Goal: Task Accomplishment & Management: Use online tool/utility

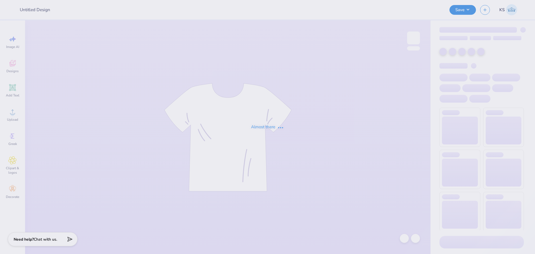
type input "Panhellenic Exec"
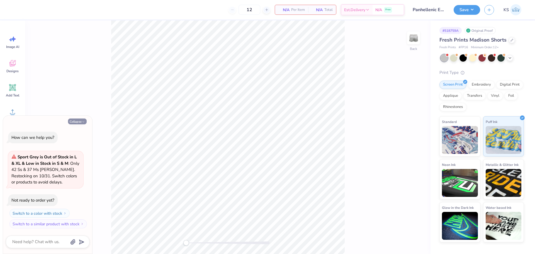
click at [74, 122] on button "Collapse" at bounding box center [77, 122] width 19 height 6
type textarea "x"
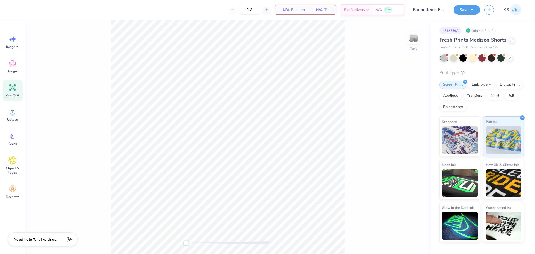
click at [10, 91] on icon at bounding box center [12, 87] width 8 height 8
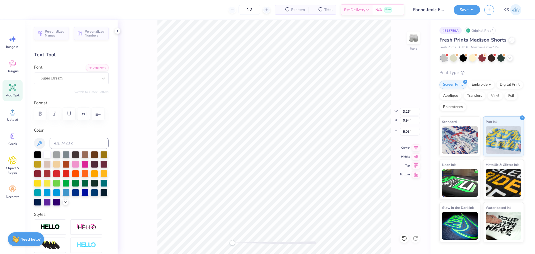
scroll to position [5, 1]
type textarea "1"
type textarea "20"
click at [99, 70] on button "Add Font" at bounding box center [97, 67] width 23 height 7
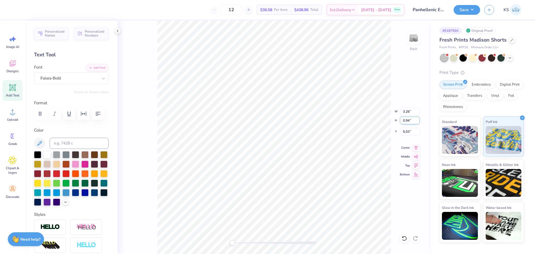
click at [409, 122] on input "0.94" at bounding box center [410, 121] width 20 height 8
drag, startPoint x: 409, startPoint y: 121, endPoint x: 434, endPoint y: 125, distance: 25.1
click at [434, 125] on div "12 $36.58 Per Item $438.96 Total Est. Delivery Sep 25 - 28 Free Design Title Pa…" at bounding box center [267, 127] width 535 height 254
type input "0.8"
type input "1.24"
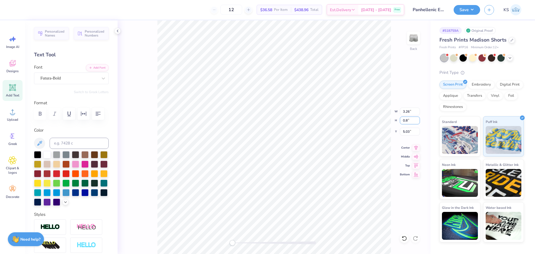
type input "0.75"
type input "5.86"
drag, startPoint x: 240, startPoint y: 242, endPoint x: 244, endPoint y: 241, distance: 3.4
click at [244, 241] on div at bounding box center [275, 242] width 84 height 3
click at [410, 112] on input "1.24" at bounding box center [410, 112] width 20 height 8
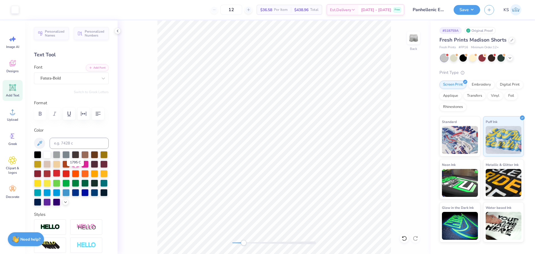
click at [60, 174] on div at bounding box center [56, 173] width 7 height 7
type textarea "20 25"
click at [10, 115] on icon at bounding box center [12, 112] width 8 height 8
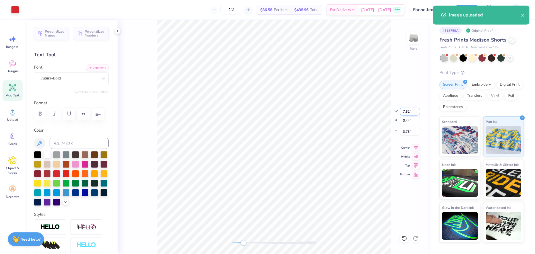
click at [408, 111] on input "7.82" at bounding box center [410, 112] width 20 height 8
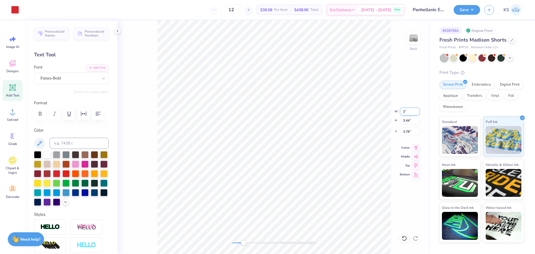
type input "3.00"
type input "1.32"
type input "4.84"
drag, startPoint x: 245, startPoint y: 241, endPoint x: 238, endPoint y: 242, distance: 6.5
click at [238, 242] on div "Accessibility label" at bounding box center [238, 243] width 6 height 6
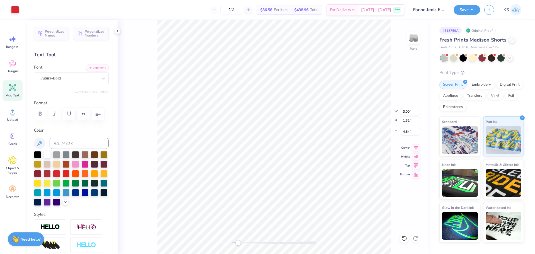
type input "1.24"
type input "2.12"
type input "5.15"
click at [415, 146] on icon at bounding box center [416, 147] width 8 height 7
click at [417, 146] on icon at bounding box center [417, 146] width 4 height 5
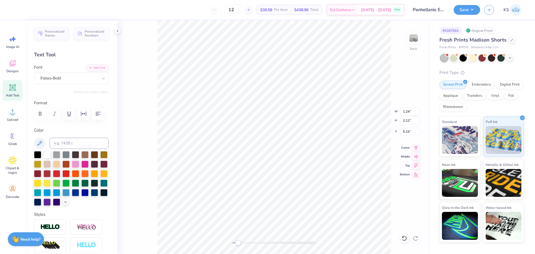
type input "3.00"
type input "1.32"
type input "7.50"
click at [417, 148] on icon at bounding box center [416, 147] width 8 height 7
click at [416, 148] on icon at bounding box center [416, 147] width 8 height 7
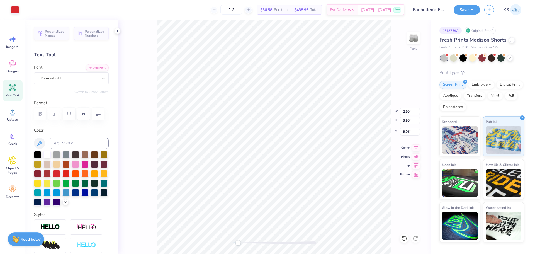
type input "2.99"
type input "3.95"
type input "5.08"
click at [407, 237] on icon at bounding box center [405, 239] width 6 height 6
type input "3.00"
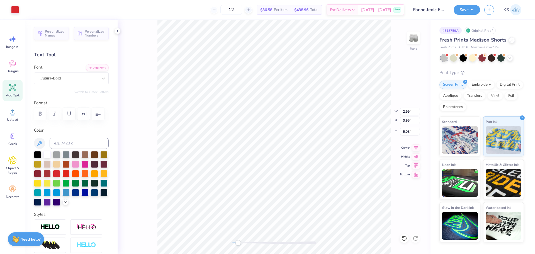
type input "3.66"
type input "5.15"
type input "3.01"
type input "3.78"
type input "5.15"
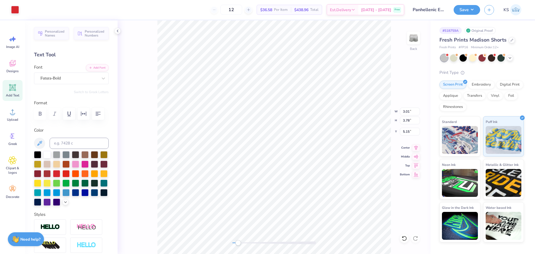
type input "3.84"
type input "5.08"
click at [405, 235] on div at bounding box center [404, 238] width 9 height 9
type input "1.34"
type input "2.19"
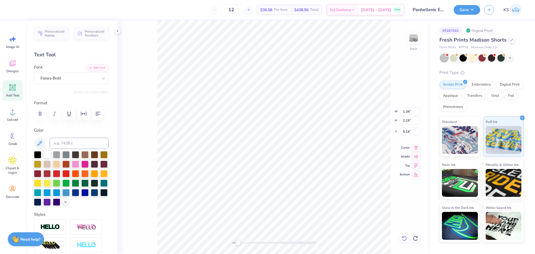
type input "5.14"
click at [406, 240] on icon at bounding box center [404, 238] width 5 height 5
type input "1.25"
type input "2.14"
type input "5.16"
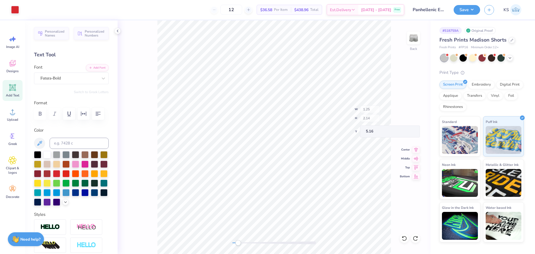
type input "3.01"
type input "3.72"
click at [417, 233] on div "Back W 3.01 3.01 " H 3.72 3.72 " Y 5.16 5.16 " Center Middle Top Bottom" at bounding box center [274, 137] width 313 height 234
click at [414, 238] on icon at bounding box center [416, 239] width 6 height 6
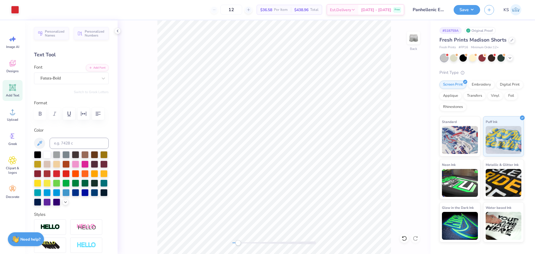
click at [416, 237] on div "Back" at bounding box center [274, 137] width 313 height 234
click at [415, 237] on div "Back" at bounding box center [274, 137] width 313 height 234
click at [209, 240] on div "Back" at bounding box center [274, 137] width 313 height 234
click at [472, 4] on div "Save KS" at bounding box center [494, 10] width 81 height 20
click at [474, 7] on button "Save" at bounding box center [467, 9] width 26 height 10
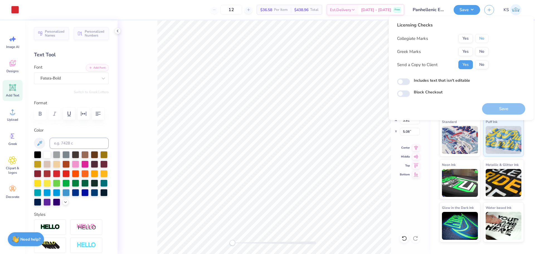
drag, startPoint x: 483, startPoint y: 37, endPoint x: 481, endPoint y: 46, distance: 9.6
click at [483, 37] on button "No" at bounding box center [481, 38] width 13 height 9
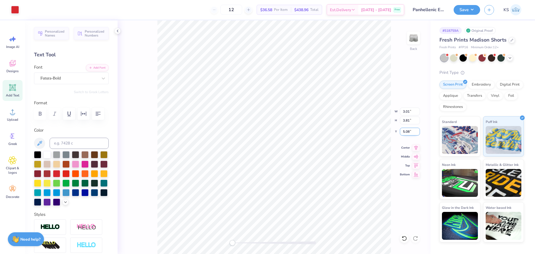
click at [408, 134] on input "5.08" at bounding box center [410, 132] width 20 height 8
type input "5.00"
drag, startPoint x: 471, startPoint y: 13, endPoint x: 469, endPoint y: 16, distance: 3.1
click at [470, 15] on div "Save KS" at bounding box center [494, 10] width 81 height 20
click at [470, 10] on button "Save" at bounding box center [467, 9] width 26 height 10
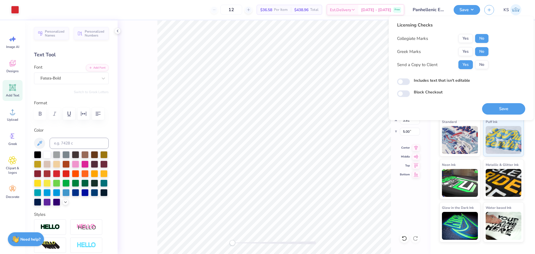
drag, startPoint x: 487, startPoint y: 106, endPoint x: 508, endPoint y: 110, distance: 20.5
click at [487, 107] on button "Save" at bounding box center [503, 108] width 43 height 11
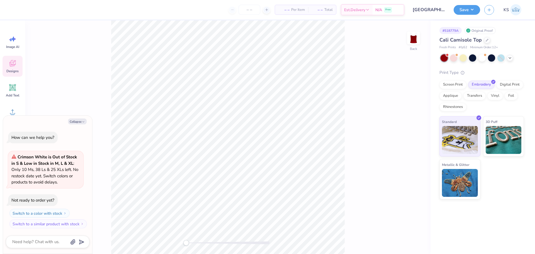
click at [10, 68] on div "Designs" at bounding box center [13, 66] width 20 height 21
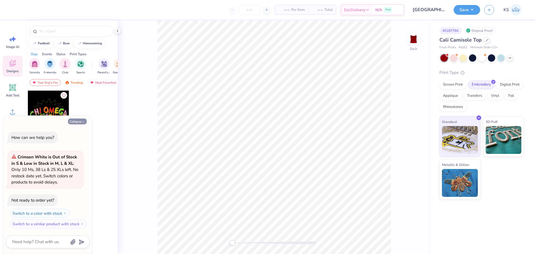
click at [78, 119] on button "Collapse" at bounding box center [77, 122] width 19 height 6
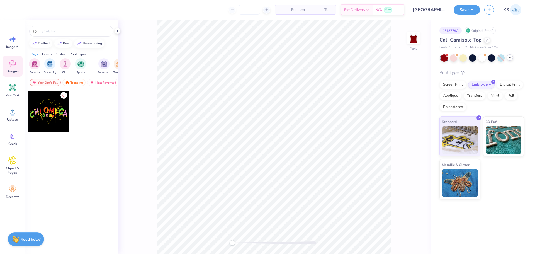
click at [511, 57] on icon at bounding box center [510, 57] width 4 height 4
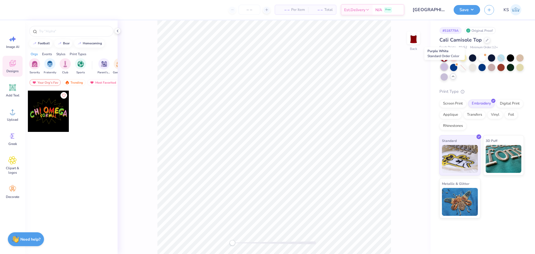
click at [443, 70] on div at bounding box center [444, 66] width 7 height 7
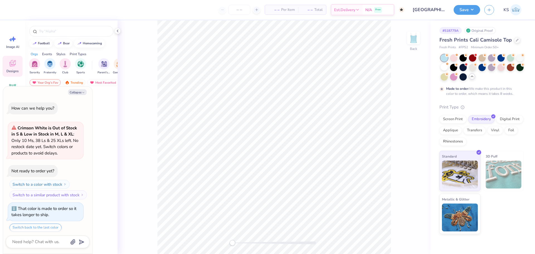
scroll to position [17, 0]
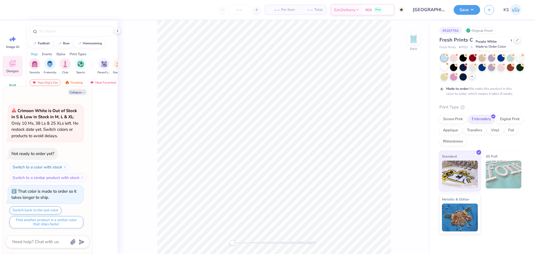
click at [492, 57] on div at bounding box center [491, 57] width 7 height 7
click at [73, 91] on button "Collapse" at bounding box center [77, 92] width 19 height 6
type textarea "x"
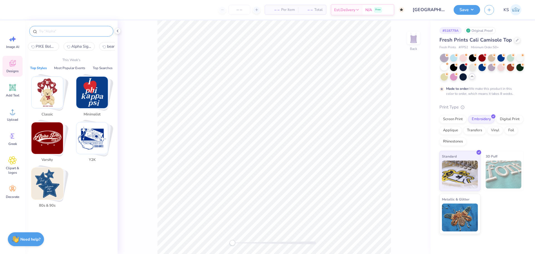
click at [77, 33] on input "text" at bounding box center [73, 31] width 71 height 6
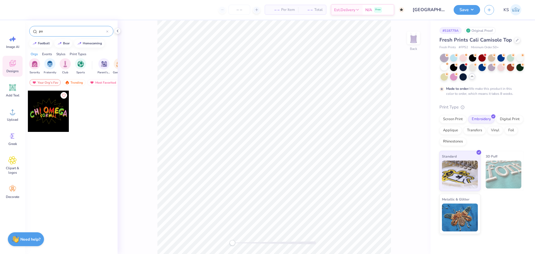
type input "p"
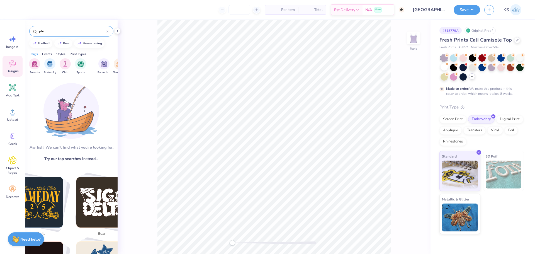
type input "phi"
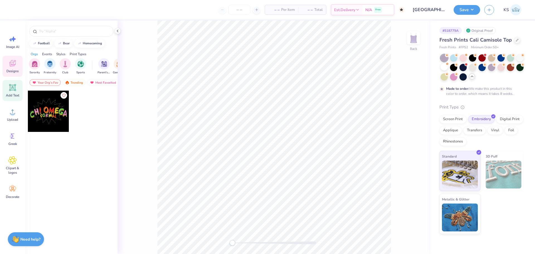
click at [11, 93] on div "Add Text" at bounding box center [13, 90] width 20 height 21
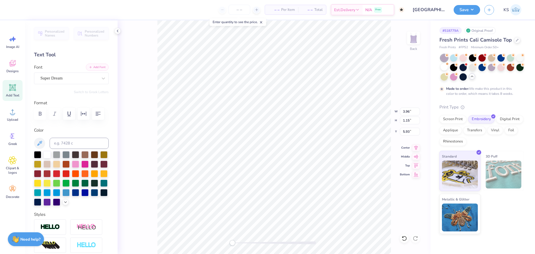
click at [93, 67] on button "Add Font" at bounding box center [97, 67] width 23 height 7
type textarea "[PERSON_NAME]"
click at [411, 110] on input "3.96" at bounding box center [410, 112] width 20 height 8
type input "6.54"
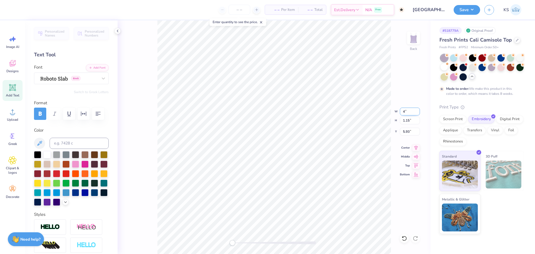
type input "1.21"
type input "5.90"
click at [238, 242] on div at bounding box center [275, 242] width 84 height 3
type textarea "THE"
click at [411, 108] on input "6.54" at bounding box center [410, 112] width 20 height 8
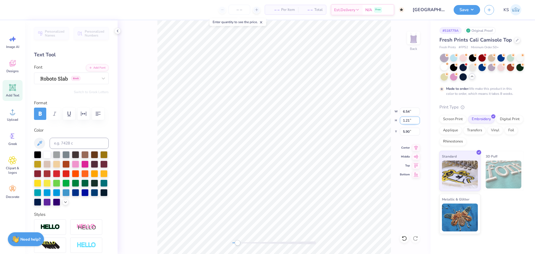
click at [411, 122] on input "1.21" at bounding box center [410, 121] width 20 height 8
type input ".4"
type input "1.11"
type input "0.39"
type input "5.10"
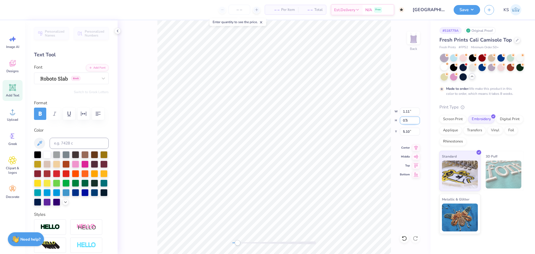
type input "0.5"
type input "1.42"
type input "0.50"
type input "5.04"
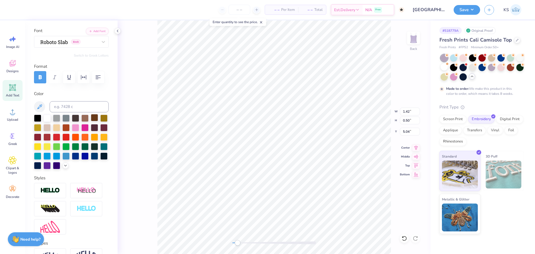
scroll to position [56, 0]
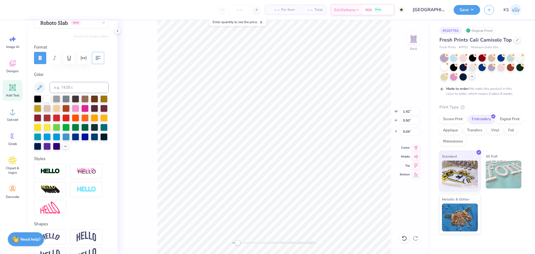
click at [97, 57] on icon "button" at bounding box center [98, 58] width 7 height 7
click at [84, 58] on icon "button" at bounding box center [83, 58] width 7 height 7
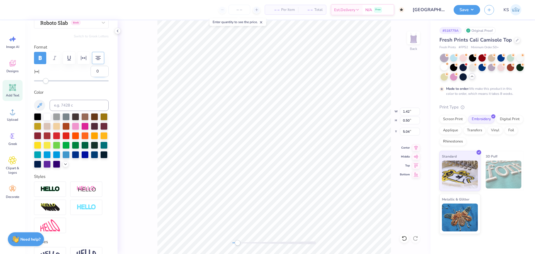
click at [95, 72] on input "0" at bounding box center [100, 71] width 18 height 11
type input "5"
click at [96, 72] on input "5" at bounding box center [100, 71] width 18 height 11
type input "10"
type input "6.54"
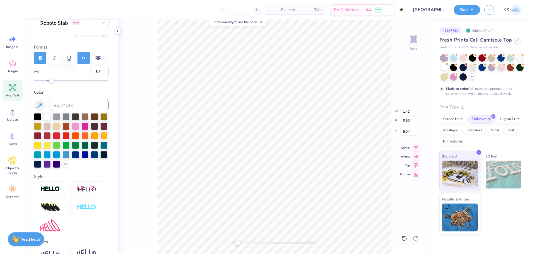
type input "1.21"
type input "5.90"
click at [93, 71] on input "0" at bounding box center [100, 71] width 18 height 11
type input "10"
click at [406, 236] on icon at bounding box center [405, 239] width 6 height 6
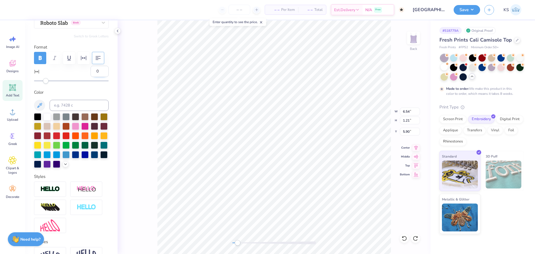
click at [93, 71] on input "0" at bounding box center [100, 71] width 18 height 11
type input "10"
type textarea "i"
type textarea "INC"
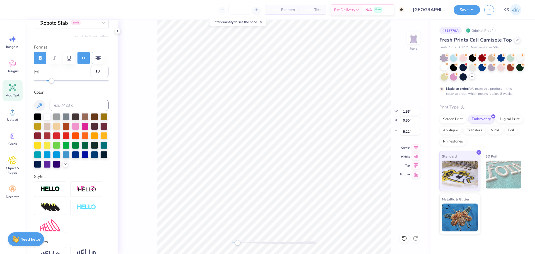
scroll to position [5, 1]
type textarea "INC."
type input "7.36"
type input "1.21"
type input "5.90"
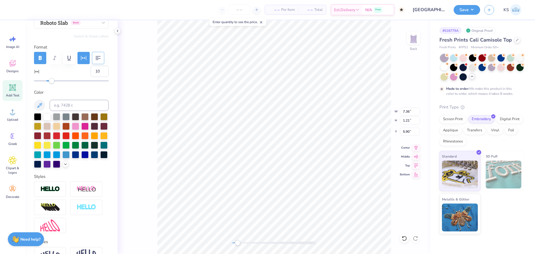
type textarea "SENECA,"
click at [417, 146] on icon at bounding box center [416, 147] width 8 height 7
click at [416, 147] on icon at bounding box center [417, 146] width 4 height 5
click at [53, 167] on div at bounding box center [56, 163] width 7 height 7
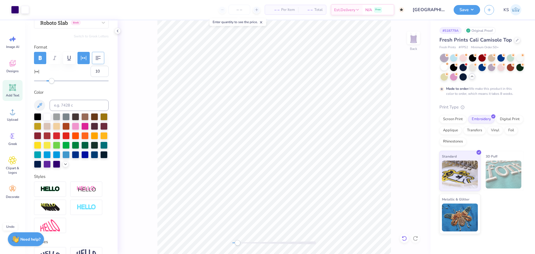
click at [405, 238] on icon at bounding box center [405, 239] width 6 height 6
click at [405, 240] on icon at bounding box center [405, 239] width 6 height 6
type input "2.59"
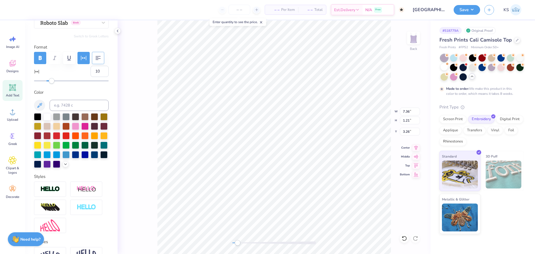
type textarea "THE SENECA, INC."
click at [412, 111] on input "7.36" at bounding box center [410, 112] width 20 height 8
type input "2.50"
type input "0.22"
type input "7.18"
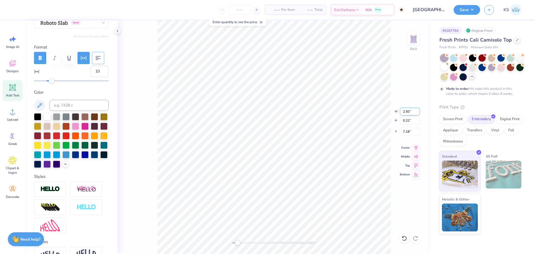
click at [410, 112] on input "2.50" at bounding box center [410, 112] width 20 height 8
type input "6.00"
type input "0.52"
type input "7.03"
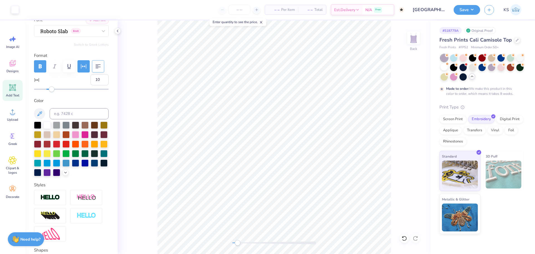
scroll to position [0, 0]
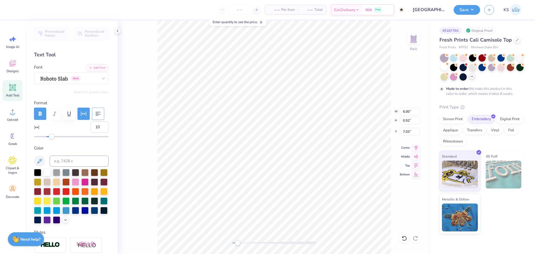
paste textarea
type textarea "1999"
click at [92, 64] on button "Add Font" at bounding box center [97, 67] width 23 height 7
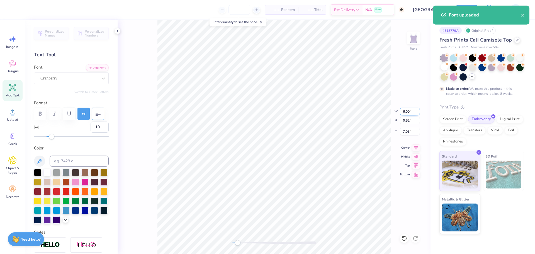
click at [409, 113] on input "6.00" at bounding box center [410, 112] width 20 height 8
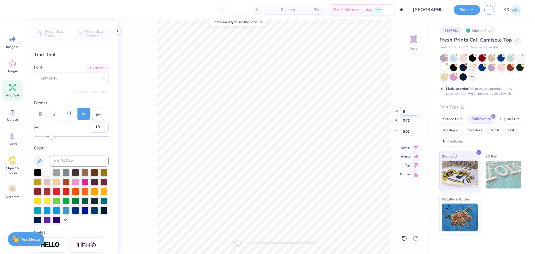
type input "1.89"
type input "0.71"
type input "6.01"
click at [409, 111] on input "1.89" at bounding box center [410, 112] width 20 height 8
type input "6.00"
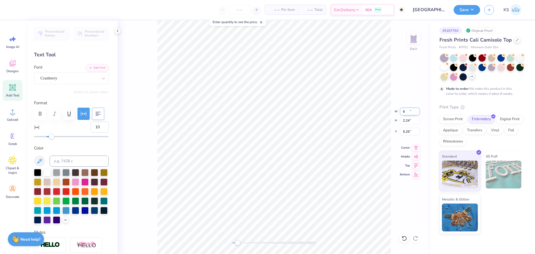
type input "2.24"
type input "5.25"
click at [63, 222] on icon at bounding box center [65, 219] width 4 height 4
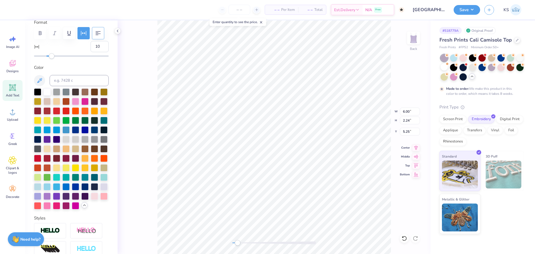
scroll to position [84, 0]
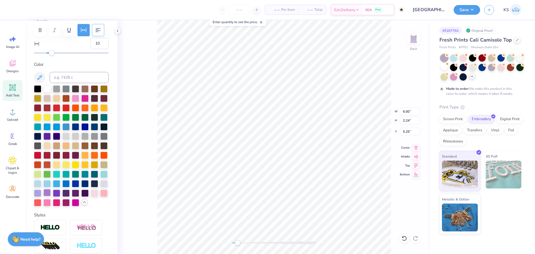
click at [51, 196] on div at bounding box center [47, 192] width 7 height 7
click at [292, 245] on li "Send to Back" at bounding box center [301, 247] width 44 height 11
type input "2.24"
type input "5.25"
click at [412, 111] on input "6.00" at bounding box center [410, 112] width 20 height 8
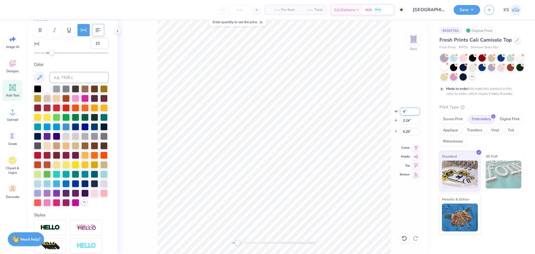
type input "4.00"
type input "1.50"
type input "5.62"
click at [419, 147] on icon at bounding box center [416, 147] width 8 height 7
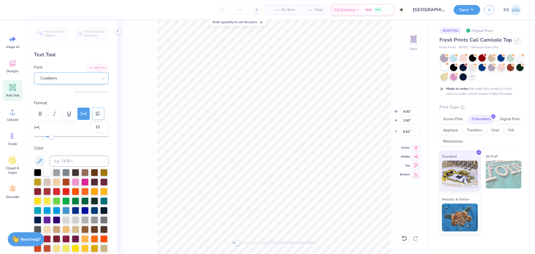
click at [66, 78] on div "Cranberry" at bounding box center [69, 78] width 59 height 9
type input "4.00"
type input "1.50"
type input "5.62"
click at [83, 78] on div "Cranberry" at bounding box center [69, 78] width 59 height 9
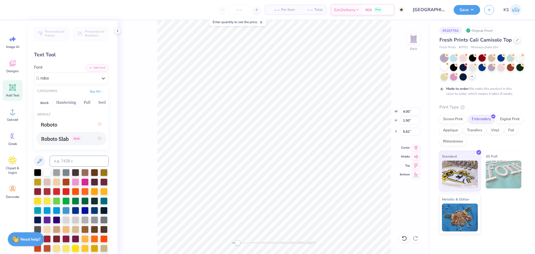
click at [69, 140] on div "Greek" at bounding box center [61, 139] width 40 height 6
type input "robo"
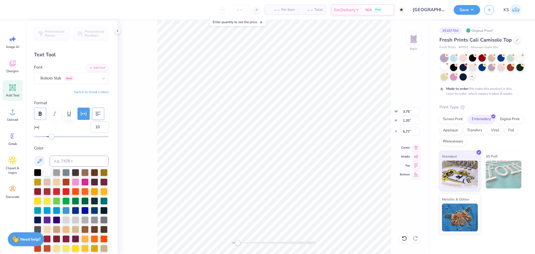
click at [45, 113] on button "button" at bounding box center [40, 114] width 12 height 12
click at [417, 146] on icon at bounding box center [417, 146] width 4 height 5
click at [407, 113] on input "3.75" at bounding box center [410, 112] width 20 height 8
type input "4.10"
type input "1.28"
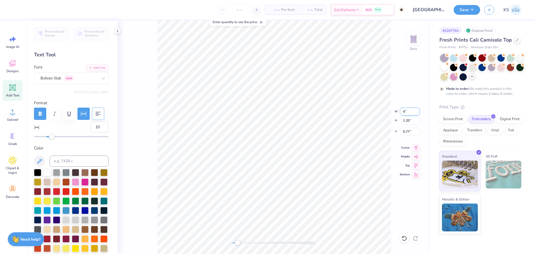
type input "5.73"
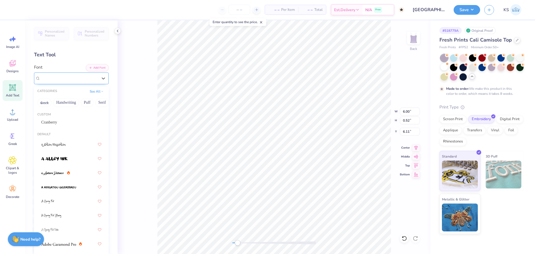
click at [75, 81] on div "Roboto Slab Greek" at bounding box center [69, 78] width 59 height 9
click at [66, 119] on div "Cranberry" at bounding box center [71, 122] width 60 height 6
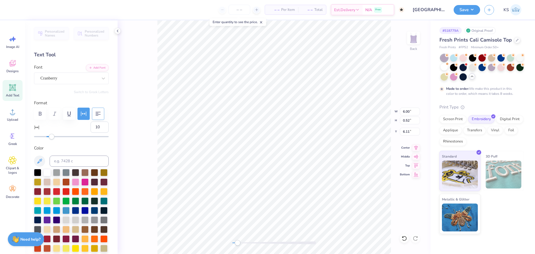
scroll to position [5, 2]
type textarea "The Seneca, Imc."
type textarea "The Seneca, Inc."
click at [410, 111] on input "6.00" at bounding box center [410, 112] width 20 height 8
type input "5.25"
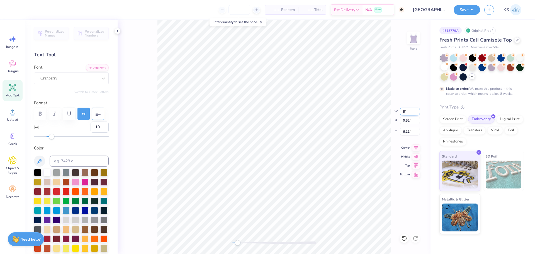
type input "0.71"
type input "6.01"
drag, startPoint x: 244, startPoint y: 241, endPoint x: 248, endPoint y: 241, distance: 4.3
click at [247, 241] on div at bounding box center [275, 242] width 84 height 3
click at [412, 111] on input "5.25" at bounding box center [410, 112] width 20 height 8
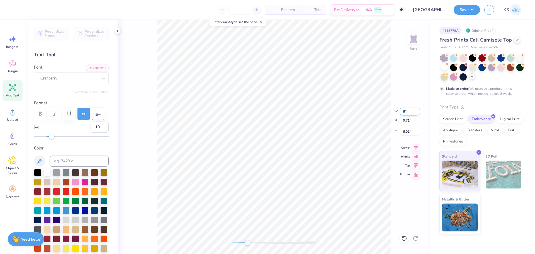
type input "6.00"
type input "0.81"
type input "5.96"
click at [86, 80] on div "Roboto Slab Greek" at bounding box center [69, 78] width 59 height 9
click at [84, 79] on div "Roboto Slab Greek" at bounding box center [68, 78] width 57 height 6
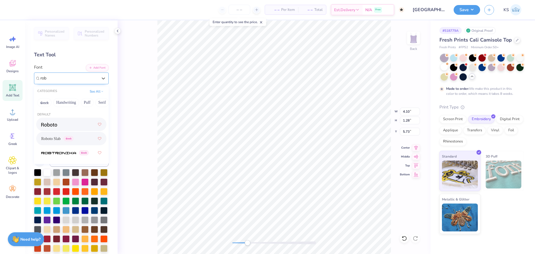
type input "robo"
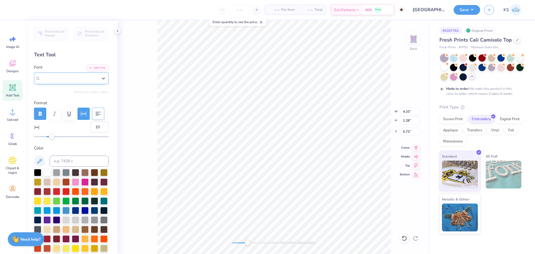
click at [84, 79] on div "Roboto Slab Greek" at bounding box center [69, 78] width 59 height 9
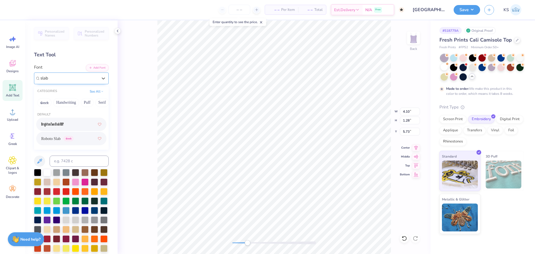
click at [66, 122] on div at bounding box center [71, 124] width 60 height 10
type input "slab"
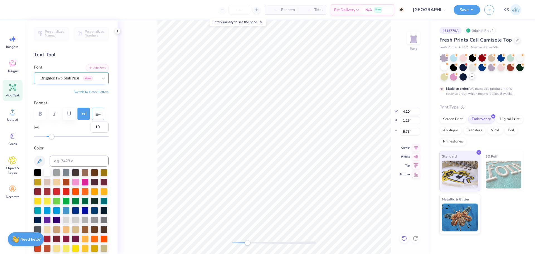
click at [404, 239] on icon at bounding box center [405, 239] width 6 height 6
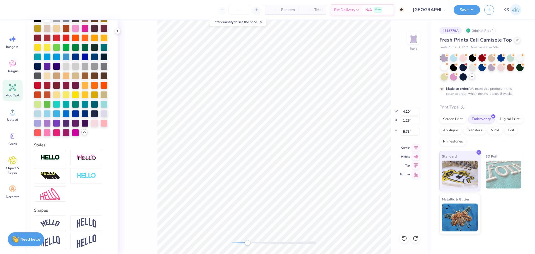
scroll to position [167, 0]
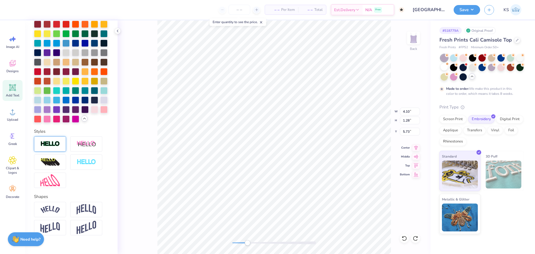
click at [61, 152] on div at bounding box center [50, 143] width 32 height 15
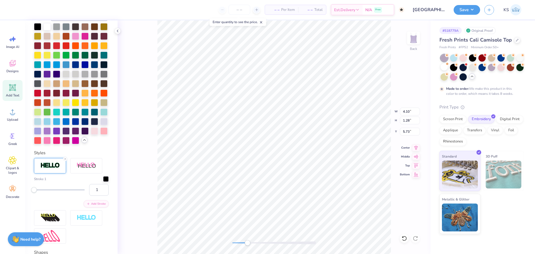
scroll to position [189, 0]
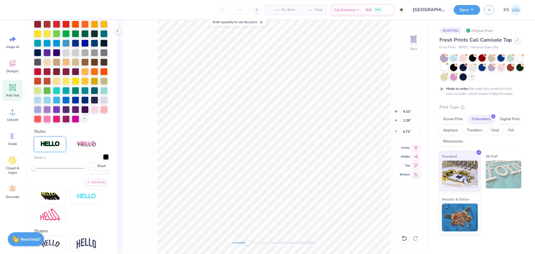
click at [103, 160] on div at bounding box center [106, 157] width 6 height 6
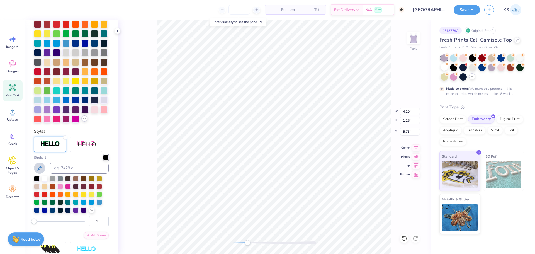
click at [39, 170] on icon at bounding box center [39, 168] width 5 height 5
type input "4.12"
type input "1.30"
type input "5.72"
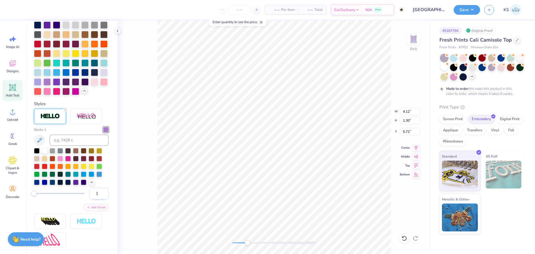
scroll to position [195, 0]
click at [98, 199] on input "2" at bounding box center [99, 193] width 20 height 12
click at [98, 199] on input "3" at bounding box center [99, 193] width 20 height 12
click at [98, 199] on input "4" at bounding box center [99, 193] width 20 height 12
type input "5"
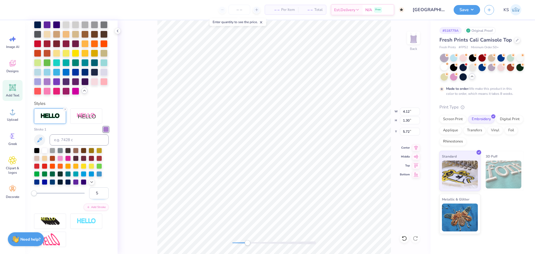
click at [98, 199] on input "5" at bounding box center [99, 193] width 20 height 12
click at [107, 207] on div "Personalized Names Personalized Numbers Text Tool Add Font Font Roboto Slab Gre…" at bounding box center [71, 137] width 93 height 234
drag, startPoint x: 417, startPoint y: 147, endPoint x: 414, endPoint y: 125, distance: 22.0
click at [417, 146] on icon at bounding box center [416, 147] width 8 height 7
click at [411, 112] on input "4.12" at bounding box center [410, 112] width 20 height 8
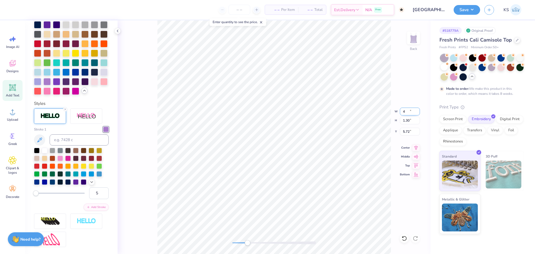
type input "4.09"
type input "1.36"
type input "5.69"
click at [410, 109] on input "4.09" at bounding box center [410, 112] width 20 height 8
type input "4.00"
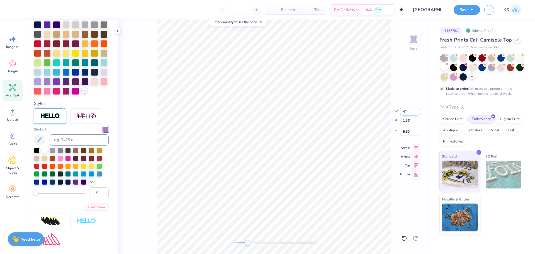
type input "1.33"
type input "5.71"
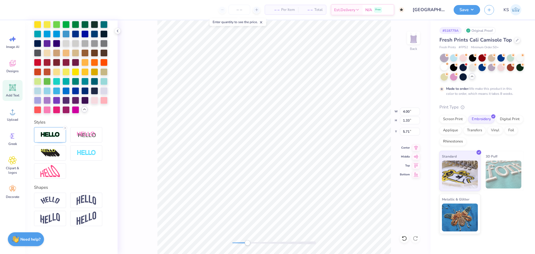
type input "4.00"
type input "1.33"
type input "5.71"
type textarea "1"
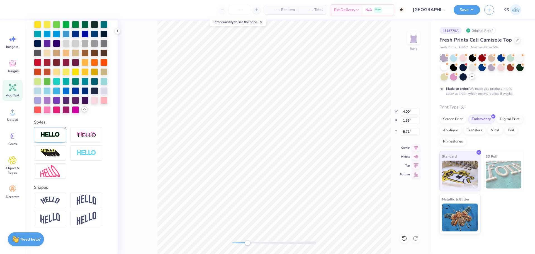
type input "0.96"
type input "1.66"
type input "8.30"
type textarea "9"
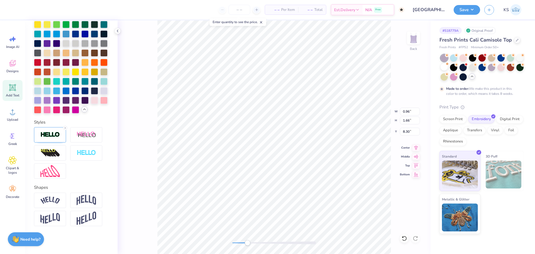
type input "4.00"
type input "1.33"
type input "5.71"
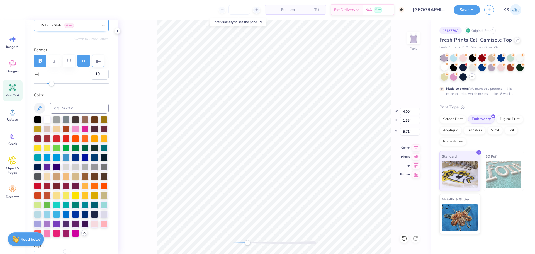
scroll to position [28, 0]
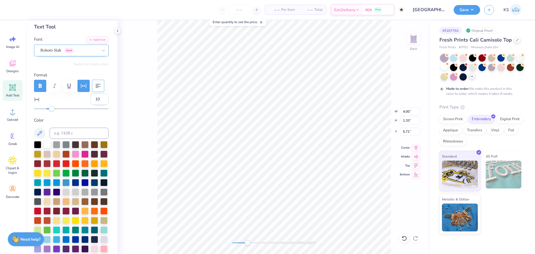
click at [91, 100] on input "10" at bounding box center [100, 99] width 18 height 11
type input "-10"
click at [95, 101] on input "-10" at bounding box center [100, 99] width 18 height 11
type input "0"
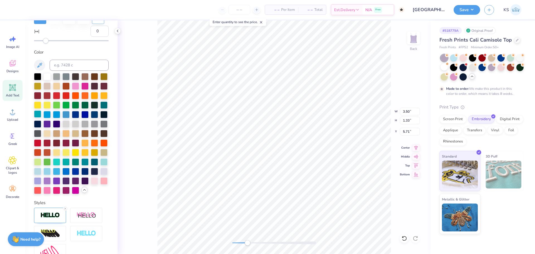
scroll to position [112, 0]
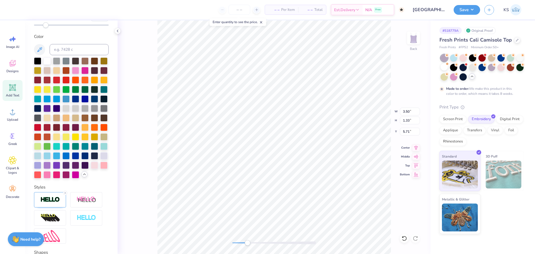
drag, startPoint x: 63, startPoint y: 210, endPoint x: 74, endPoint y: 209, distance: 10.5
click at [64, 195] on div at bounding box center [65, 193] width 4 height 4
click at [83, 206] on div "Styles" at bounding box center [71, 214] width 75 height 60
drag, startPoint x: 247, startPoint y: 243, endPoint x: 241, endPoint y: 243, distance: 6.1
click at [241, 243] on div "Accessibility label" at bounding box center [241, 243] width 6 height 6
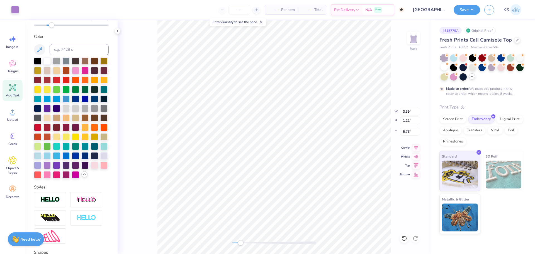
type input "0"
type input "6.00"
type input "0.81"
type input "5.96"
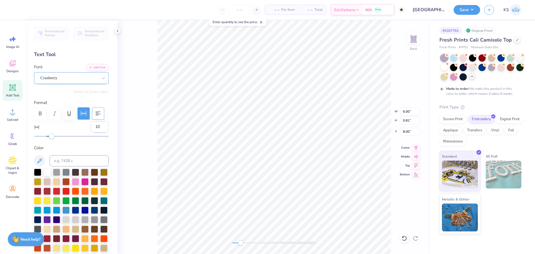
scroll to position [0, 0]
click at [95, 126] on input "10" at bounding box center [100, 127] width 18 height 11
type input "0"
click at [93, 124] on input "0" at bounding box center [100, 127] width 18 height 11
type input "-10"
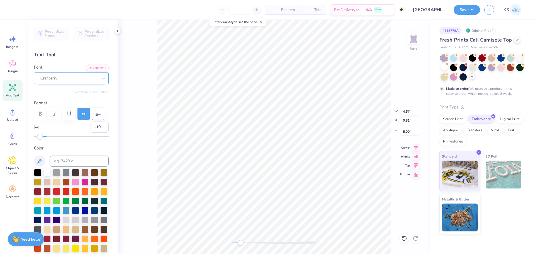
click at [405, 239] on icon at bounding box center [405, 239] width 6 height 6
type input "7.98"
type input "0"
type input "7.36"
type input "1.21"
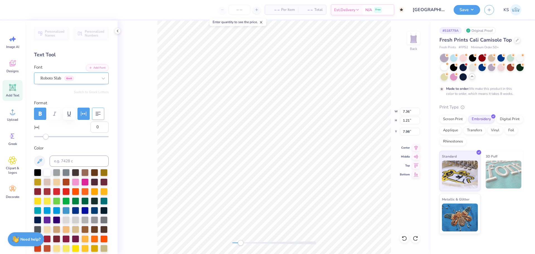
type input "3.26"
click at [414, 146] on icon at bounding box center [416, 147] width 8 height 7
click at [402, 237] on icon at bounding box center [405, 239] width 6 height 6
type input "0"
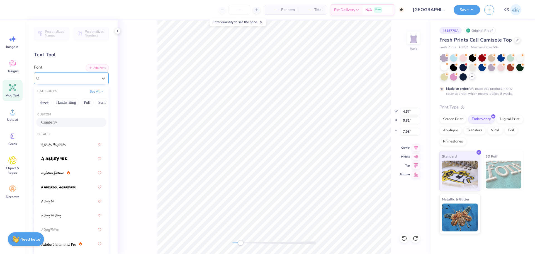
click at [84, 83] on div "Cranberry" at bounding box center [71, 79] width 75 height 12
click at [54, 81] on span "Cranberry" at bounding box center [48, 78] width 17 height 6
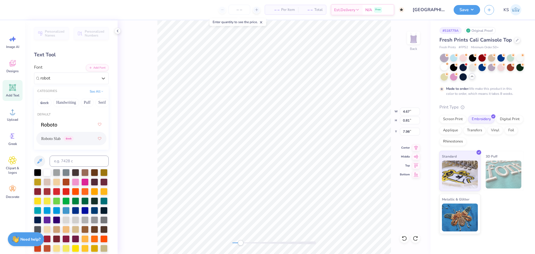
click at [84, 140] on div "Roboto Slab Greek" at bounding box center [71, 139] width 60 height 10
type input "robot"
click at [405, 236] on icon at bounding box center [404, 238] width 5 height 5
click at [74, 79] on div "Cranberry" at bounding box center [69, 78] width 59 height 9
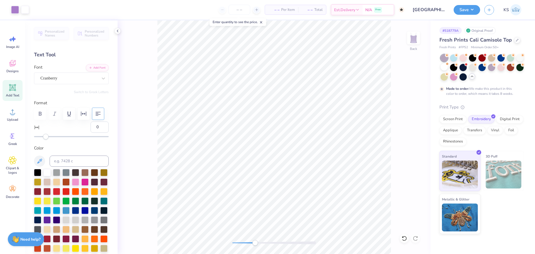
click at [256, 243] on div at bounding box center [275, 242] width 84 height 3
type textarea "1999"
click at [12, 7] on div at bounding box center [15, 9] width 8 height 8
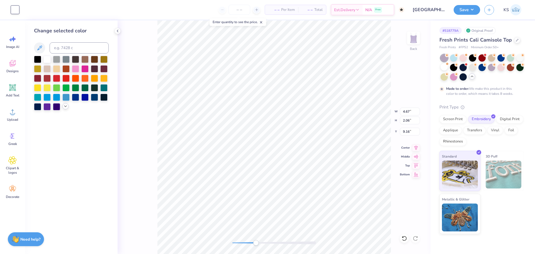
click at [67, 107] on icon at bounding box center [65, 106] width 4 height 4
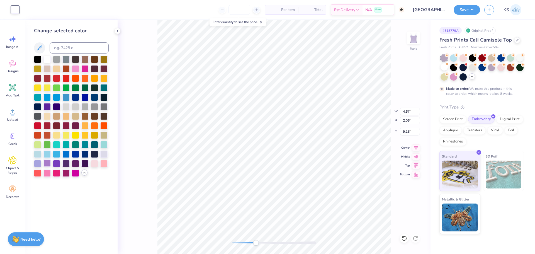
click at [47, 163] on div at bounding box center [47, 163] width 7 height 7
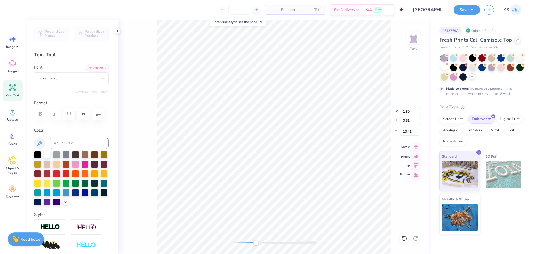
click at [418, 148] on icon at bounding box center [416, 147] width 8 height 7
type input "4.67"
type input "9.16"
click at [414, 149] on icon at bounding box center [416, 147] width 8 height 7
drag, startPoint x: 256, startPoint y: 243, endPoint x: 246, endPoint y: 241, distance: 10.8
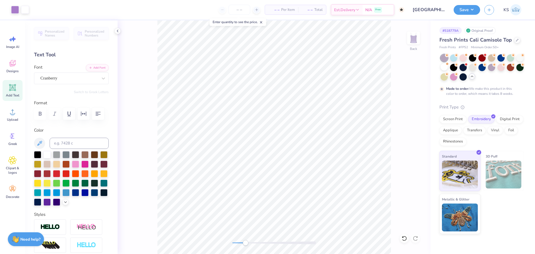
click at [246, 241] on div "Accessibility label" at bounding box center [246, 243] width 6 height 6
click at [88, 76] on div "Cranberry" at bounding box center [69, 78] width 59 height 9
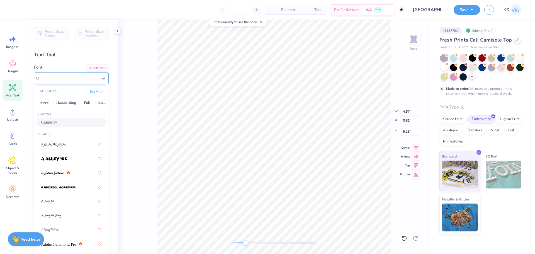
click at [66, 80] on div "Cranberry" at bounding box center [68, 78] width 57 height 6
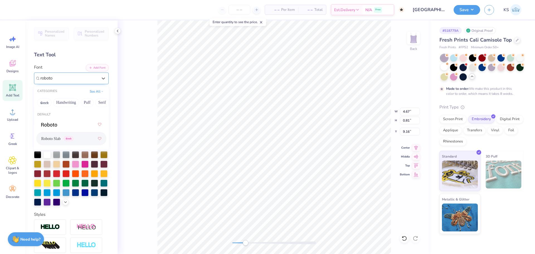
click at [64, 139] on div "Roboto Slab Greek" at bounding box center [57, 139] width 32 height 6
type input "roboto"
type textarea "THE SENECA, INC."
click at [416, 148] on icon at bounding box center [416, 147] width 8 height 7
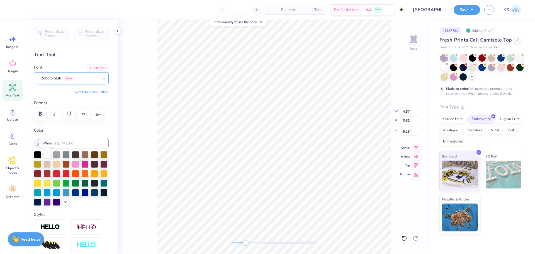
click at [50, 157] on div at bounding box center [47, 154] width 7 height 7
click at [42, 114] on icon "button" at bounding box center [40, 113] width 7 height 7
click at [97, 117] on button "button" at bounding box center [98, 114] width 12 height 12
click at [98, 119] on button "button" at bounding box center [98, 114] width 12 height 12
click at [98, 117] on button "button" at bounding box center [98, 114] width 12 height 12
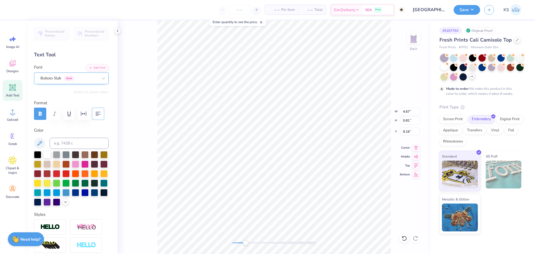
click at [98, 117] on button "button" at bounding box center [98, 114] width 12 height 12
click at [82, 114] on icon "button" at bounding box center [83, 113] width 7 height 7
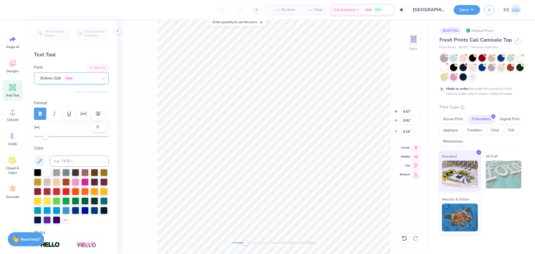
click at [92, 127] on input "0" at bounding box center [100, 127] width 18 height 11
type input "10"
click at [413, 145] on icon at bounding box center [416, 147] width 8 height 7
click at [405, 112] on input "4.67" at bounding box center [410, 112] width 20 height 8
type input "1.89"
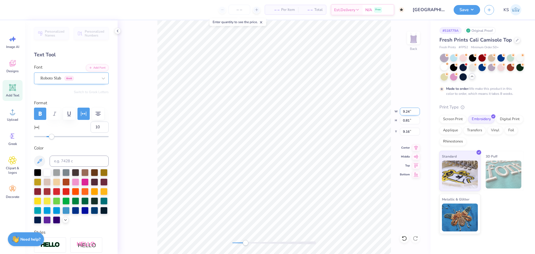
type input "10.02"
type input "0"
drag, startPoint x: 406, startPoint y: 120, endPoint x: 410, endPoint y: 121, distance: 3.6
click at [410, 121] on input "0.81" at bounding box center [410, 121] width 20 height 8
type input "0.75"
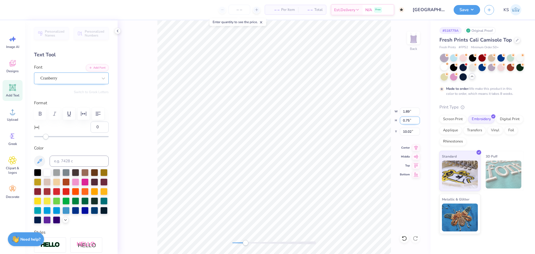
type input "1.76"
type input "10.05"
click at [97, 127] on input "0" at bounding box center [100, 127] width 18 height 11
type input "10"
click at [410, 120] on input "0.75" at bounding box center [410, 121] width 20 height 8
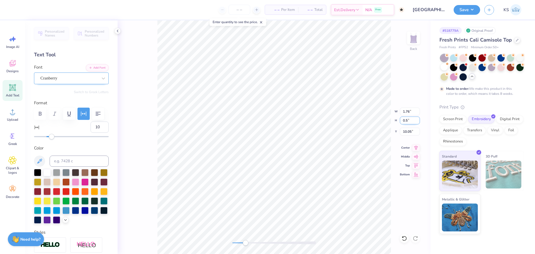
type input "0.5"
type input "1.34"
type input "0.50"
type input "10.17"
click at [416, 146] on icon at bounding box center [417, 146] width 4 height 5
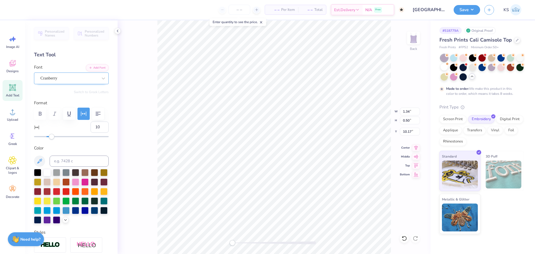
click at [207, 244] on div "Back W 1.34 1.34 " H 0.50 0.50 " Y 10.17 10.17 " Center Middle Top Bottom" at bounding box center [274, 137] width 313 height 234
click at [239, 240] on div "Back" at bounding box center [274, 137] width 313 height 234
type input "0"
click at [415, 145] on icon at bounding box center [417, 146] width 4 height 5
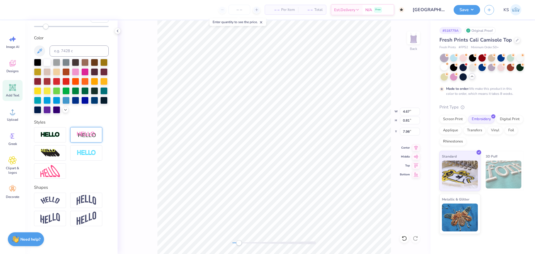
scroll to position [120, 0]
click at [82, 203] on img at bounding box center [87, 200] width 20 height 11
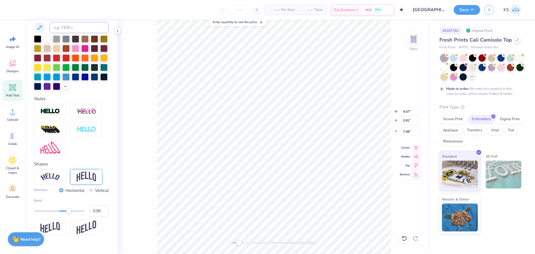
scroll to position [148, 0]
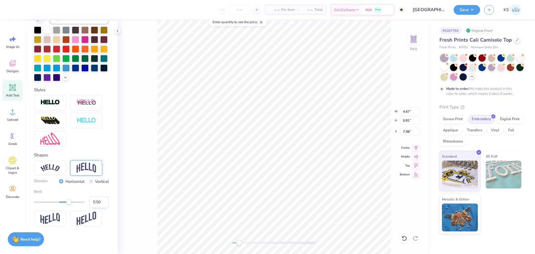
click at [93, 204] on input "0.50" at bounding box center [99, 202] width 20 height 12
type input "0.250"
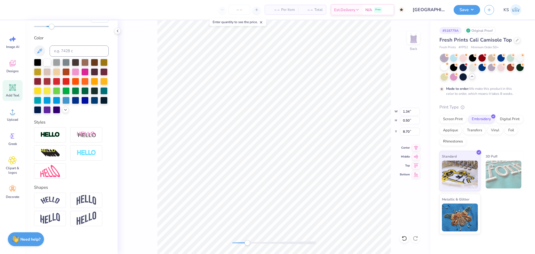
click at [247, 239] on div "Back W 1.34 1.34 " H 0.50 0.50 " Y 8.70 8.70 " Center Middle Top Bottom" at bounding box center [274, 137] width 313 height 234
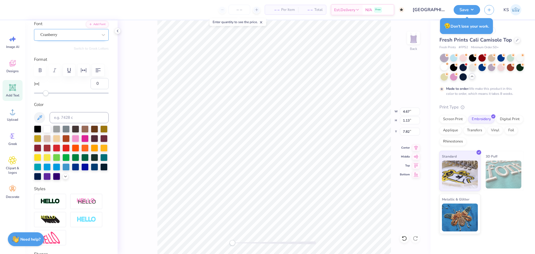
scroll to position [0, 0]
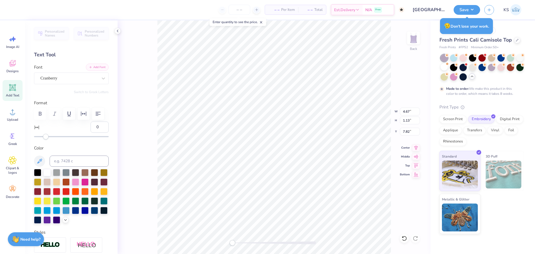
click at [99, 69] on button "Add Font" at bounding box center [97, 67] width 23 height 7
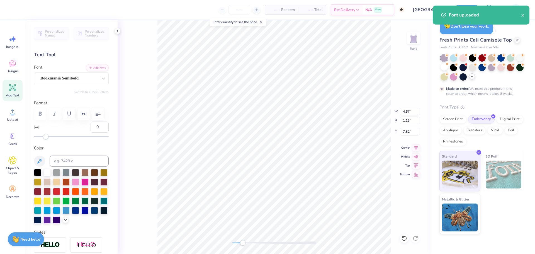
click at [242, 243] on div at bounding box center [275, 242] width 84 height 3
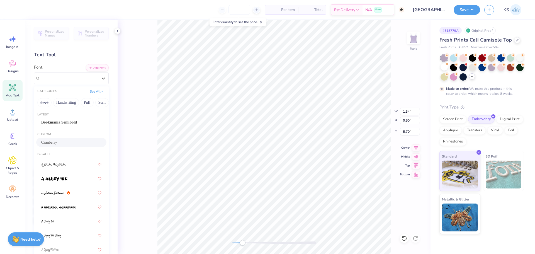
click at [93, 81] on div "Cranberry" at bounding box center [69, 78] width 59 height 9
drag, startPoint x: 72, startPoint y: 124, endPoint x: 81, endPoint y: 125, distance: 8.7
click at [72, 124] on span "Bookmania Semibold" at bounding box center [59, 122] width 36 height 6
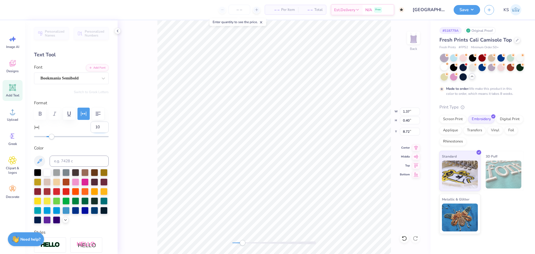
click at [97, 125] on input "10" at bounding box center [100, 127] width 18 height 11
type input "0"
click at [418, 148] on icon at bounding box center [416, 147] width 8 height 7
click at [417, 149] on icon at bounding box center [416, 147] width 8 height 7
click at [415, 144] on div "Back W 6.67 6.67 " H 1.21 1.21 " Y 7.78 7.78 " Center Middle Top Bottom" at bounding box center [274, 137] width 313 height 234
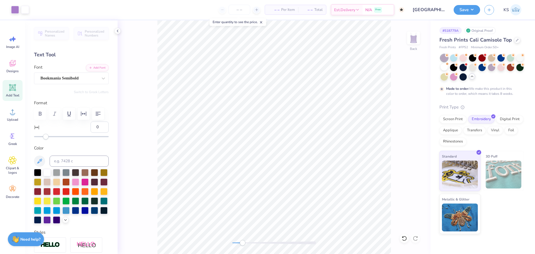
click at [416, 148] on div "Back" at bounding box center [274, 137] width 313 height 234
click at [86, 75] on div "Bookmania Semibold" at bounding box center [69, 78] width 59 height 9
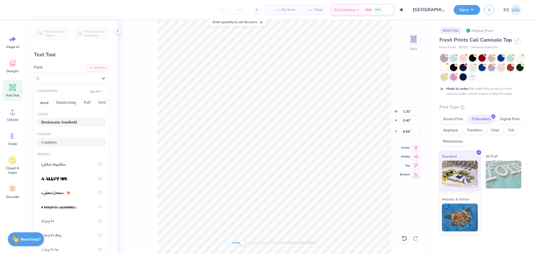
click at [65, 139] on div "Cranberry" at bounding box center [71, 142] width 70 height 9
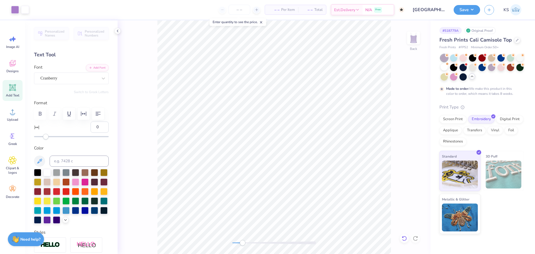
click at [406, 239] on icon at bounding box center [405, 239] width 6 height 6
click at [415, 145] on icon at bounding box center [416, 147] width 8 height 7
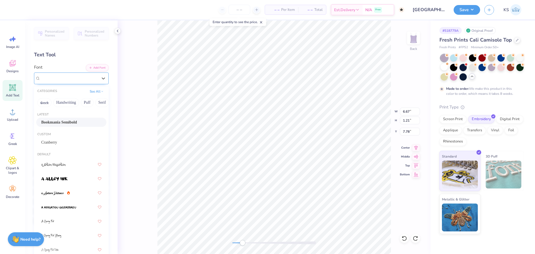
click at [72, 77] on div "Bookmania Semibold" at bounding box center [69, 78] width 59 height 9
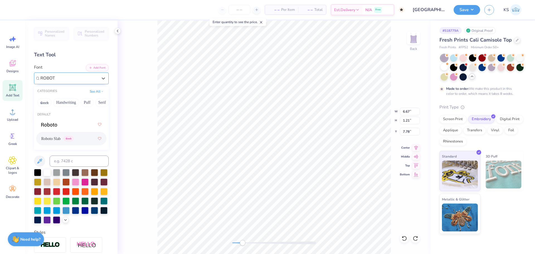
click at [62, 143] on div "Roboto Slab Greek" at bounding box center [71, 139] width 60 height 10
type input "ROBOT"
click at [41, 113] on icon "button" at bounding box center [40, 114] width 3 height 4
click at [417, 145] on icon at bounding box center [416, 147] width 8 height 7
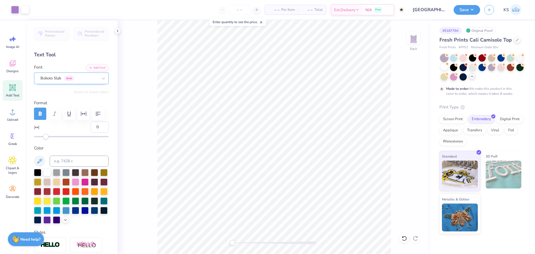
click at [206, 238] on div "Back" at bounding box center [274, 137] width 313 height 234
click at [410, 111] on input "6.77" at bounding box center [410, 112] width 20 height 8
type input "7.00"
type input "1.26"
click at [409, 130] on input "7.75" at bounding box center [410, 132] width 20 height 8
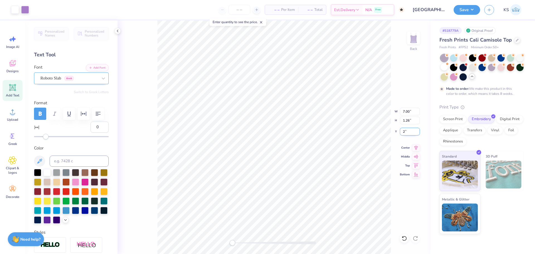
type input "2.00"
click at [409, 131] on input "2.00" at bounding box center [410, 132] width 20 height 8
type input "3.00"
drag, startPoint x: 236, startPoint y: 244, endPoint x: 241, endPoint y: 243, distance: 4.5
click at [241, 243] on div at bounding box center [275, 242] width 84 height 3
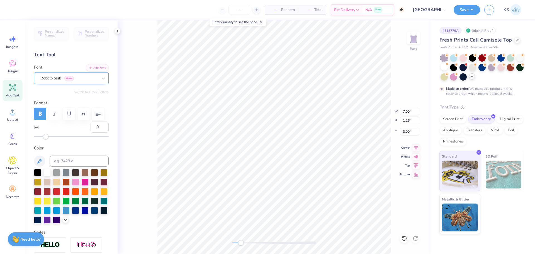
click at [59, 77] on div "Roboto Slab Greek" at bounding box center [69, 78] width 59 height 9
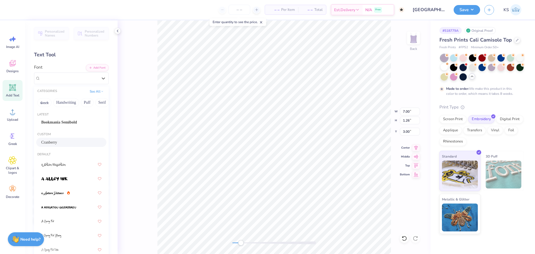
click at [59, 141] on div "Cranberry" at bounding box center [71, 142] width 60 height 6
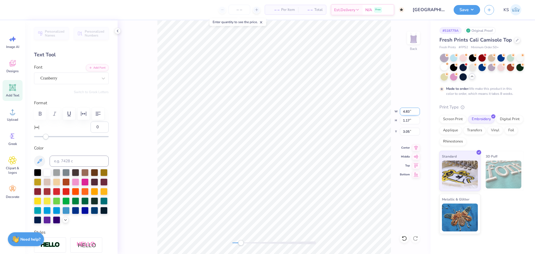
click at [407, 111] on input "4.83" at bounding box center [410, 112] width 20 height 8
type input "7.00"
type input "1.70"
type input "2.78"
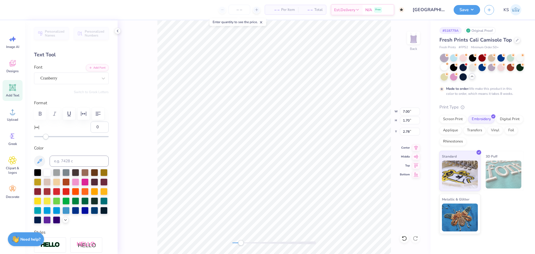
type textarea "TheSeneca,Inc."
click at [91, 124] on input "0" at bounding box center [100, 127] width 18 height 11
type input "5"
click at [407, 238] on div at bounding box center [404, 238] width 9 height 9
click at [405, 238] on icon at bounding box center [405, 239] width 6 height 6
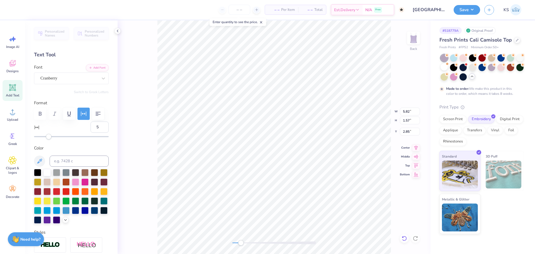
click at [407, 238] on icon at bounding box center [405, 239] width 6 height 6
type input "4.83"
type input "1.17"
type input "3.05"
type input "0"
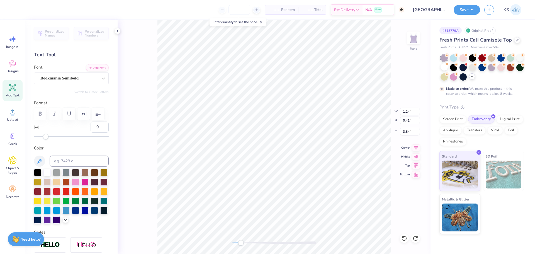
scroll to position [5, 1]
type textarea "EST. 1999"
click at [66, 78] on div "Bookmania Semibold" at bounding box center [69, 78] width 59 height 9
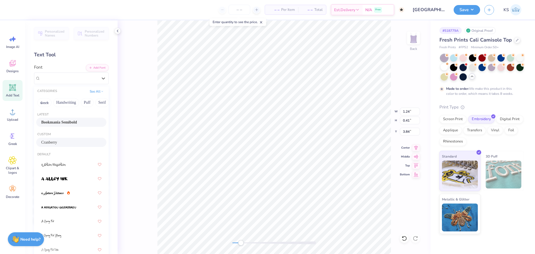
click at [62, 139] on div "Cranberry" at bounding box center [71, 142] width 70 height 9
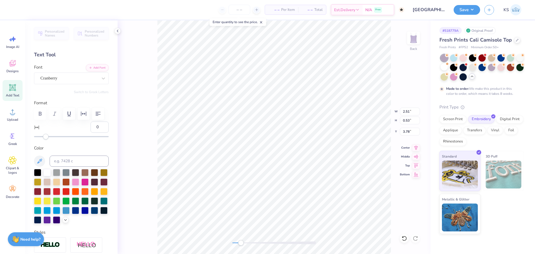
type textarea "est. 1999"
click at [416, 146] on icon at bounding box center [416, 147] width 8 height 7
click at [52, 74] on div "Cranberry" at bounding box center [69, 78] width 59 height 9
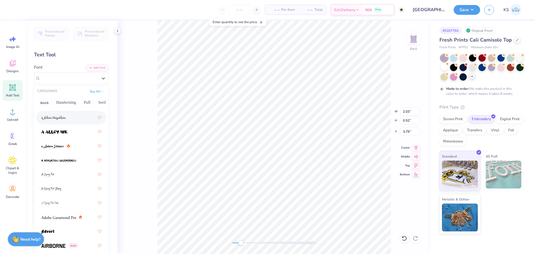
scroll to position [56, 0]
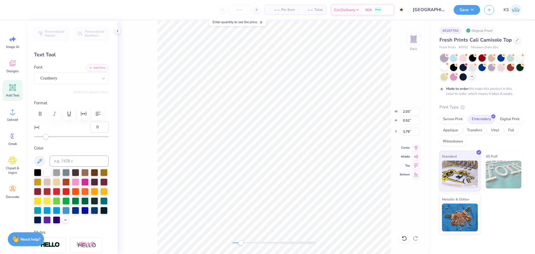
click at [113, 148] on div "Personalized Names Personalized Numbers Text Tool Add Font Font Cranberry Switc…" at bounding box center [71, 137] width 93 height 234
click at [94, 68] on button "Add Font" at bounding box center [97, 67] width 23 height 7
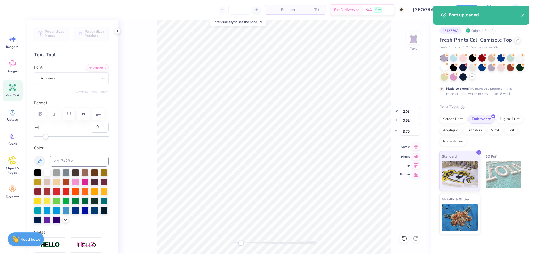
click at [416, 147] on icon at bounding box center [417, 146] width 4 height 5
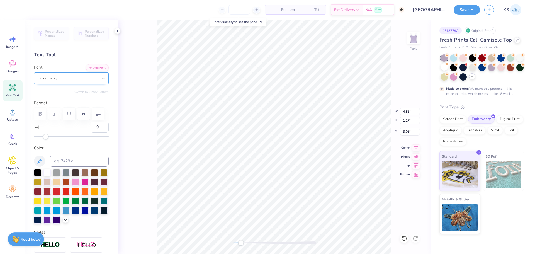
click at [54, 77] on div "Cranberry" at bounding box center [69, 78] width 59 height 9
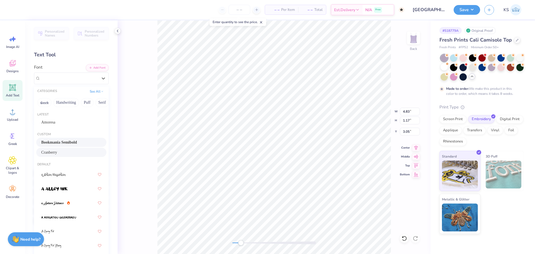
click at [67, 141] on span "Bookmania Semibold" at bounding box center [59, 142] width 36 height 6
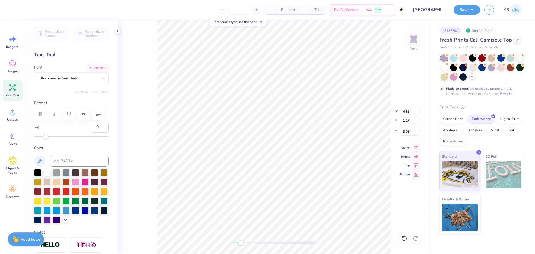
scroll to position [5, 2]
click at [154, 125] on div "Back W 4.83 4.83 " H 1.17 1.17 " Y 3.05 3.05 " Center Middle Top Bottom" at bounding box center [274, 137] width 313 height 234
click at [139, 116] on div "Back W 6.90 6.90 " H 1.25 1.25 " Y 3.01 3.01 " Center Middle Top Bottom" at bounding box center [274, 137] width 313 height 234
type textarea "THE SENECA, INC."
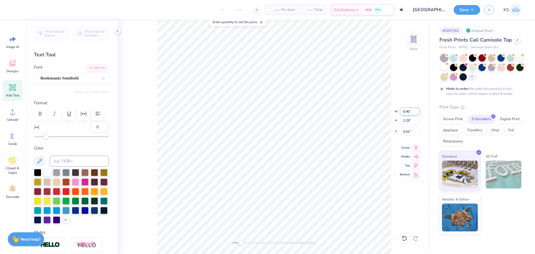
click at [409, 111] on input "6.90" at bounding box center [410, 112] width 20 height 8
type input "8.45"
type input "1.48"
type input "2.89"
click at [408, 132] on input "2.89" at bounding box center [410, 132] width 20 height 8
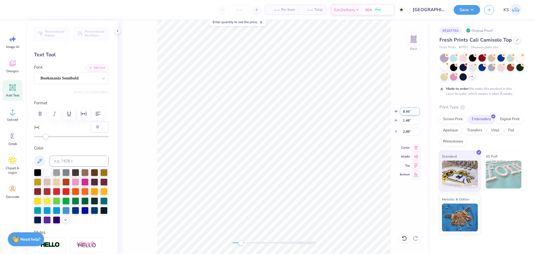
click at [410, 111] on input "8.45" at bounding box center [410, 112] width 20 height 8
type input "7.00"
type input "1.22"
click at [408, 129] on input "3.02" at bounding box center [410, 132] width 20 height 8
type input "3"
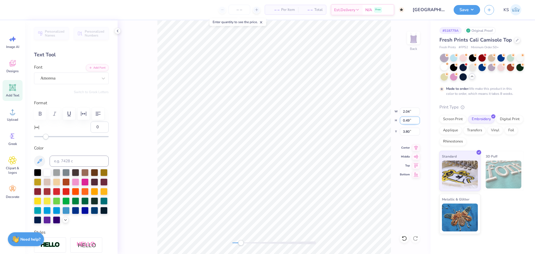
drag, startPoint x: 408, startPoint y: 121, endPoint x: 414, endPoint y: 121, distance: 5.6
click at [414, 121] on input "0.49" at bounding box center [410, 121] width 20 height 8
type input "0.3"
type input "1.25"
type input "0.30"
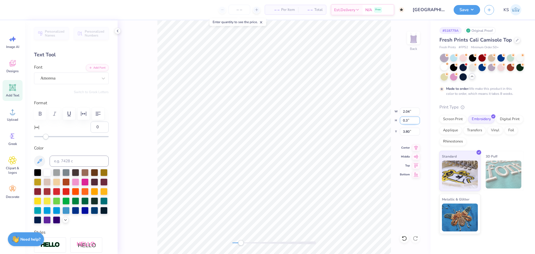
type input "3.90"
click at [260, 239] on div "Back" at bounding box center [274, 137] width 313 height 234
paste textarea "•"
type textarea "• est. 1999 •"
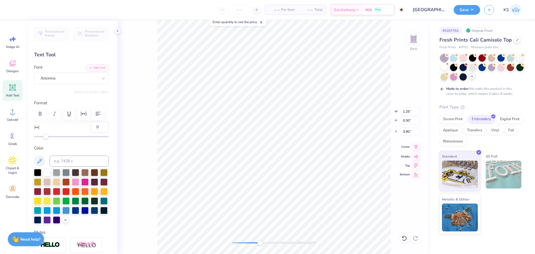
click at [417, 147] on icon at bounding box center [417, 146] width 4 height 5
type textarea "• •"
type input "4.62"
type textarea "est. 1999"
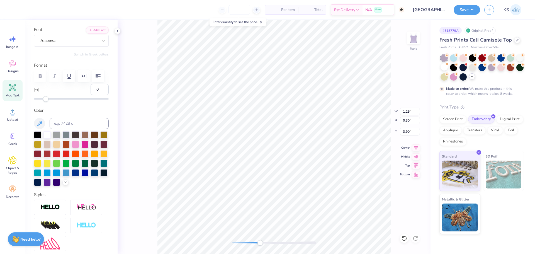
scroll to position [56, 0]
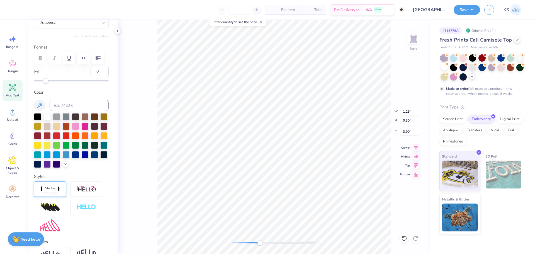
click at [56, 192] on img at bounding box center [50, 189] width 20 height 6
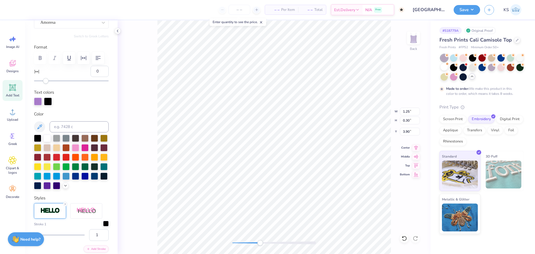
click at [103, 226] on div at bounding box center [106, 224] width 6 height 6
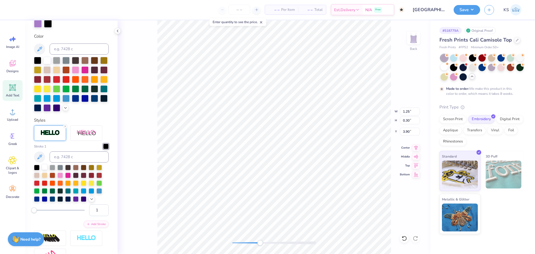
scroll to position [139, 0]
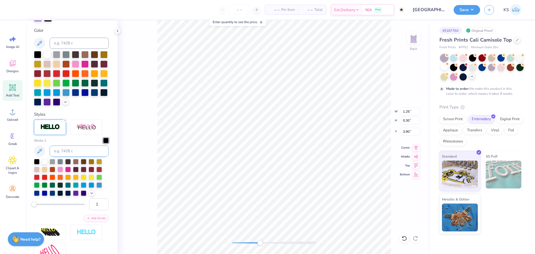
drag, startPoint x: 40, startPoint y: 158, endPoint x: 56, endPoint y: 155, distance: 17.0
click at [40, 154] on icon at bounding box center [39, 151] width 7 height 7
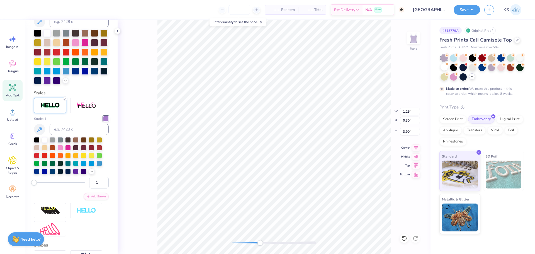
scroll to position [118, 0]
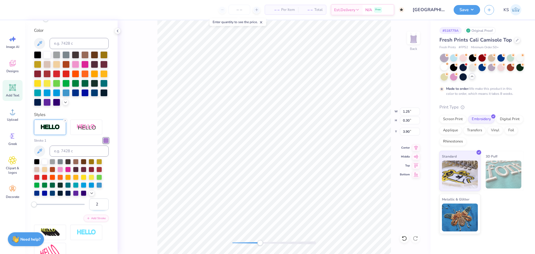
type input "2"
click at [101, 210] on input "2" at bounding box center [99, 205] width 20 height 12
click at [108, 208] on div "Personalized Names Personalized Numbers Text Tool Add Font Font Amoresa Switch …" at bounding box center [71, 137] width 93 height 234
click at [416, 145] on icon at bounding box center [416, 147] width 8 height 7
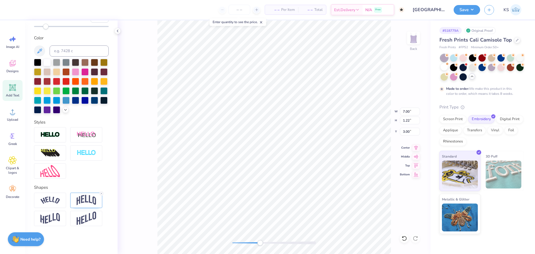
type input "1.63"
type input "0.07"
type input "4.01"
click at [415, 146] on icon at bounding box center [416, 147] width 8 height 7
click at [415, 148] on icon at bounding box center [416, 147] width 8 height 7
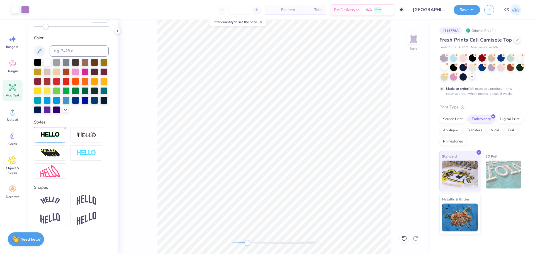
drag, startPoint x: 253, startPoint y: 242, endPoint x: 248, endPoint y: 241, distance: 5.2
click at [248, 241] on div "Accessibility label" at bounding box center [248, 243] width 6 height 6
click at [37, 48] on icon at bounding box center [39, 51] width 7 height 7
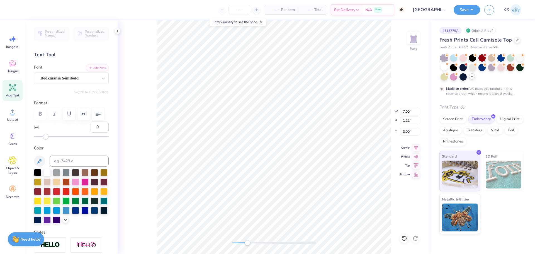
scroll to position [5, 1]
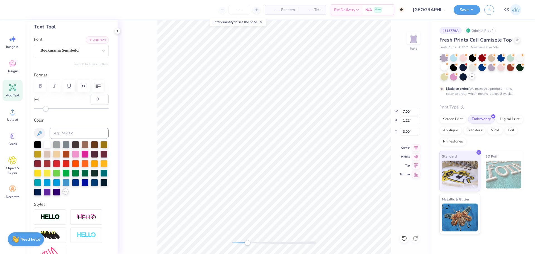
click at [63, 194] on icon at bounding box center [65, 191] width 4 height 4
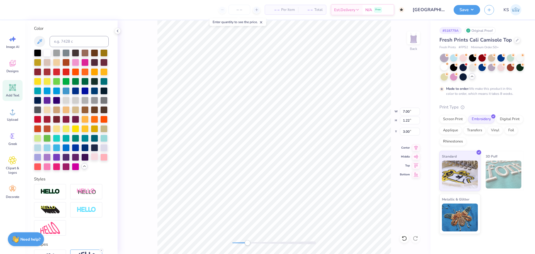
scroll to position [139, 0]
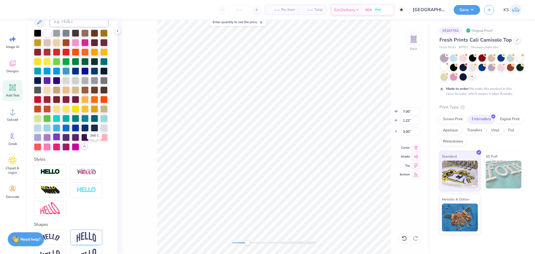
click at [60, 141] on div at bounding box center [56, 136] width 7 height 7
click at [26, 10] on div at bounding box center [25, 9] width 8 height 8
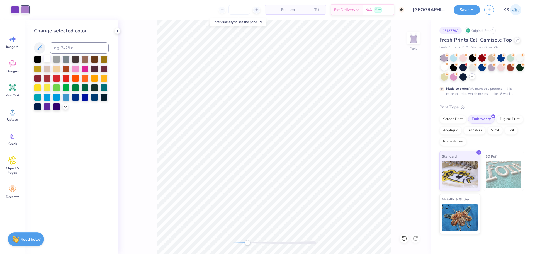
click at [48, 59] on div at bounding box center [47, 58] width 7 height 7
drag, startPoint x: 246, startPoint y: 244, endPoint x: 235, endPoint y: 244, distance: 11.2
click at [235, 244] on div "Accessibility label" at bounding box center [235, 243] width 6 height 6
click at [407, 238] on div at bounding box center [404, 238] width 9 height 9
click at [407, 238] on icon at bounding box center [405, 239] width 6 height 6
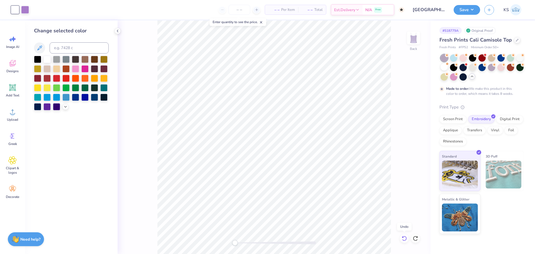
click at [407, 238] on icon at bounding box center [405, 239] width 6 height 6
click at [418, 239] on icon at bounding box center [416, 239] width 6 height 6
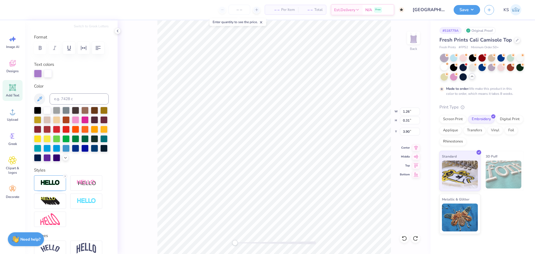
scroll to position [84, 0]
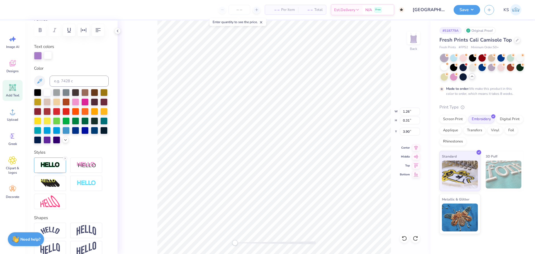
click at [47, 55] on div at bounding box center [48, 55] width 8 height 8
click at [63, 142] on icon at bounding box center [65, 139] width 4 height 4
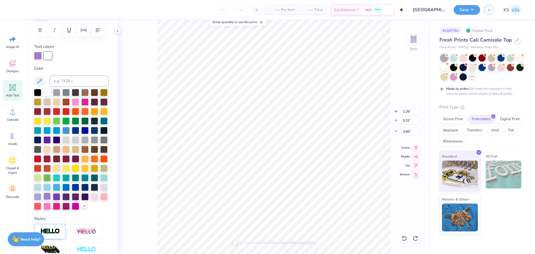
click at [51, 200] on div at bounding box center [47, 196] width 7 height 7
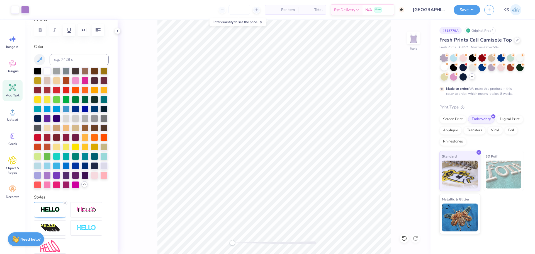
click at [228, 240] on div "Back" at bounding box center [274, 137] width 313 height 234
click at [408, 110] on input "7.00" at bounding box center [410, 112] width 20 height 8
type input "4.00"
type input "0.70"
type input "3.26"
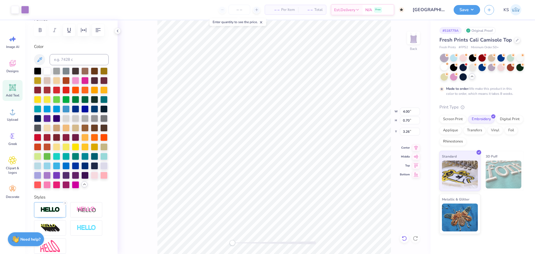
click at [407, 240] on icon at bounding box center [404, 238] width 5 height 5
type input "7.00"
type input "1.22"
type input "3.00"
click at [242, 242] on div at bounding box center [275, 242] width 84 height 3
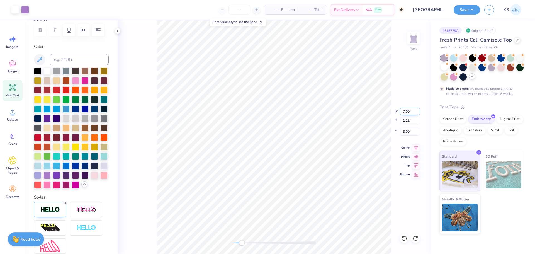
click at [406, 110] on input "7.00" at bounding box center [410, 112] width 20 height 8
type input "4.00"
type input "0.70"
type input "3.26"
click at [406, 240] on icon at bounding box center [404, 238] width 5 height 5
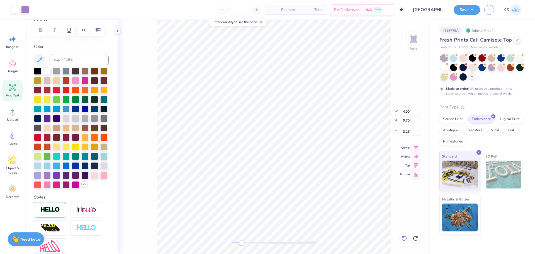
type input "7.00"
type input "1.22"
type input "3.00"
click at [407, 111] on input "7.00" at bounding box center [410, 112] width 20 height 8
type input "4.00"
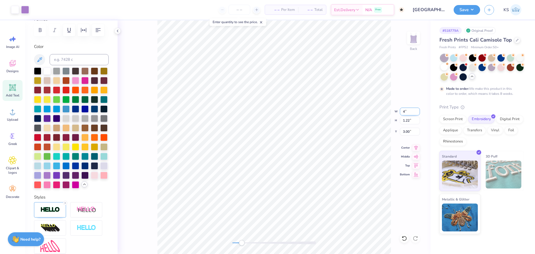
type input "0.70"
type input "3.26"
click at [406, 237] on icon at bounding box center [404, 238] width 5 height 5
type input "7.00"
type input "1.22"
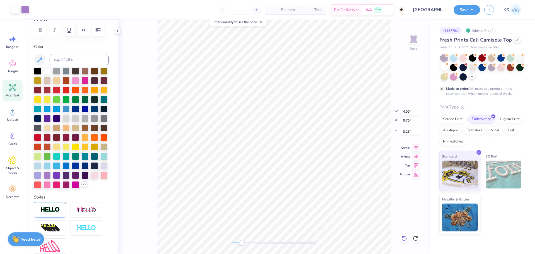
type input "3.00"
drag, startPoint x: 242, startPoint y: 241, endPoint x: 248, endPoint y: 241, distance: 6.1
click at [248, 241] on div "Accessibility label" at bounding box center [248, 243] width 6 height 6
type input "0.31"
type input "3.90"
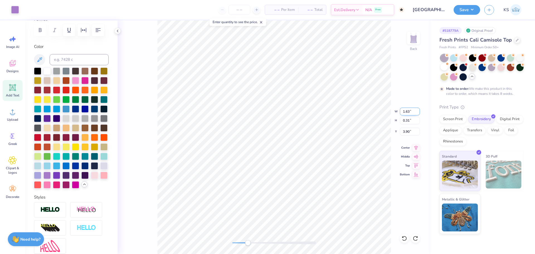
click at [410, 112] on input "1.63" at bounding box center [410, 112] width 20 height 8
type input "4.00"
type input "0.76"
type input "3.67"
click at [411, 110] on input "4.00" at bounding box center [410, 112] width 20 height 8
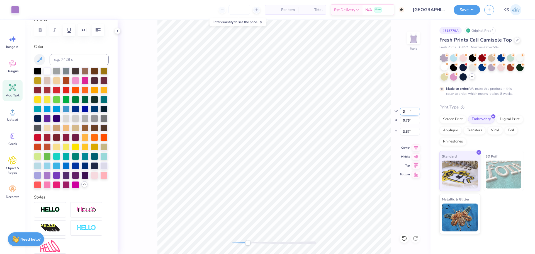
type input "3.00"
type input "0.57"
type input "3.77"
click at [407, 110] on input "3.00" at bounding box center [410, 112] width 20 height 8
type input "2.00"
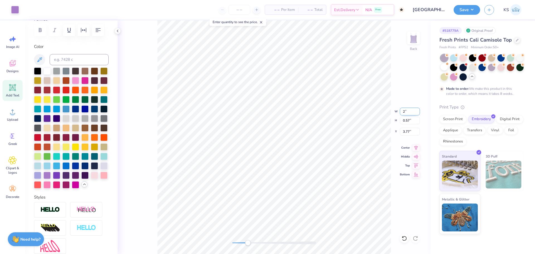
type input "0.38"
type input "3.86"
click at [228, 240] on div "Back" at bounding box center [274, 137] width 313 height 234
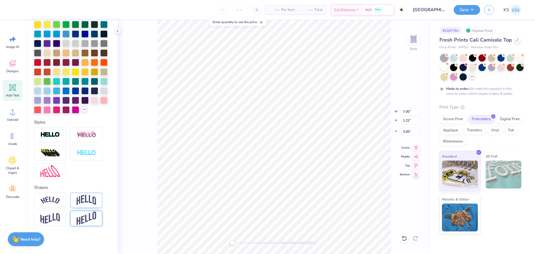
scroll to position [178, 0]
click at [101, 193] on icon at bounding box center [101, 193] width 3 height 3
click at [406, 239] on icon at bounding box center [405, 239] width 6 height 6
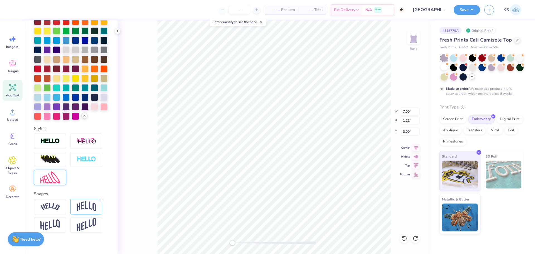
scroll to position [66, 0]
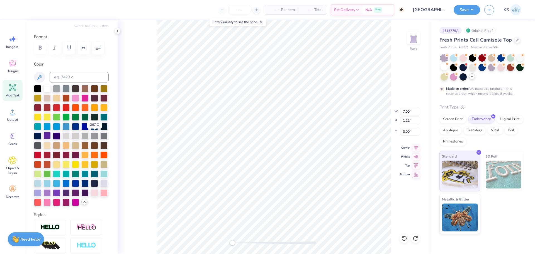
click at [51, 135] on div at bounding box center [47, 135] width 7 height 7
click at [51, 196] on div at bounding box center [47, 192] width 7 height 7
click at [41, 196] on div at bounding box center [37, 192] width 7 height 7
click at [51, 196] on div at bounding box center [47, 192] width 7 height 7
click at [239, 242] on div at bounding box center [275, 242] width 84 height 3
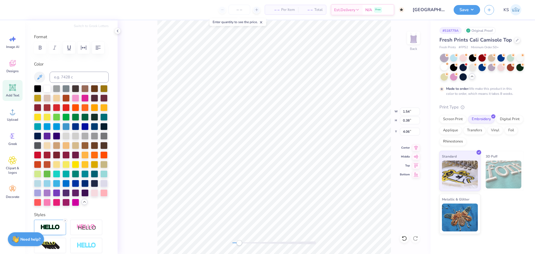
scroll to position [178, 0]
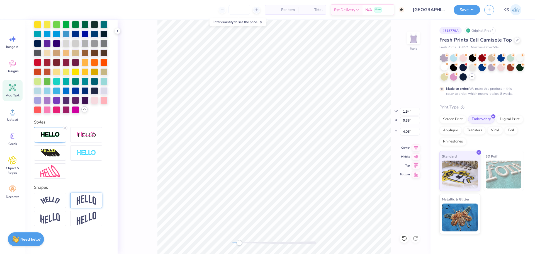
click at [86, 201] on img at bounding box center [87, 200] width 20 height 11
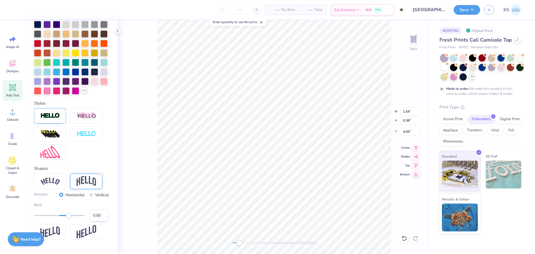
click at [93, 221] on input "0.50" at bounding box center [99, 216] width 20 height 12
type input "0.250"
click at [98, 221] on input "0.26" at bounding box center [99, 216] width 20 height 12
click at [100, 221] on input "0.25" at bounding box center [99, 216] width 20 height 12
click at [100, 221] on input "0.24" at bounding box center [99, 216] width 20 height 12
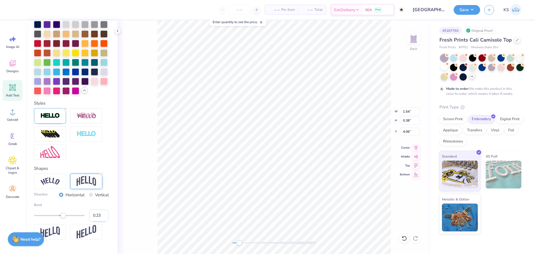
click at [100, 221] on input "0.23" at bounding box center [99, 216] width 20 height 12
click at [100, 221] on input "0.22" at bounding box center [99, 216] width 20 height 12
click at [100, 221] on input "0.21" at bounding box center [99, 216] width 20 height 12
type input "0.2"
click at [100, 221] on input "0.2" at bounding box center [99, 216] width 20 height 12
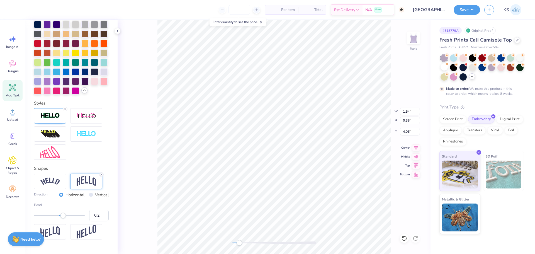
click at [108, 234] on div "Personalized Names Personalized Numbers Text Tool Add Font Font Amoresa Switch …" at bounding box center [71, 137] width 93 height 234
type input "2.00"
type input "0.09"
type input "4.21"
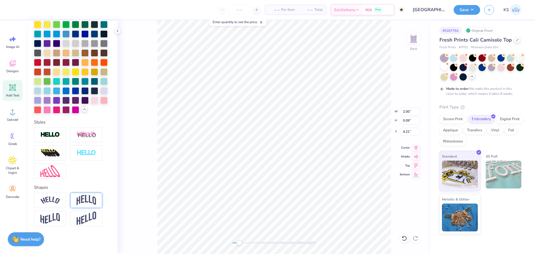
click at [81, 201] on img at bounding box center [87, 200] width 20 height 11
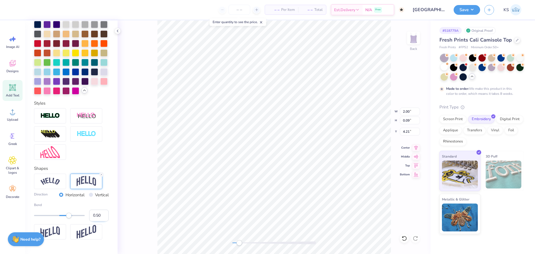
click at [95, 221] on input "0.50" at bounding box center [99, 216] width 20 height 12
type input "0.20"
click at [102, 176] on icon at bounding box center [101, 174] width 3 height 3
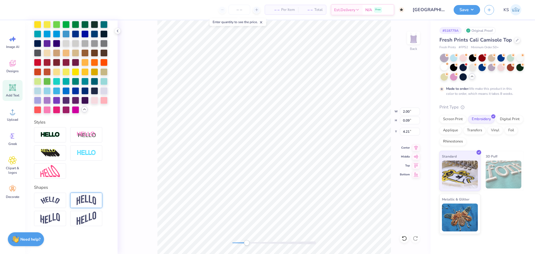
drag, startPoint x: 244, startPoint y: 242, endPoint x: 248, endPoint y: 242, distance: 4.2
click at [248, 242] on div at bounding box center [275, 242] width 84 height 3
drag, startPoint x: 249, startPoint y: 241, endPoint x: 262, endPoint y: 242, distance: 12.9
click at [263, 244] on div "Accessibility label" at bounding box center [262, 243] width 6 height 6
click at [410, 131] on input "4.31" at bounding box center [410, 132] width 20 height 8
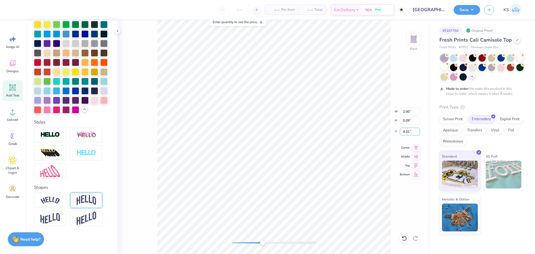
type input "4.31"
click at [410, 113] on input "2.00" at bounding box center [410, 112] width 20 height 8
drag, startPoint x: 261, startPoint y: 242, endPoint x: 245, endPoint y: 242, distance: 15.6
click at [245, 243] on div "Accessibility label" at bounding box center [244, 243] width 6 height 6
drag, startPoint x: 244, startPoint y: 241, endPoint x: 240, endPoint y: 243, distance: 4.5
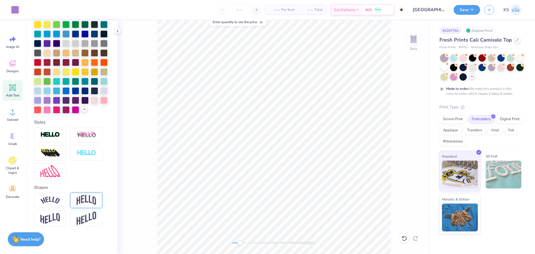
click at [240, 243] on div "Accessibility label" at bounding box center [240, 243] width 6 height 6
click at [230, 245] on div "Back" at bounding box center [274, 137] width 313 height 234
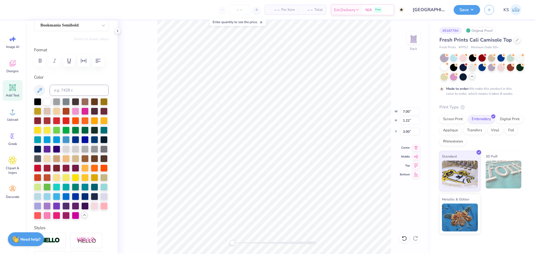
scroll to position [0, 0]
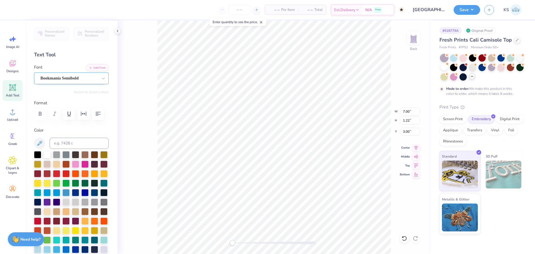
click at [70, 76] on div "Bookmania Semibold" at bounding box center [69, 78] width 59 height 9
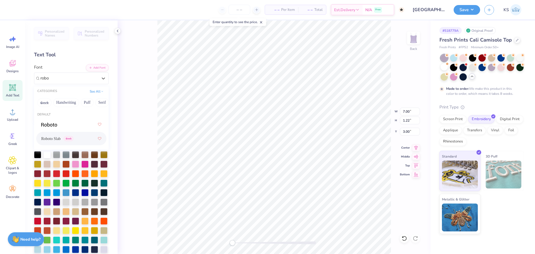
click at [61, 138] on span "Roboto Slab" at bounding box center [51, 139] width 20 height 6
click at [40, 113] on icon "button" at bounding box center [40, 113] width 7 height 7
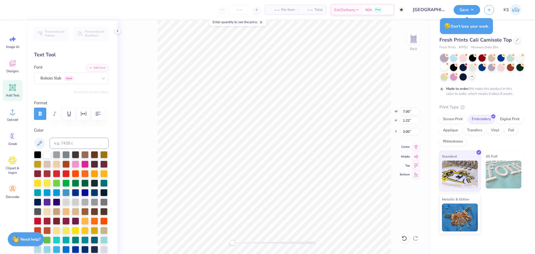
click at [416, 146] on icon at bounding box center [416, 147] width 8 height 7
click at [408, 111] on input "6.78" at bounding box center [410, 112] width 20 height 8
click at [412, 130] on input "2.98" at bounding box center [410, 132] width 20 height 8
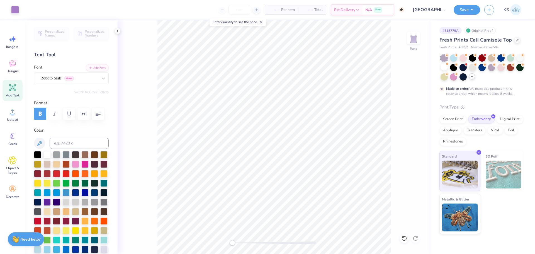
click at [244, 243] on div at bounding box center [275, 242] width 84 height 3
drag, startPoint x: 241, startPoint y: 243, endPoint x: 257, endPoint y: 241, distance: 16.1
click at [252, 244] on div "Accessibility label" at bounding box center [250, 243] width 6 height 6
drag, startPoint x: 255, startPoint y: 244, endPoint x: 244, endPoint y: 244, distance: 10.9
click at [243, 244] on div "Accessibility label" at bounding box center [242, 243] width 6 height 6
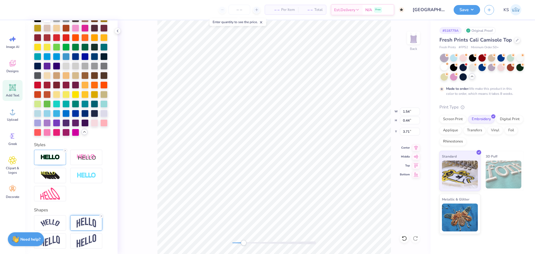
scroll to position [178, 0]
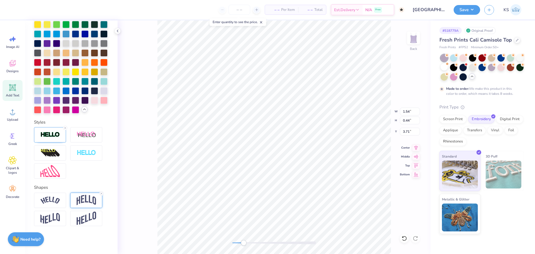
click at [86, 197] on img at bounding box center [87, 200] width 20 height 11
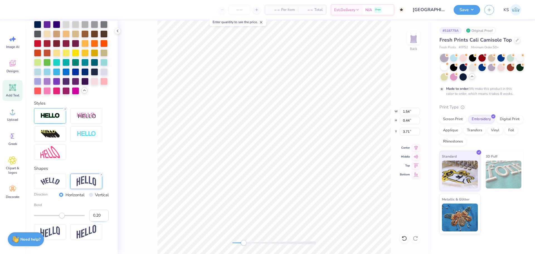
click at [97, 221] on input "0.20" at bounding box center [99, 216] width 20 height 12
click at [96, 221] on input "0.15" at bounding box center [99, 216] width 20 height 12
drag, startPoint x: 239, startPoint y: 242, endPoint x: 236, endPoint y: 242, distance: 2.8
click at [236, 242] on div "Accessibility label" at bounding box center [237, 243] width 6 height 6
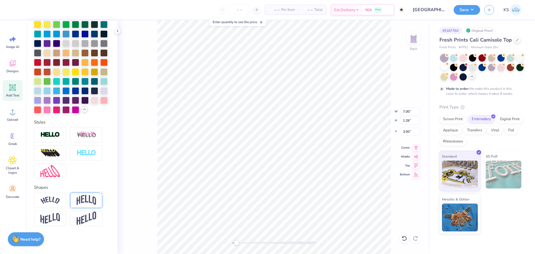
click at [89, 203] on img at bounding box center [87, 200] width 20 height 11
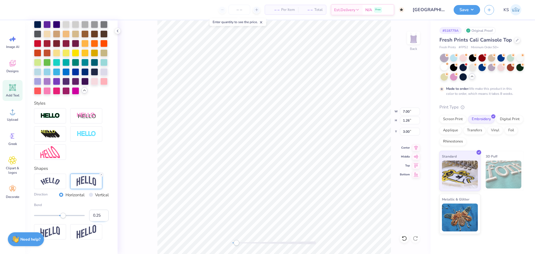
click at [93, 221] on input "0.25" at bounding box center [99, 216] width 20 height 12
click at [404, 237] on icon at bounding box center [405, 239] width 6 height 6
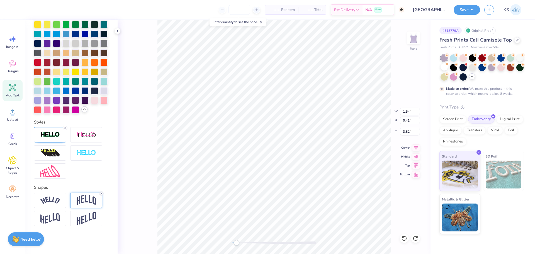
click at [84, 207] on div at bounding box center [86, 200] width 32 height 15
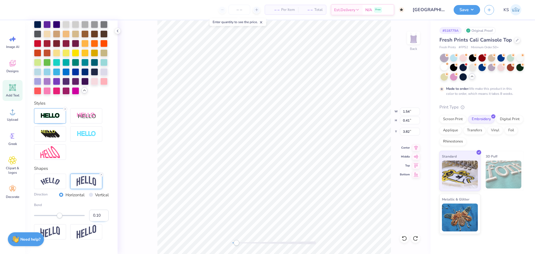
click at [89, 221] on input "0.10" at bounding box center [99, 216] width 20 height 12
click at [405, 239] on icon at bounding box center [405, 239] width 6 height 6
click at [405, 237] on icon at bounding box center [405, 239] width 6 height 6
click at [404, 236] on icon at bounding box center [404, 238] width 5 height 5
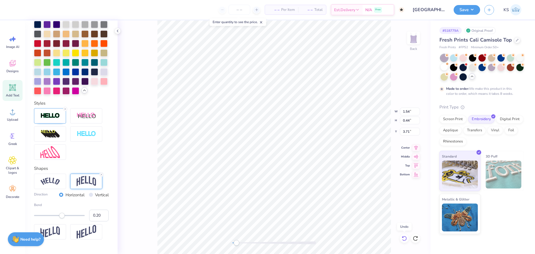
click at [404, 236] on icon at bounding box center [404, 238] width 5 height 5
click at [243, 241] on div at bounding box center [275, 243] width 84 height 6
drag, startPoint x: 250, startPoint y: 244, endPoint x: 256, endPoint y: 245, distance: 6.1
click at [256, 245] on div "Accessibility label" at bounding box center [256, 243] width 6 height 6
click at [404, 237] on icon at bounding box center [404, 238] width 5 height 5
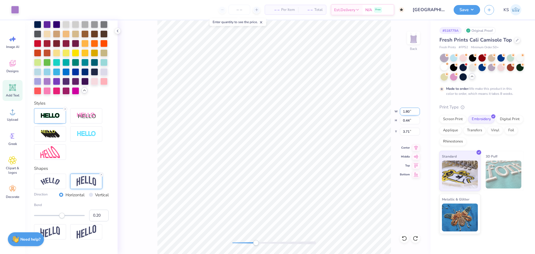
click at [409, 112] on input "1.80" at bounding box center [410, 112] width 20 height 8
drag, startPoint x: 249, startPoint y: 243, endPoint x: 243, endPoint y: 241, distance: 6.6
click at [243, 241] on div "Accessibility label" at bounding box center [243, 243] width 6 height 6
click at [226, 239] on div "Back" at bounding box center [274, 137] width 313 height 234
click at [405, 129] on input "3.00" at bounding box center [410, 132] width 20 height 8
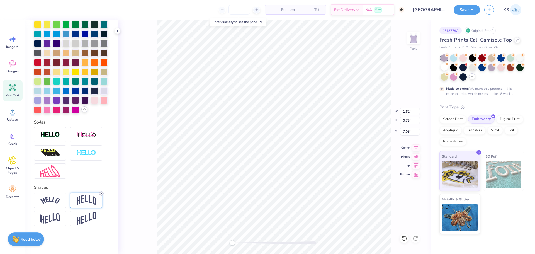
click at [101, 192] on icon at bounding box center [101, 193] width 3 height 3
click at [407, 113] on input "1.71" at bounding box center [410, 112] width 20 height 8
click at [409, 109] on input "1.62" at bounding box center [410, 112] width 20 height 8
click at [404, 112] on input "8.00" at bounding box center [410, 112] width 20 height 8
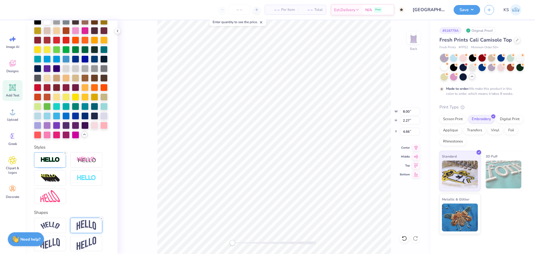
scroll to position [94, 0]
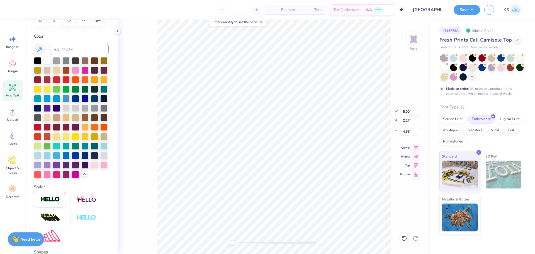
click at [46, 61] on div at bounding box center [47, 60] width 7 height 7
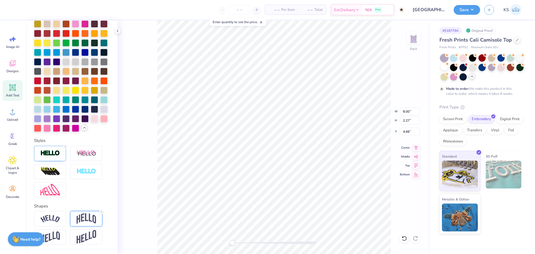
scroll to position [178, 0]
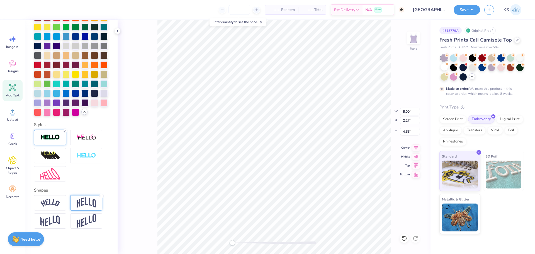
click at [55, 141] on img at bounding box center [50, 137] width 20 height 6
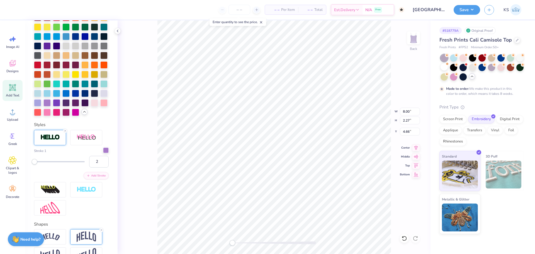
click at [103, 153] on div at bounding box center [106, 151] width 6 height 6
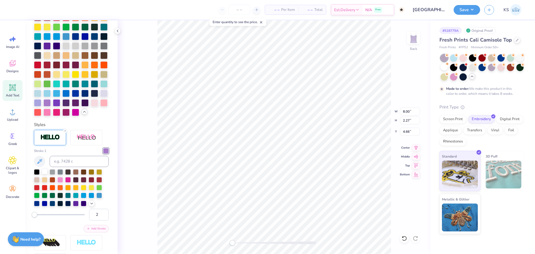
click at [45, 174] on div at bounding box center [45, 172] width 6 height 6
click at [408, 113] on input "8.00" at bounding box center [410, 112] width 20 height 8
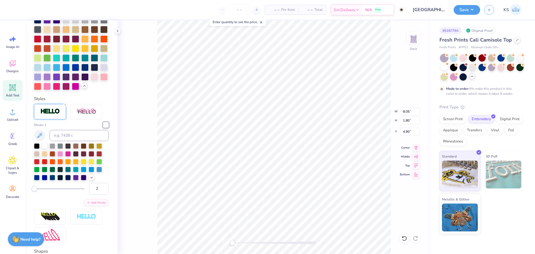
scroll to position [286, 0]
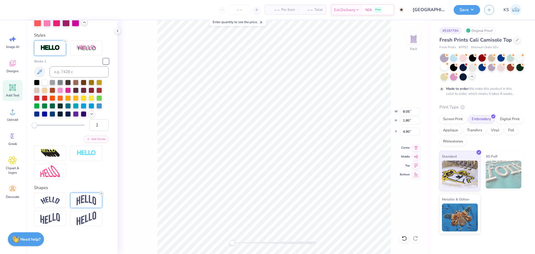
click at [101, 194] on icon at bounding box center [101, 193] width 3 height 3
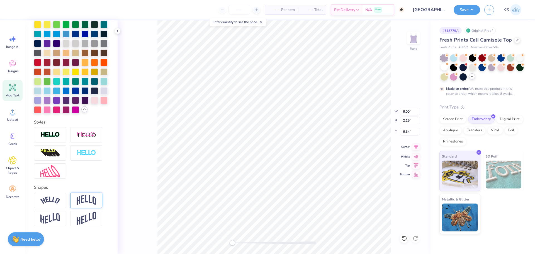
click at [416, 146] on icon at bounding box center [416, 147] width 8 height 7
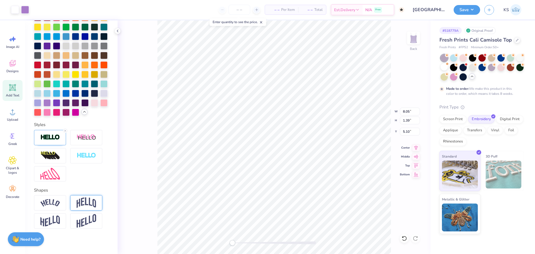
scroll to position [199, 0]
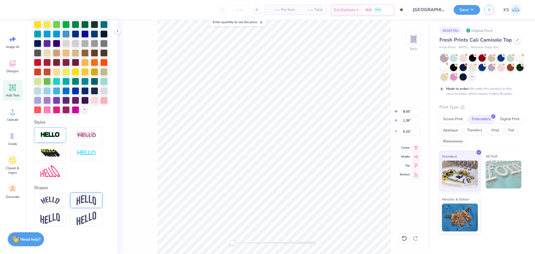
click at [240, 243] on div at bounding box center [275, 242] width 84 height 3
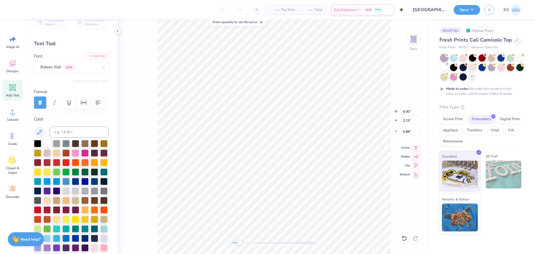
scroll to position [10, 0]
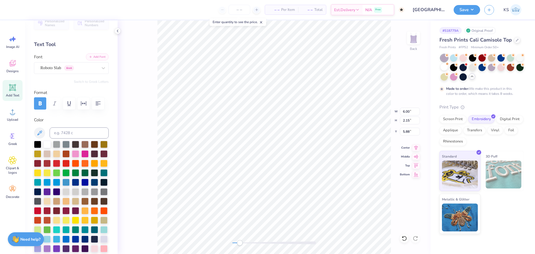
click at [96, 55] on button "Add Font" at bounding box center [97, 56] width 23 height 7
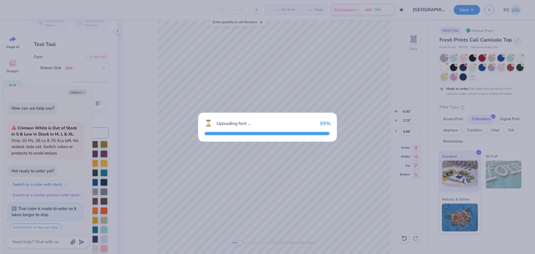
scroll to position [56, 0]
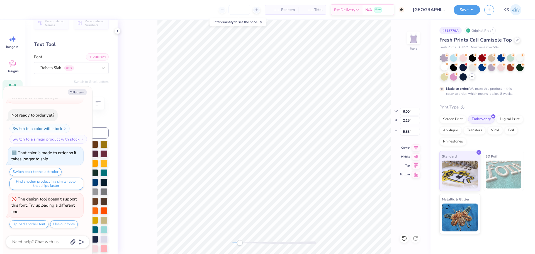
click at [100, 56] on button "Add Font" at bounding box center [97, 56] width 23 height 7
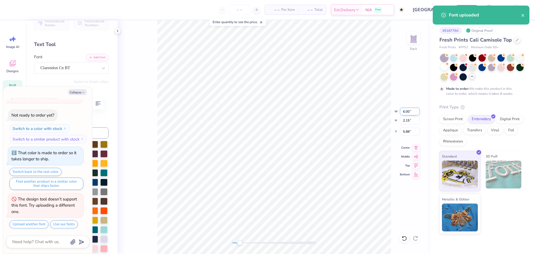
click at [412, 112] on input "6.00" at bounding box center [410, 112] width 20 height 8
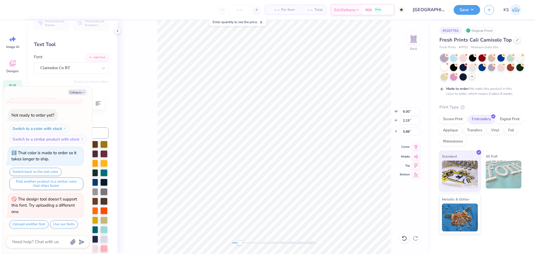
click at [416, 147] on icon at bounding box center [417, 146] width 4 height 5
click at [73, 90] on button "Collapse" at bounding box center [77, 92] width 19 height 6
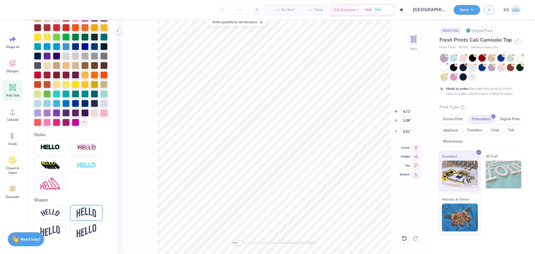
scroll to position [150, 0]
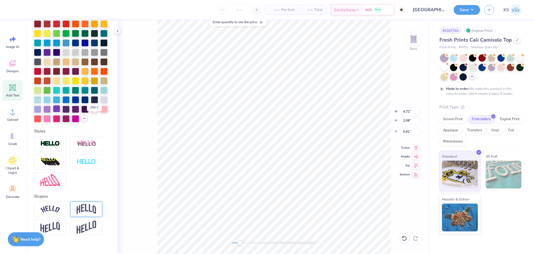
click at [60, 112] on div at bounding box center [56, 108] width 7 height 7
click at [51, 112] on div at bounding box center [47, 108] width 7 height 7
click at [405, 239] on icon at bounding box center [405, 239] width 6 height 6
click at [406, 239] on icon at bounding box center [405, 239] width 6 height 6
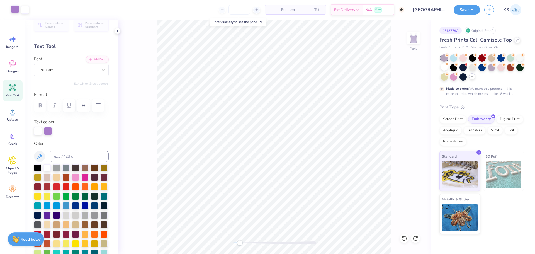
scroll to position [4, 0]
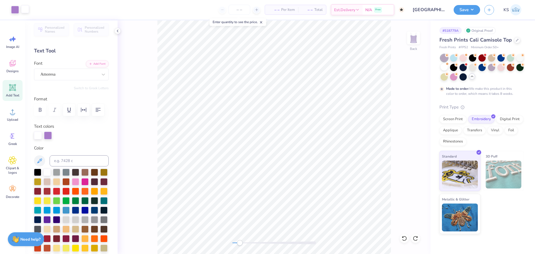
click at [27, 9] on div at bounding box center [25, 9] width 8 height 8
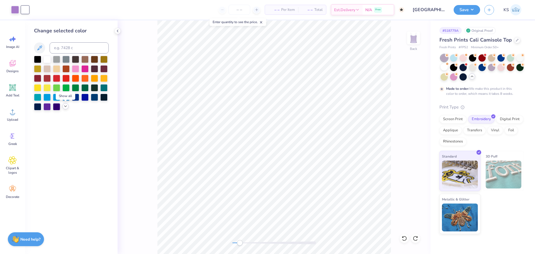
click at [66, 105] on icon at bounding box center [65, 106] width 4 height 4
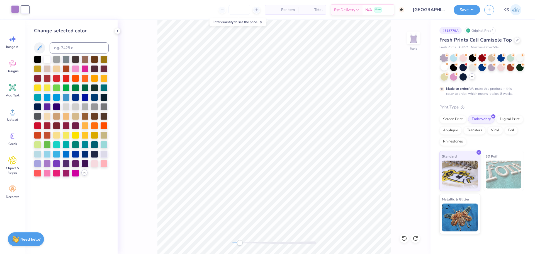
click at [15, 8] on div at bounding box center [15, 9] width 8 height 8
click at [48, 107] on div at bounding box center [47, 106] width 7 height 7
click at [23, 8] on div at bounding box center [25, 9] width 8 height 8
click at [37, 161] on div at bounding box center [37, 163] width 7 height 7
click at [402, 235] on div at bounding box center [404, 238] width 9 height 9
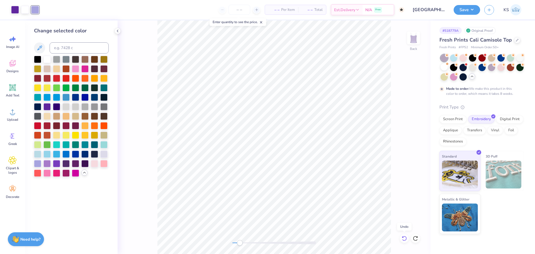
click at [402, 235] on div at bounding box center [404, 238] width 9 height 9
click at [24, 10] on div at bounding box center [25, 9] width 8 height 8
click at [39, 162] on div at bounding box center [37, 163] width 7 height 7
click at [23, 4] on div "Art colors" at bounding box center [14, 10] width 29 height 20
click at [25, 9] on div at bounding box center [25, 10] width 8 height 8
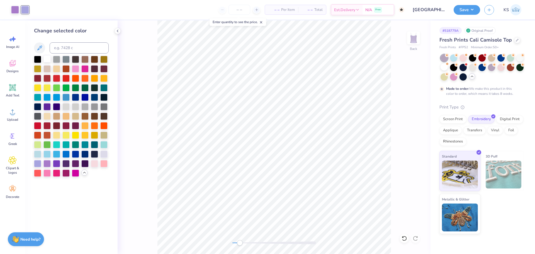
click at [48, 61] on div at bounding box center [47, 58] width 7 height 7
click at [15, 9] on div at bounding box center [15, 9] width 8 height 8
click at [39, 165] on div at bounding box center [37, 163] width 7 height 7
click at [406, 239] on icon at bounding box center [405, 239] width 6 height 6
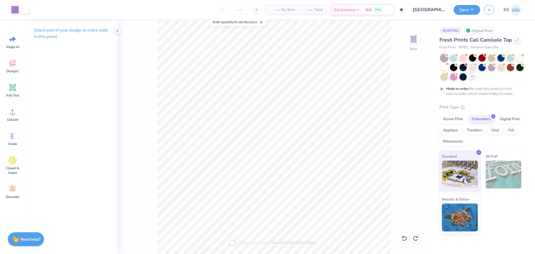
click at [222, 244] on div "Back" at bounding box center [274, 137] width 313 height 234
click at [407, 110] on input "8.05" at bounding box center [410, 112] width 20 height 8
click at [409, 131] on input "6.05" at bounding box center [410, 132] width 20 height 8
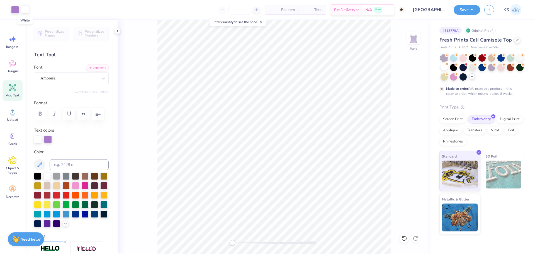
click at [24, 9] on div at bounding box center [25, 9] width 8 height 8
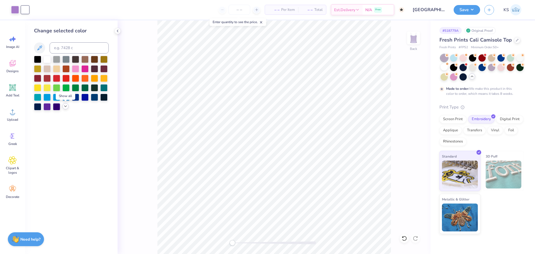
click at [66, 106] on icon at bounding box center [65, 106] width 4 height 4
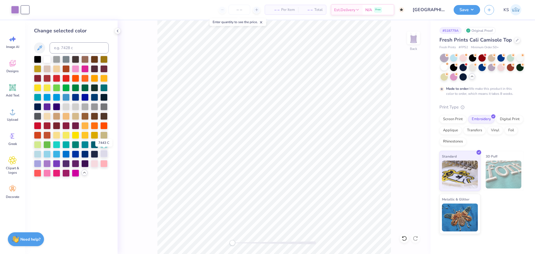
click at [107, 155] on div at bounding box center [103, 153] width 7 height 7
click at [406, 240] on icon at bounding box center [405, 239] width 6 height 6
click at [35, 11] on div at bounding box center [35, 10] width 8 height 8
click at [47, 56] on div at bounding box center [47, 58] width 7 height 7
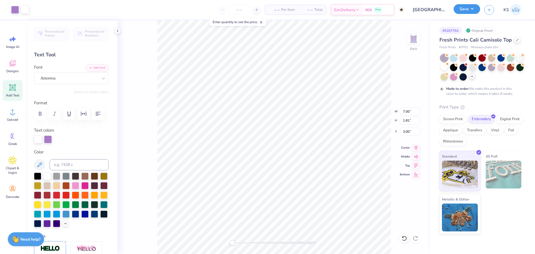
drag, startPoint x: 462, startPoint y: 7, endPoint x: 469, endPoint y: 13, distance: 9.5
click at [462, 6] on button "Save" at bounding box center [467, 9] width 26 height 10
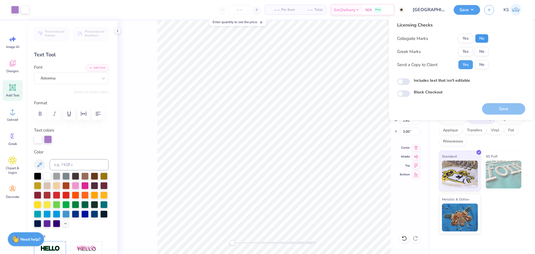
click at [487, 37] on button "No" at bounding box center [481, 38] width 13 height 9
drag, startPoint x: 483, startPoint y: 52, endPoint x: 489, endPoint y: 98, distance: 45.8
click at [483, 52] on button "No" at bounding box center [481, 51] width 13 height 9
click at [493, 105] on button "Save" at bounding box center [503, 108] width 43 height 11
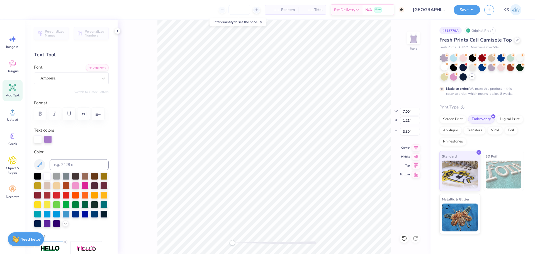
scroll to position [5, 3]
drag, startPoint x: 236, startPoint y: 243, endPoint x: 262, endPoint y: 243, distance: 25.1
click at [262, 243] on div at bounding box center [275, 242] width 84 height 3
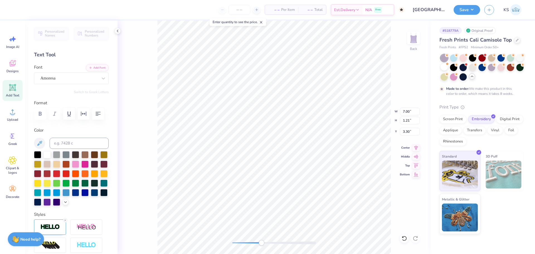
scroll to position [5, 1]
click at [410, 120] on input "1.21" at bounding box center [410, 121] width 20 height 8
click at [409, 122] on input "0.10" at bounding box center [410, 121] width 20 height 8
click at [71, 181] on div at bounding box center [71, 178] width 75 height 55
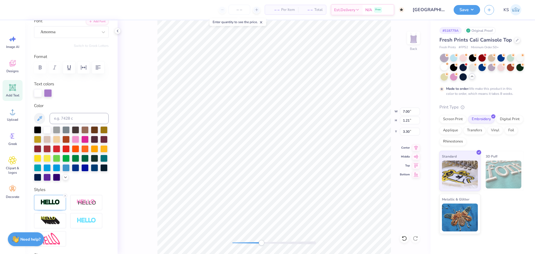
scroll to position [56, 0]
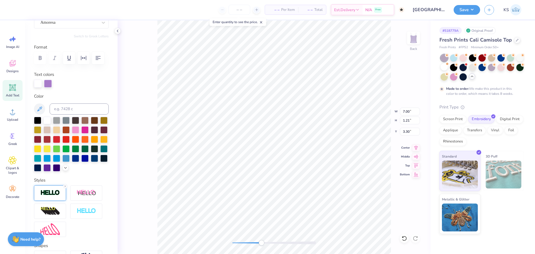
click at [52, 196] on img at bounding box center [50, 193] width 20 height 6
click at [248, 239] on div "Back W 7.00 7.00 " H 1.21 1.21 " Y 3.30 3.30 " Center Middle Top Bottom" at bounding box center [274, 137] width 313 height 234
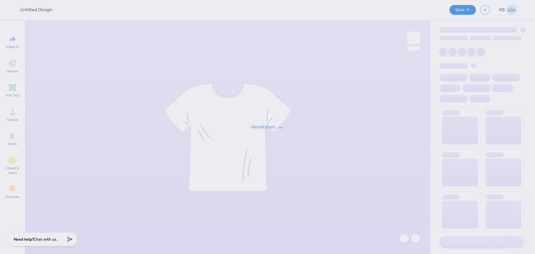
type input "AOPi Jersey"
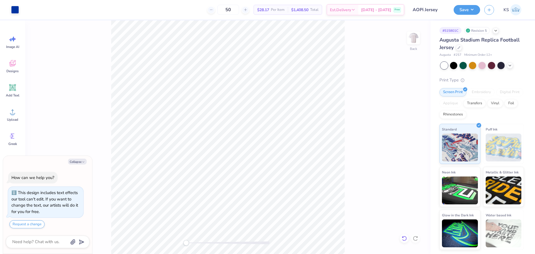
click at [405, 239] on icon at bounding box center [405, 239] width 6 height 6
click at [405, 239] on div "Back" at bounding box center [228, 137] width 406 height 234
drag, startPoint x: 192, startPoint y: 243, endPoint x: 196, endPoint y: 243, distance: 3.3
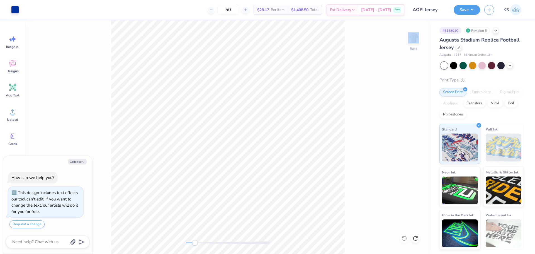
click at [196, 243] on div "Accessibility label" at bounding box center [195, 243] width 6 height 6
click at [368, 78] on div "Back" at bounding box center [228, 137] width 406 height 234
click at [18, 93] on div "Add Text" at bounding box center [13, 90] width 20 height 21
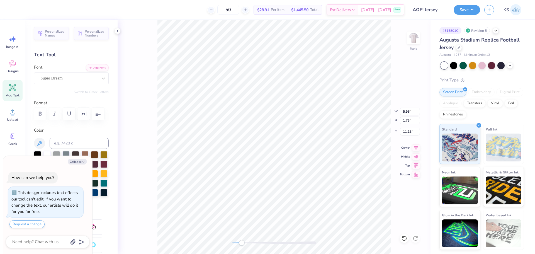
drag, startPoint x: 86, startPoint y: 62, endPoint x: 90, endPoint y: 68, distance: 7.6
click at [86, 62] on div "Personalized Names Personalized Numbers Text Tool Add Font Font Super Dream Swi…" at bounding box center [71, 137] width 93 height 234
click at [90, 68] on button "Add Font" at bounding box center [97, 67] width 23 height 7
paste textarea "AOP X Sx"
type textarea "x"
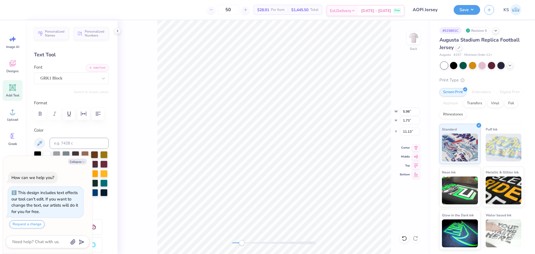
type textarea "AOP X Sx"
click at [76, 162] on button "Collapse" at bounding box center [77, 162] width 19 height 6
type textarea "x"
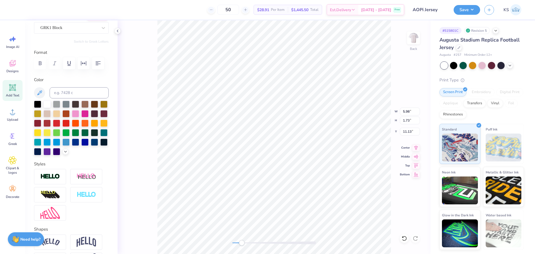
scroll to position [56, 0]
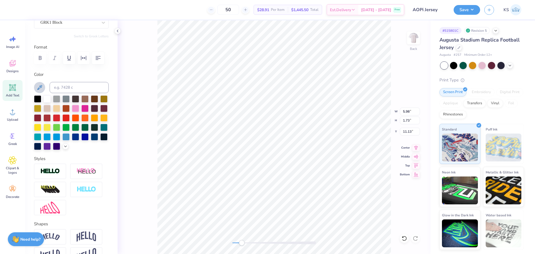
click at [39, 83] on button at bounding box center [39, 87] width 11 height 11
click at [238, 243] on div "Accessibility label" at bounding box center [238, 243] width 6 height 6
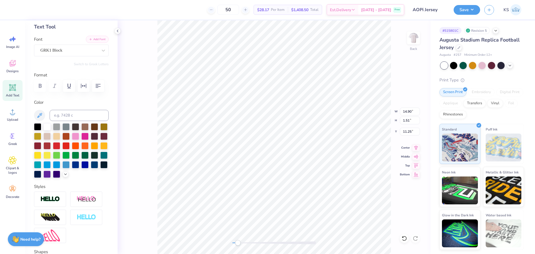
click at [100, 40] on button "Add Font" at bounding box center [97, 39] width 23 height 7
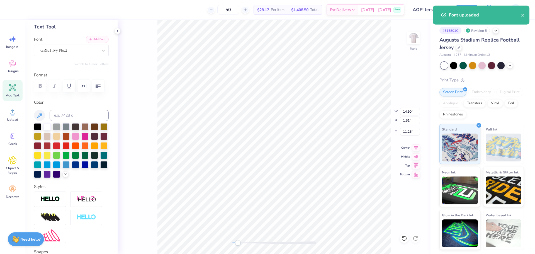
scroll to position [5, 1]
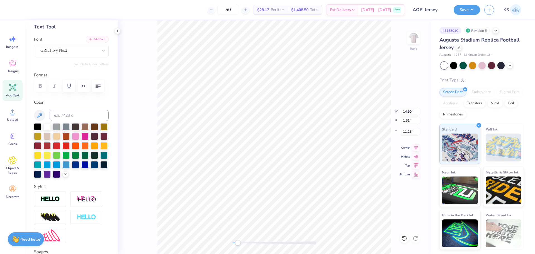
type textarea "AOP Sx"
type input "8.54"
type input "1.39"
type input "11.30"
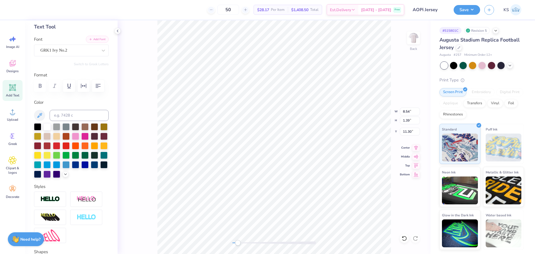
type textarea "x"
drag, startPoint x: 406, startPoint y: 119, endPoint x: 418, endPoint y: 119, distance: 12.0
click at [418, 119] on input "1.39" at bounding box center [410, 121] width 20 height 8
type input "1"
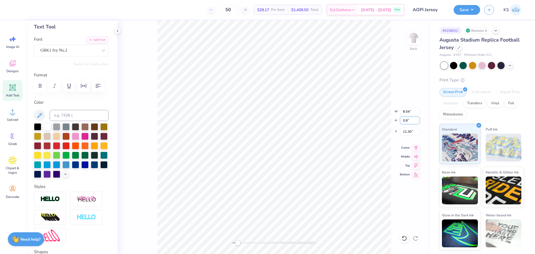
type input "0.8"
type input "0.69"
type input "0.80"
type input "11.60"
click at [407, 239] on icon at bounding box center [404, 238] width 5 height 5
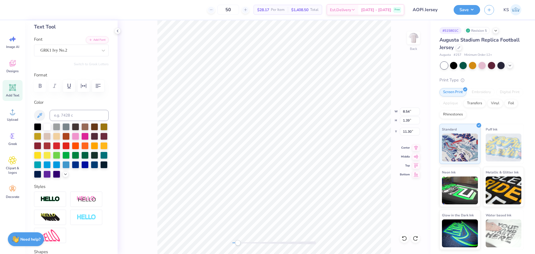
scroll to position [5, 2]
type textarea "AOP Sx"
drag, startPoint x: 239, startPoint y: 243, endPoint x: 250, endPoint y: 242, distance: 11.2
click at [247, 244] on div "Accessibility label" at bounding box center [246, 243] width 6 height 6
drag, startPoint x: 248, startPoint y: 242, endPoint x: 236, endPoint y: 240, distance: 12.4
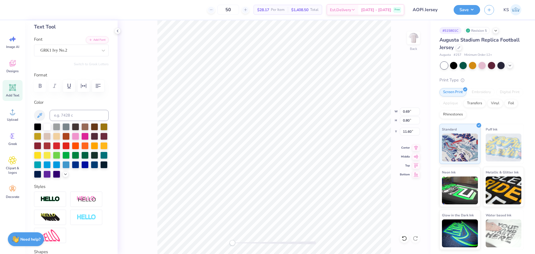
click at [233, 242] on div "Accessibility label" at bounding box center [233, 243] width 6 height 6
type input "8.04"
type input "1.39"
type input "11.30"
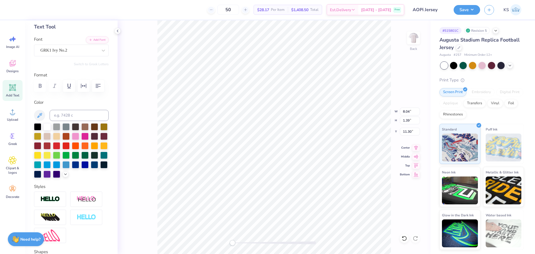
type textarea "'25"
click at [417, 145] on icon at bounding box center [416, 147] width 8 height 7
paste textarea "‘"
type textarea "'25"
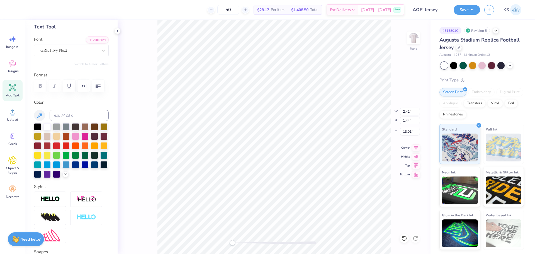
type textarea ","
click at [407, 120] on input "1.44" at bounding box center [410, 121] width 20 height 8
type input "2"
type input "3.36"
type input "2.00"
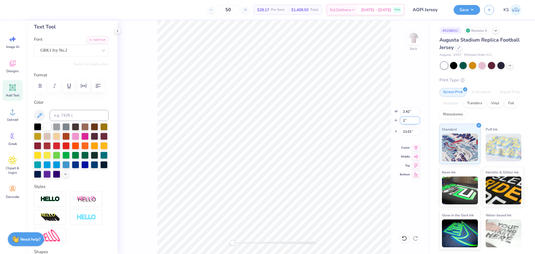
type input "12.73"
type input "2.01"
type input "3.38"
type input "12.72"
click at [415, 145] on icon at bounding box center [416, 147] width 8 height 7
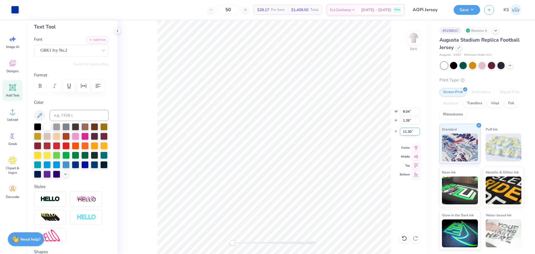
click at [410, 132] on input "11.30" at bounding box center [410, 132] width 20 height 8
click at [410, 133] on input "1.00" at bounding box center [410, 132] width 20 height 8
click at [408, 131] on input "1.00" at bounding box center [410, 132] width 20 height 8
type input "3.00"
click at [408, 112] on input "8.04" at bounding box center [410, 112] width 20 height 8
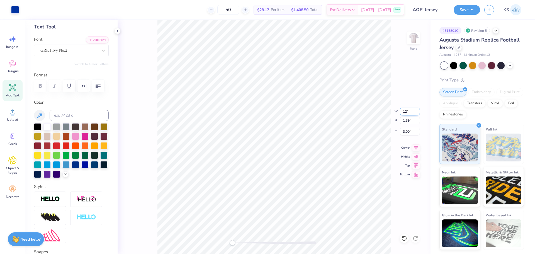
type input "12.00"
type input "2.08"
click at [408, 131] on input "2.66" at bounding box center [410, 132] width 20 height 8
type input "3.00"
type input "3.38"
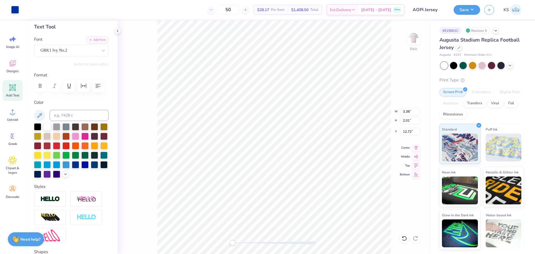
type input "2.01"
type input "12.72"
click at [410, 119] on input "2.01" at bounding box center [410, 121] width 20 height 8
type input "3"
type input "5.04"
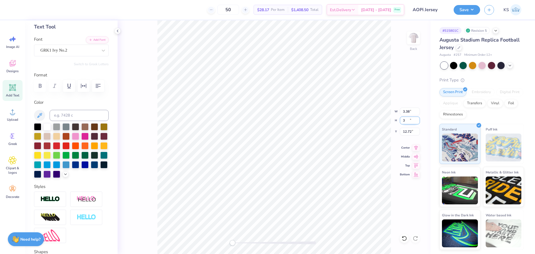
type input "3.00"
type input "12.23"
click at [70, 52] on div "GRK1 Ivy No.2" at bounding box center [69, 50] width 59 height 9
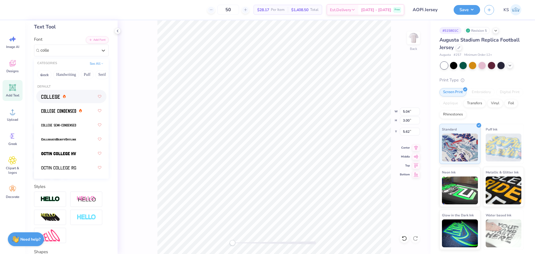
type input "colle"
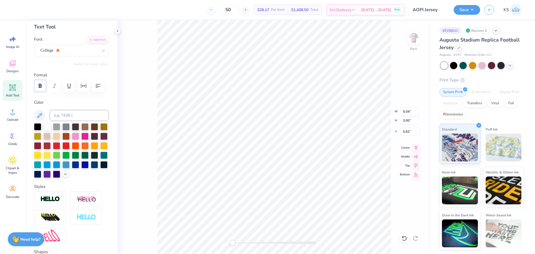
click at [43, 84] on icon "button" at bounding box center [40, 86] width 7 height 7
click at [94, 39] on button "Add Font" at bounding box center [97, 39] width 23 height 7
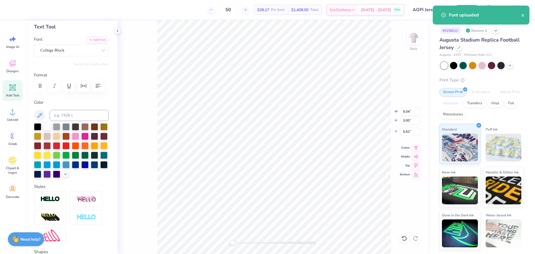
scroll to position [5, 1]
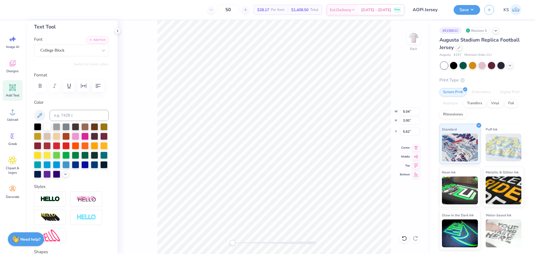
paste textarea "‘"
type textarea "‘25"
click at [418, 147] on icon at bounding box center [416, 147] width 8 height 7
click at [409, 122] on input "3.12" at bounding box center [410, 121] width 20 height 8
type input "3.5"
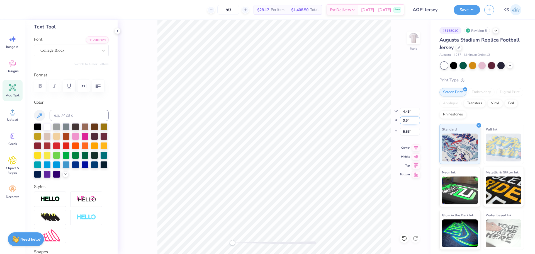
type input "5.03"
type input "3.50"
type input "5.37"
drag, startPoint x: 237, startPoint y: 242, endPoint x: 244, endPoint y: 242, distance: 7.0
click at [244, 242] on div at bounding box center [275, 242] width 84 height 3
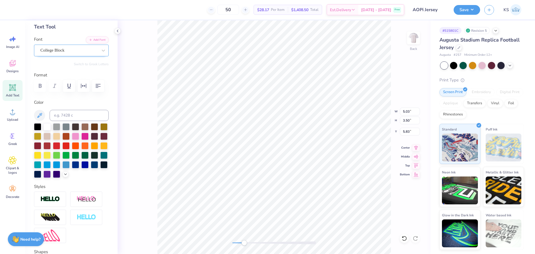
click at [85, 52] on div "College Block" at bounding box center [69, 50] width 59 height 9
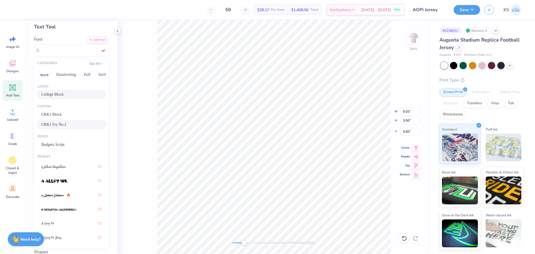
click at [77, 124] on div "GRK1 Ivy No.2" at bounding box center [71, 125] width 60 height 6
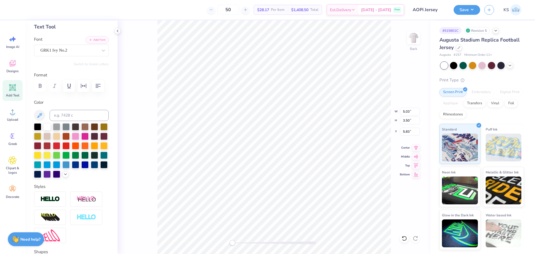
drag, startPoint x: 250, startPoint y: 242, endPoint x: 230, endPoint y: 241, distance: 20.1
click at [230, 243] on div "Accessibility label" at bounding box center [233, 243] width 6 height 6
click at [405, 236] on icon at bounding box center [404, 238] width 5 height 5
click at [66, 51] on div "College Block" at bounding box center [69, 50] width 59 height 9
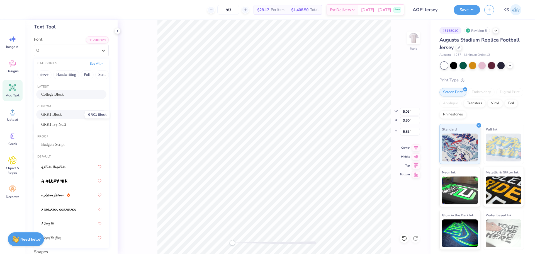
click at [62, 114] on span "GRK1 Block" at bounding box center [51, 115] width 21 height 6
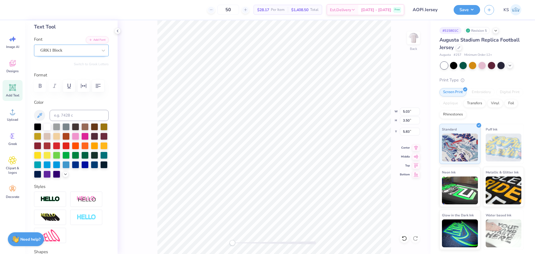
click at [79, 53] on div "GRK1 Block" at bounding box center [69, 50] width 59 height 9
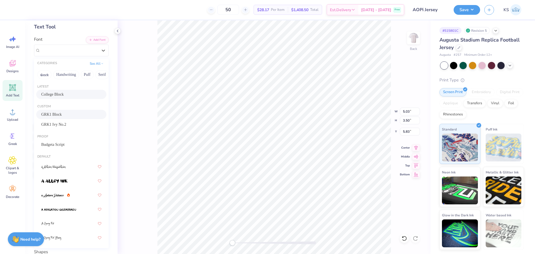
click at [71, 93] on div "College Block" at bounding box center [71, 94] width 60 height 6
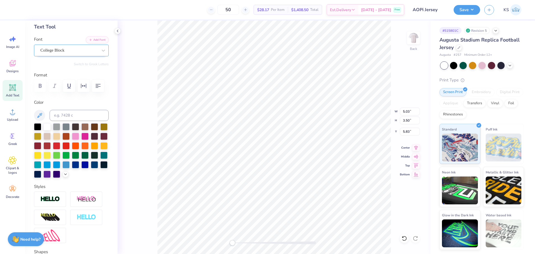
click at [87, 49] on div "College Block" at bounding box center [69, 50] width 59 height 9
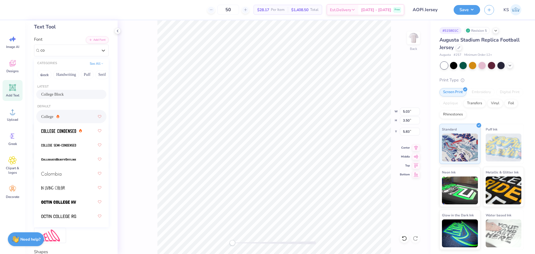
type input "c"
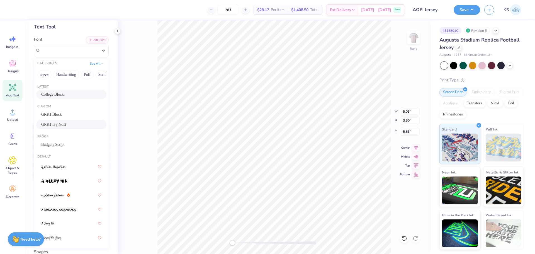
click at [57, 130] on div "Custom GRK1 Block GRK1 Ivy No.2" at bounding box center [71, 117] width 75 height 30
click at [71, 126] on div "GRK1 Ivy No.2" at bounding box center [71, 125] width 60 height 6
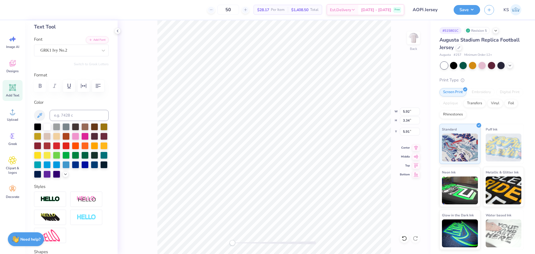
type textarea "25"
click at [416, 146] on icon at bounding box center [416, 147] width 8 height 7
type textarea "‘"
click at [418, 145] on icon at bounding box center [416, 147] width 8 height 7
type input "5.91"
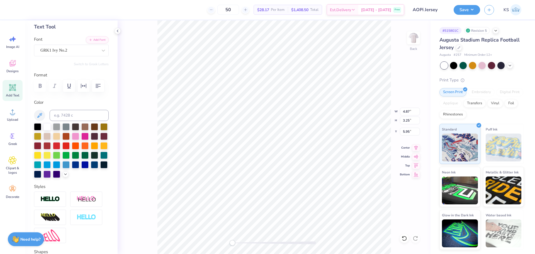
type input "3.96"
type input "5.59"
type input "3.74"
click at [416, 148] on icon at bounding box center [416, 147] width 8 height 7
click at [404, 237] on icon at bounding box center [405, 239] width 6 height 6
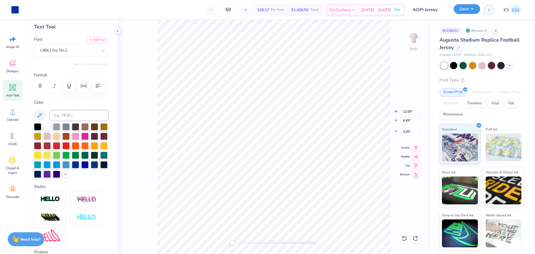
click at [467, 13] on button "Save" at bounding box center [467, 9] width 26 height 10
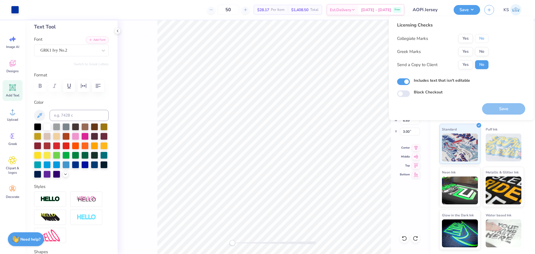
drag, startPoint x: 480, startPoint y: 36, endPoint x: 475, endPoint y: 46, distance: 11.5
click at [480, 36] on button "No" at bounding box center [481, 38] width 13 height 9
click at [473, 51] on div "Yes No" at bounding box center [474, 51] width 30 height 9
click at [470, 53] on button "Yes" at bounding box center [466, 51] width 15 height 9
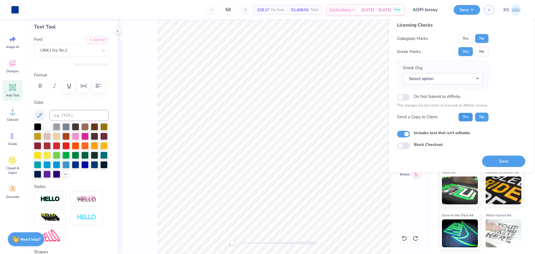
click at [468, 115] on button "Yes" at bounding box center [466, 117] width 15 height 9
click at [456, 85] on div "Greek Org Select option" at bounding box center [442, 74] width 91 height 28
click at [456, 78] on button "Select option" at bounding box center [443, 78] width 80 height 11
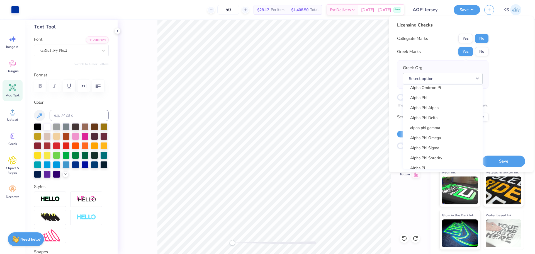
scroll to position [335, 0]
click at [457, 100] on link "Alpha Omicron Pi" at bounding box center [442, 98] width 75 height 9
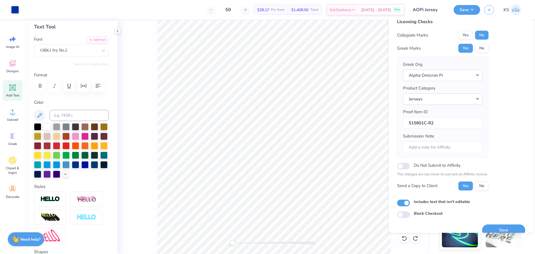
scroll to position [13, 0]
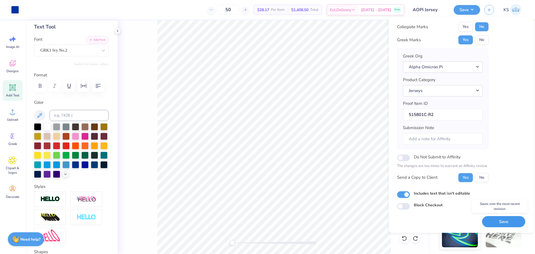
click at [499, 221] on button "Save" at bounding box center [503, 221] width 43 height 11
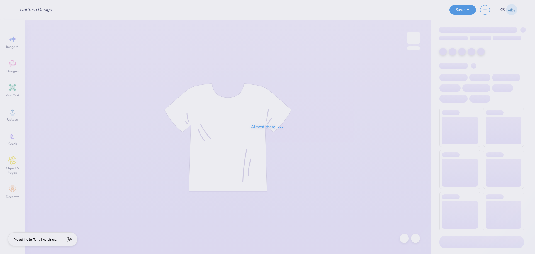
type input "retreat? 2"
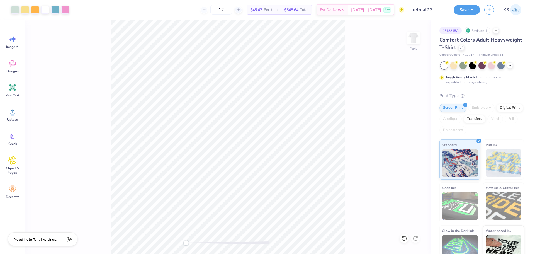
click at [194, 243] on div at bounding box center [228, 242] width 84 height 3
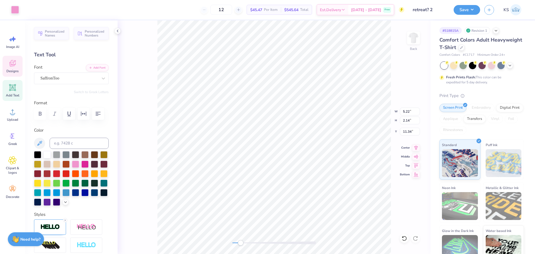
type input "4.39"
type input "1.89"
type input "9.53"
type input "0.94"
type input "0.82"
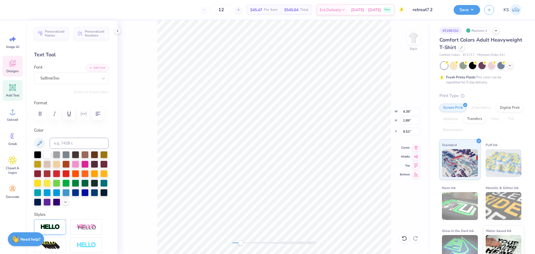
type input "6.96"
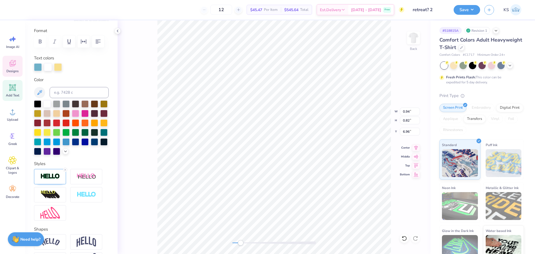
scroll to position [112, 0]
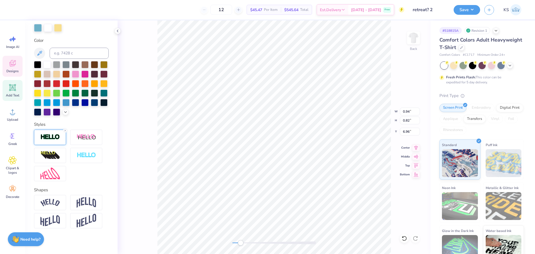
click at [58, 145] on div at bounding box center [50, 137] width 32 height 15
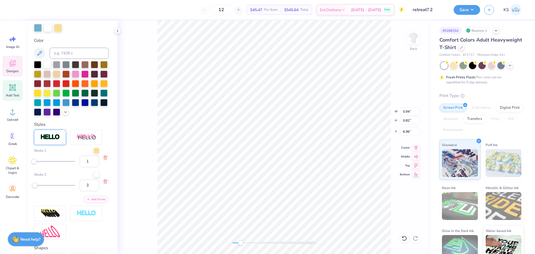
click at [248, 242] on div at bounding box center [275, 242] width 84 height 3
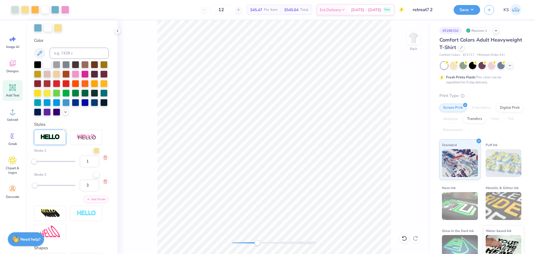
click at [257, 243] on div at bounding box center [275, 242] width 84 height 3
click at [263, 243] on div at bounding box center [275, 242] width 84 height 3
drag, startPoint x: 263, startPoint y: 243, endPoint x: 238, endPoint y: 245, distance: 24.9
click at [238, 245] on div "Accessibility label" at bounding box center [238, 243] width 6 height 6
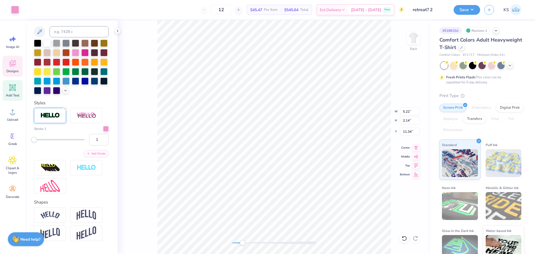
scroll to position [90, 0]
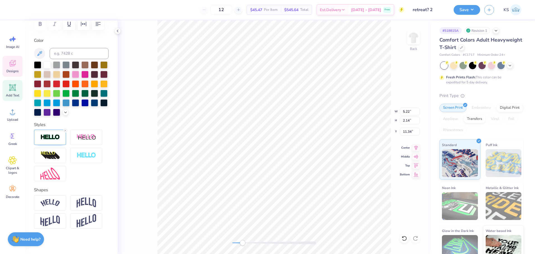
type input "4.39"
type input "1.89"
type input "9.53"
drag, startPoint x: 240, startPoint y: 241, endPoint x: 236, endPoint y: 240, distance: 3.1
click at [236, 241] on div at bounding box center [275, 243] width 84 height 6
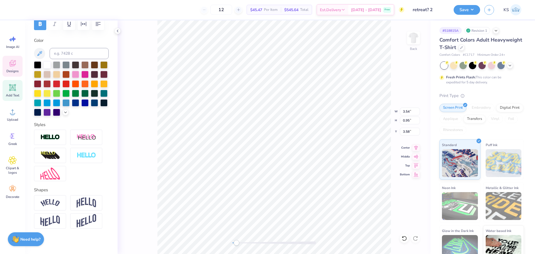
type input "4.44"
type input "0.67"
type input "4.59"
type input "3.48"
type input "2.28"
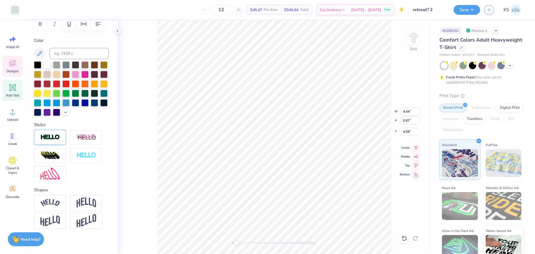
type input "3.52"
type input "1.72"
type input "2.27"
type input "6.92"
type input "1.89"
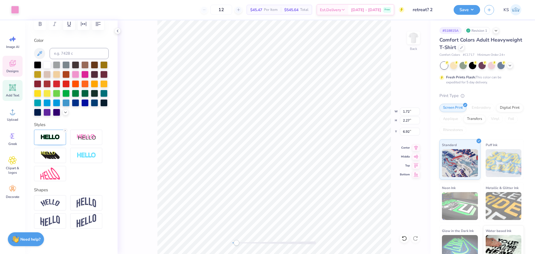
type input "0.42"
type input "9.57"
type input "4.40"
type input "0.50"
type input "11.14"
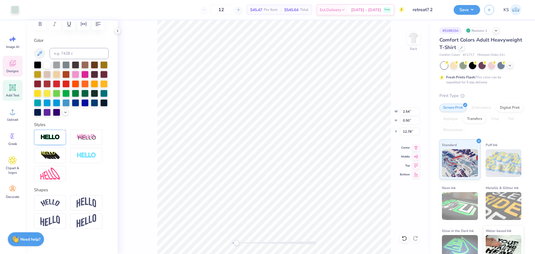
scroll to position [5, 1]
click at [240, 242] on div "Accessibility label" at bounding box center [240, 243] width 6 height 6
type input "4.40"
type input "2.14"
type input "11.14"
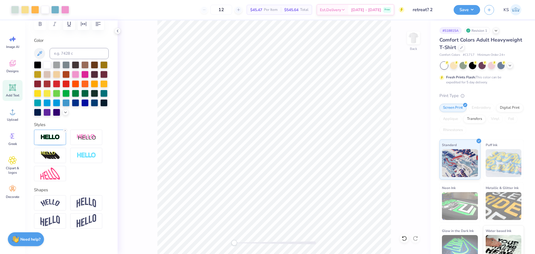
click at [219, 241] on div "Back" at bounding box center [274, 137] width 313 height 234
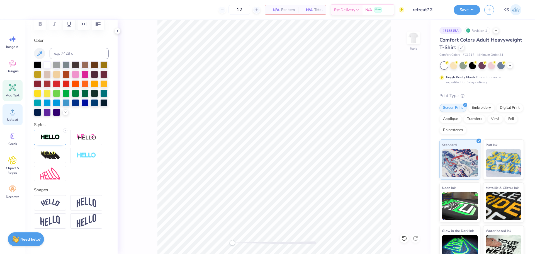
drag, startPoint x: 0, startPoint y: 116, endPoint x: 5, endPoint y: 115, distance: 4.7
click at [1, 116] on div "Image AI Designs Add Text Upload Greek Clipart & logos Decorate" at bounding box center [12, 137] width 25 height 234
click at [6, 115] on div "Upload" at bounding box center [13, 114] width 20 height 21
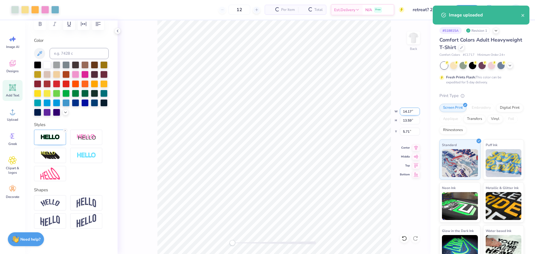
click at [408, 111] on input "14.17" at bounding box center [410, 112] width 20 height 8
type input "11.00"
type input "10.55"
click at [411, 132] on input "7.23" at bounding box center [410, 132] width 20 height 8
type input "3"
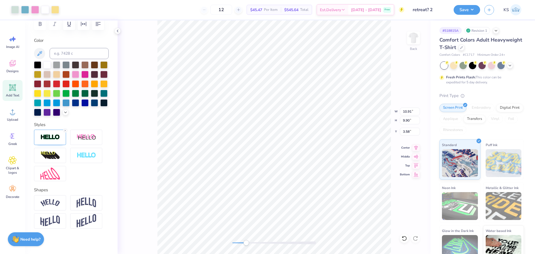
drag, startPoint x: 233, startPoint y: 244, endPoint x: 246, endPoint y: 244, distance: 13.1
click at [246, 244] on div "Accessibility label" at bounding box center [246, 243] width 6 height 6
type textarea "SISTER"
drag, startPoint x: 251, startPoint y: 243, endPoint x: 266, endPoint y: 240, distance: 15.3
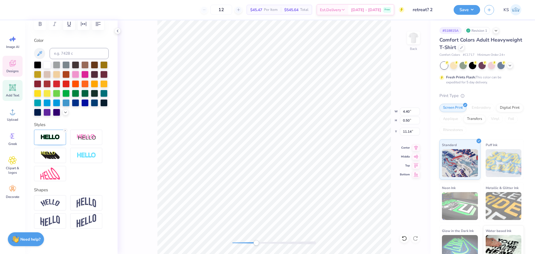
click at [256, 244] on div "Accessibility label" at bounding box center [256, 243] width 6 height 6
type input "2.24"
type input "11.13"
paste textarea "HOOD"
type textarea "HOOD"
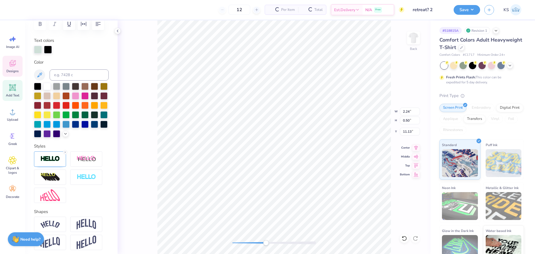
scroll to position [112, 0]
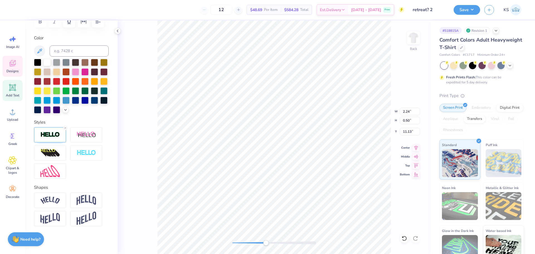
type input "2.54"
type input "12.78"
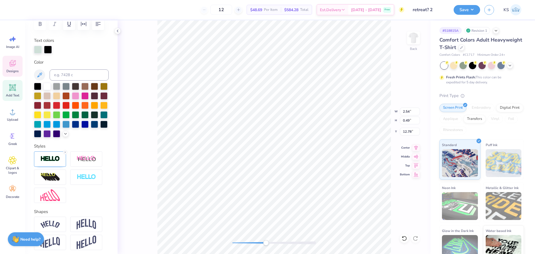
type input "2.16"
type input "0.49"
type input "11.92"
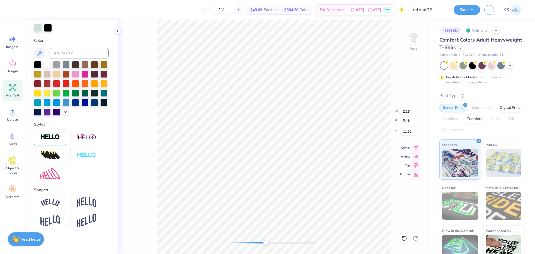
type input "2.24"
type input "1.28"
type input "11.13"
type input "2.54"
type input "2.13"
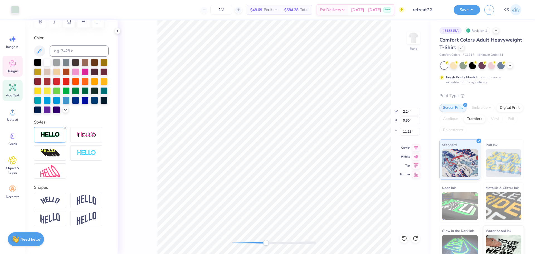
scroll to position [90, 0]
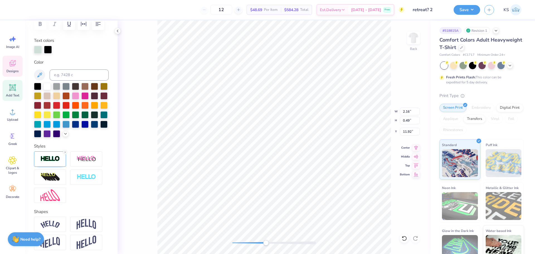
type input "2.16"
type input "0.49"
type input "11.92"
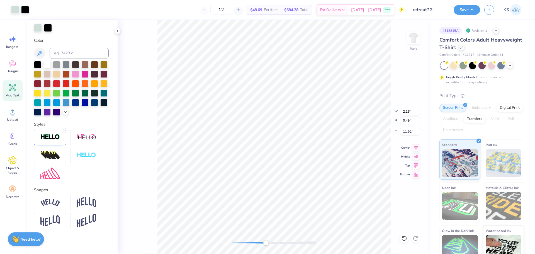
type input "2.52"
type input "1.28"
type input "11.13"
type input "2.54"
type input "2.13"
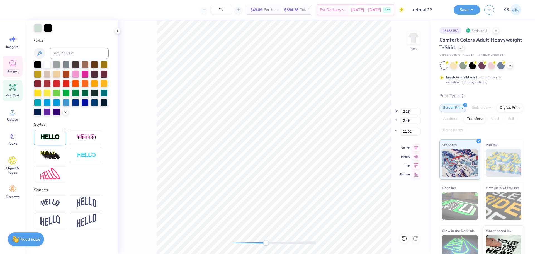
type input "2.53"
type input "0.57"
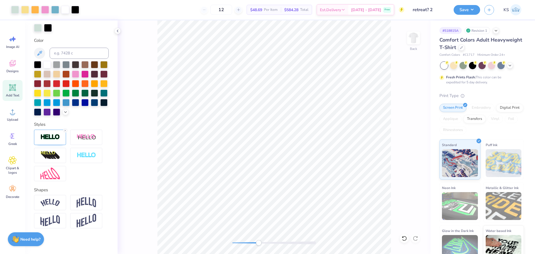
click at [259, 240] on div at bounding box center [275, 243] width 84 height 6
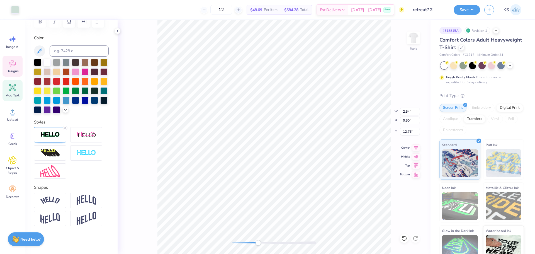
scroll to position [90, 0]
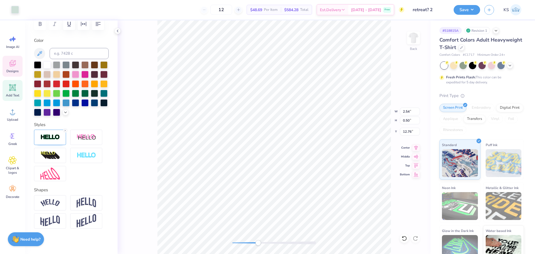
type input "1.33"
type input "11.93"
type input "2.13"
type input "11.10"
drag, startPoint x: 259, startPoint y: 243, endPoint x: 252, endPoint y: 242, distance: 6.7
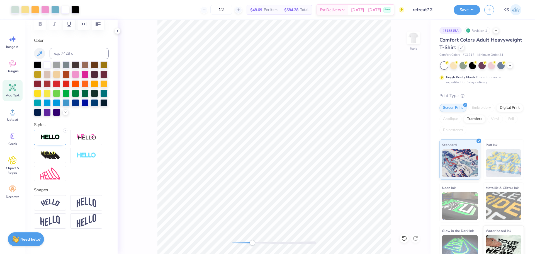
click at [252, 242] on div "Accessibility label" at bounding box center [253, 243] width 6 height 6
type input "1.33"
type input "11.90"
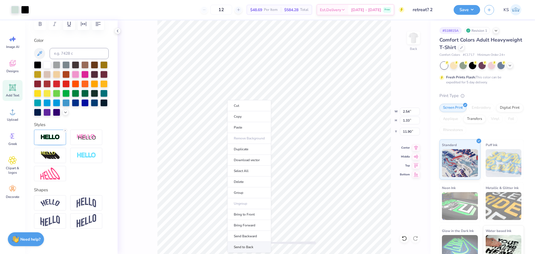
click at [262, 247] on li "Send to Back" at bounding box center [250, 247] width 44 height 11
type input "2.13"
type input "11.10"
drag, startPoint x: 253, startPoint y: 241, endPoint x: 246, endPoint y: 243, distance: 7.4
click at [246, 243] on div "Accessibility label" at bounding box center [246, 243] width 6 height 6
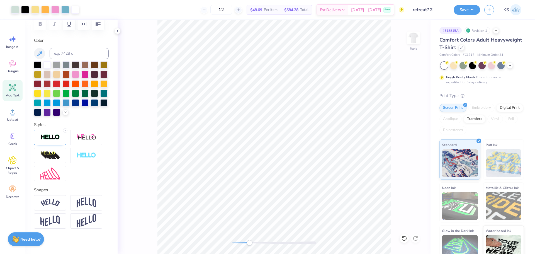
click at [250, 243] on div "Accessibility label" at bounding box center [250, 243] width 6 height 6
click at [238, 240] on div "Back" at bounding box center [274, 137] width 313 height 234
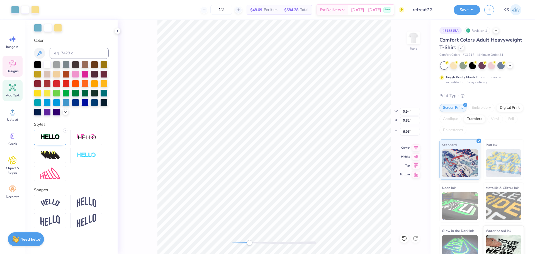
scroll to position [5, 1]
type textarea "a"
type textarea "s"
type textarea "S"
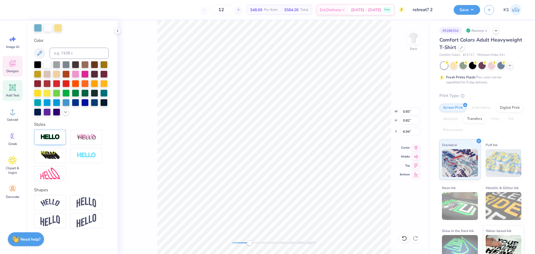
type input "0.83"
type input "8.05"
click at [39, 29] on div at bounding box center [38, 27] width 8 height 8
click at [39, 53] on icon at bounding box center [39, 53] width 5 height 5
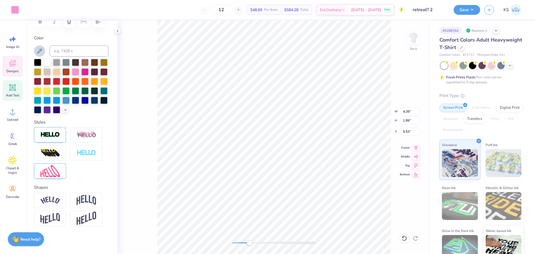
scroll to position [90, 0]
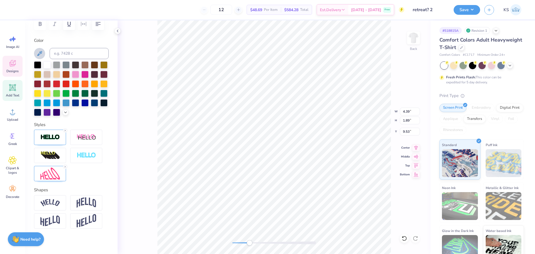
type input "5.36"
type input "3.95"
click at [277, 213] on li "Bring to Front" at bounding box center [271, 214] width 44 height 11
type input "5.36"
type input "3.95"
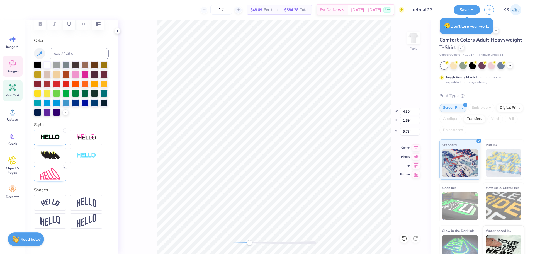
type input "0.83"
type input "0.82"
type input "9.27"
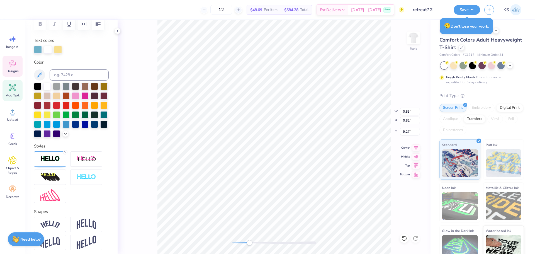
scroll to position [112, 0]
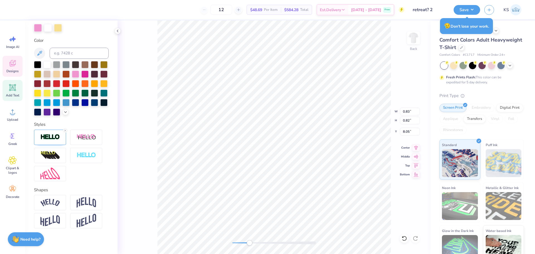
type input "8.05"
drag, startPoint x: 247, startPoint y: 243, endPoint x: 238, endPoint y: 243, distance: 9.2
click at [238, 243] on div "Accessibility label" at bounding box center [238, 243] width 6 height 6
type textarea "SUNNY AT"
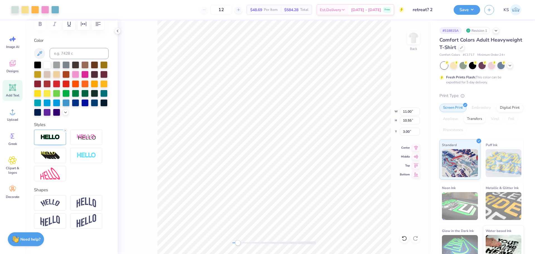
click at [404, 238] on icon at bounding box center [403, 236] width 1 height 1
click at [225, 245] on div "Back" at bounding box center [274, 137] width 313 height 234
type input "4.48"
type input "0.67"
type input "4.59"
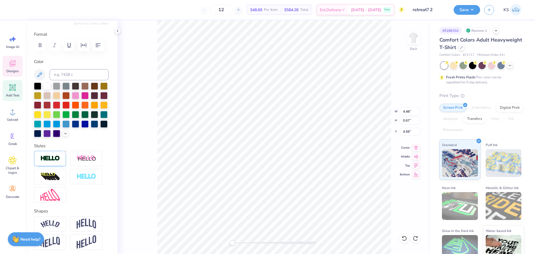
scroll to position [0, 0]
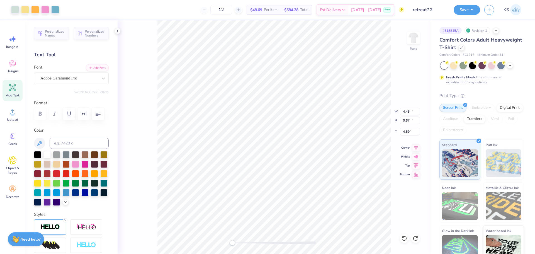
type input "11.00"
type input "10.55"
type input "3.00"
type input "1.89"
type input "0.42"
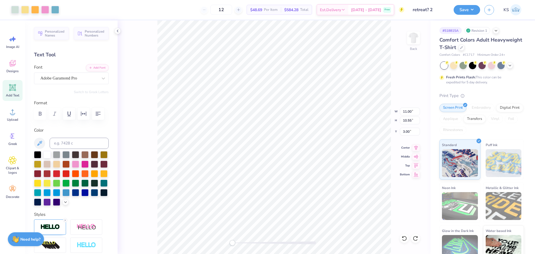
type input "9.57"
type input "11.00"
type input "10.55"
type input "3.00"
type input "5.22"
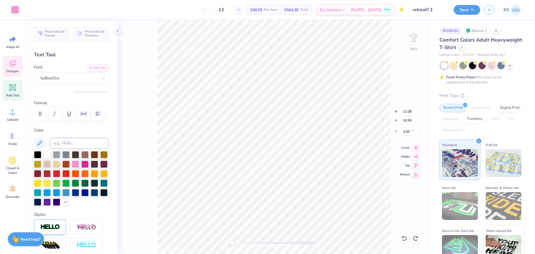
type input "2.14"
type input "11.54"
type input "4.39"
type input "1.89"
type input "9.73"
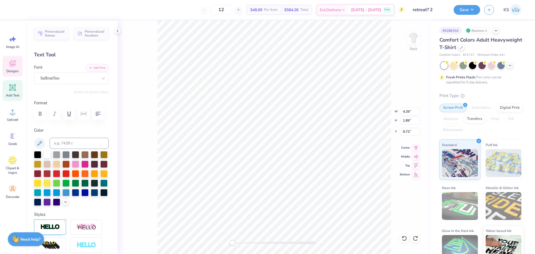
type input "0.83"
type input "0.82"
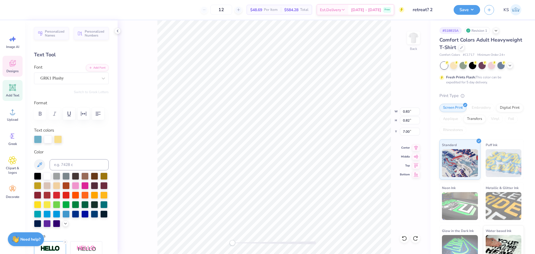
type input "9.17"
type input "11.00"
type input "10.55"
type input "3.00"
click at [261, 220] on li "Send to Back" at bounding box center [257, 221] width 44 height 11
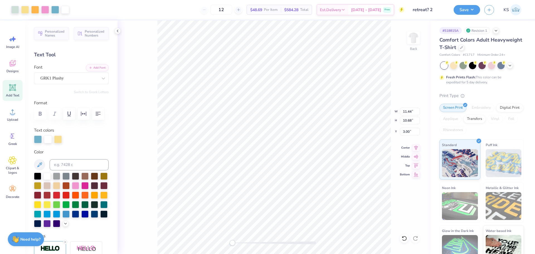
type input "11.44"
type input "10.68"
type input "2.53"
type input "11.90"
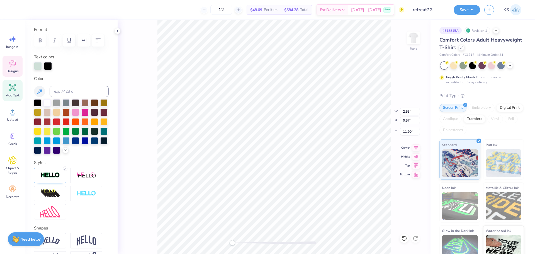
scroll to position [84, 0]
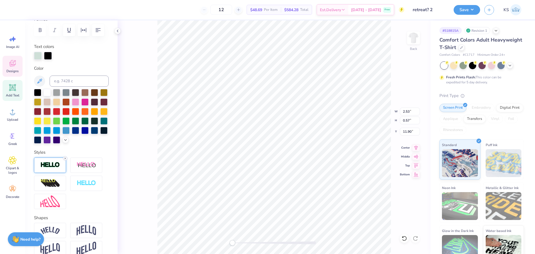
click at [65, 159] on line at bounding box center [65, 159] width 2 height 2
click at [129, 162] on div "Back W 2.53 2.53 " H 0.57 0.57 " Y 11.90 11.90 " Center Middle Top Bottom" at bounding box center [274, 137] width 313 height 234
click at [48, 57] on div at bounding box center [48, 55] width 8 height 8
click at [240, 242] on div at bounding box center [275, 242] width 84 height 3
click at [44, 79] on button at bounding box center [39, 81] width 11 height 11
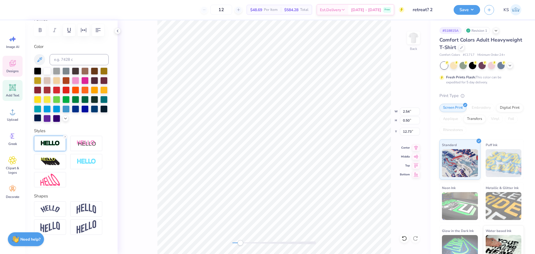
scroll to position [0, 0]
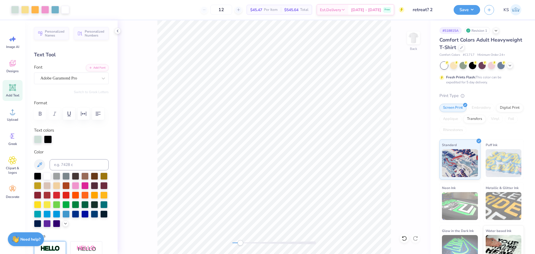
click at [17, 84] on div "Add Text" at bounding box center [13, 90] width 20 height 21
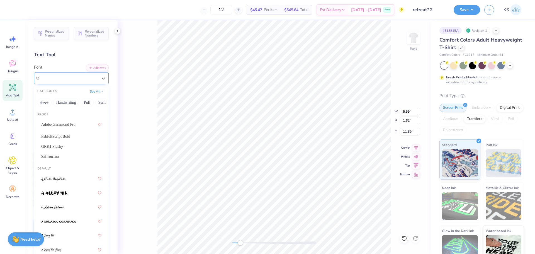
click at [57, 78] on div "Super Dream" at bounding box center [69, 78] width 59 height 9
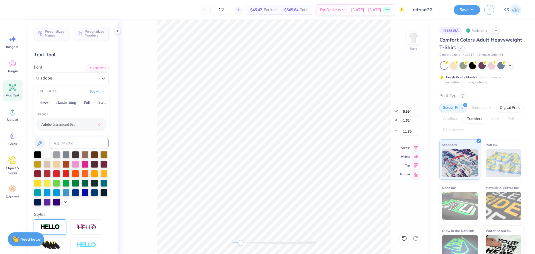
type input "adobe"
type input "5.85"
type input "1.61"
type input "13.69"
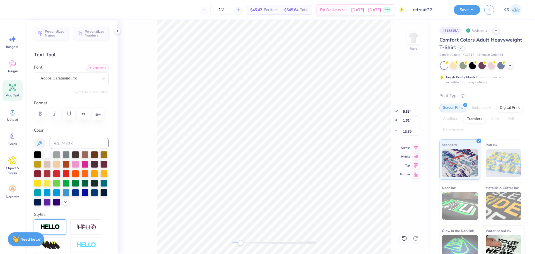
type textarea "HOOD"
click at [39, 140] on icon at bounding box center [39, 143] width 7 height 7
drag, startPoint x: 243, startPoint y: 244, endPoint x: 250, endPoint y: 243, distance: 6.7
click at [250, 243] on div "Accessibility label" at bounding box center [250, 243] width 6 height 6
type input "1.81"
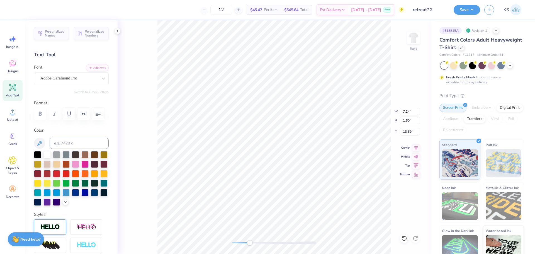
type input "0.41"
type input "12.20"
drag, startPoint x: 250, startPoint y: 242, endPoint x: 271, endPoint y: 245, distance: 21.1
click at [271, 245] on div "Accessibility label" at bounding box center [272, 243] width 6 height 6
type input "2.57"
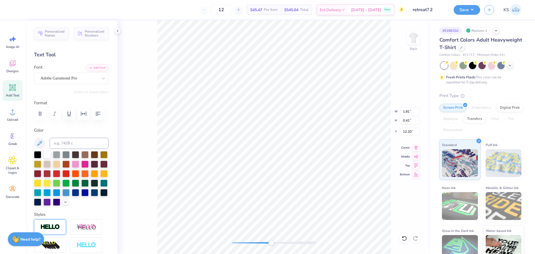
type input "0.57"
type input "12.04"
type input "5.22"
type input "2.14"
type input "11.54"
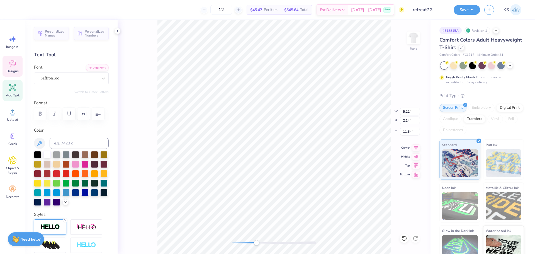
drag, startPoint x: 267, startPoint y: 241, endPoint x: 257, endPoint y: 241, distance: 10.9
click at [257, 241] on div "Accessibility label" at bounding box center [257, 243] width 6 height 6
type input "2.54"
type input "0.50"
type input "12.73"
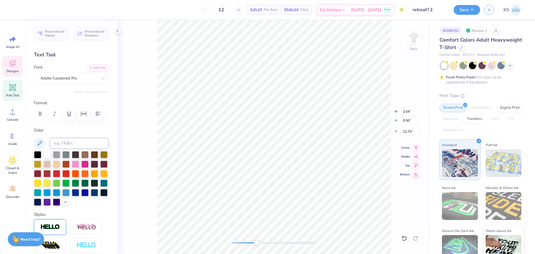
type input "2.57"
type input "1.30"
type input "11.93"
click at [258, 249] on li "Send to Back" at bounding box center [254, 247] width 44 height 11
type input "2.13"
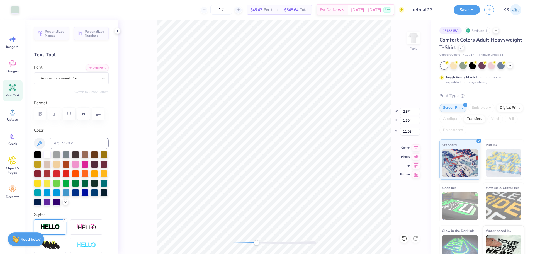
type input "11.10"
click at [204, 240] on div "Back" at bounding box center [274, 137] width 313 height 234
drag, startPoint x: 244, startPoint y: 243, endPoint x: 240, endPoint y: 243, distance: 3.6
click at [240, 243] on div at bounding box center [275, 242] width 84 height 3
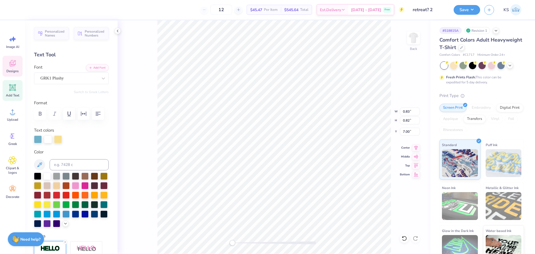
click at [215, 244] on div "Back W 0.83 0.83 " H 0.82 0.82 " Y 7.00 7.00 " Center Middle Top Bottom" at bounding box center [274, 137] width 313 height 234
type input "11.44"
type input "10.68"
type input "3.00"
drag, startPoint x: 316, startPoint y: 244, endPoint x: 230, endPoint y: 241, distance: 85.9
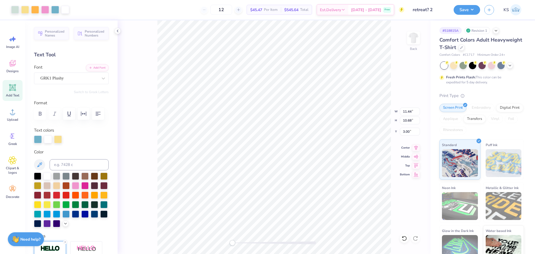
click at [230, 242] on div "Accessibility label" at bounding box center [233, 243] width 6 height 6
type input "1.92"
type input "7.00"
click at [239, 245] on div at bounding box center [275, 243] width 84 height 6
type input "1.92"
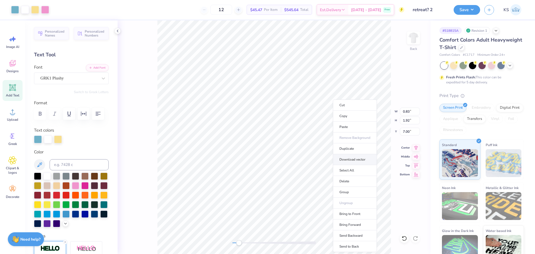
click at [359, 160] on li "Download vector" at bounding box center [355, 159] width 44 height 11
click at [247, 243] on div at bounding box center [275, 242] width 84 height 3
click at [277, 241] on div "Back W 0.83 0.83 " H 1.92 1.92 " Y 7.00 7.00 " Center Middle Top Bottom" at bounding box center [274, 137] width 313 height 234
drag, startPoint x: 246, startPoint y: 244, endPoint x: 234, endPoint y: 244, distance: 12.0
click at [234, 244] on div "Accessibility label" at bounding box center [234, 243] width 6 height 6
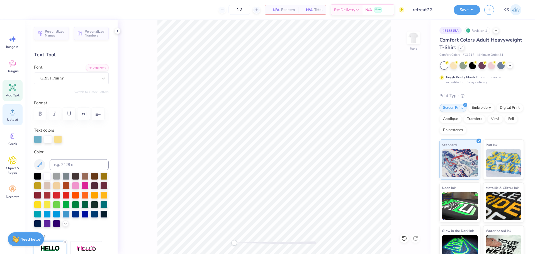
click at [8, 107] on div "Upload" at bounding box center [13, 114] width 20 height 21
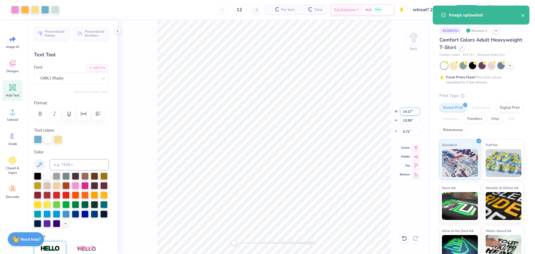
click at [408, 111] on input "14.17" at bounding box center [410, 112] width 20 height 8
type input "11.00"
type input "10.55"
click at [409, 134] on input "7.23" at bounding box center [410, 132] width 20 height 8
type input "3"
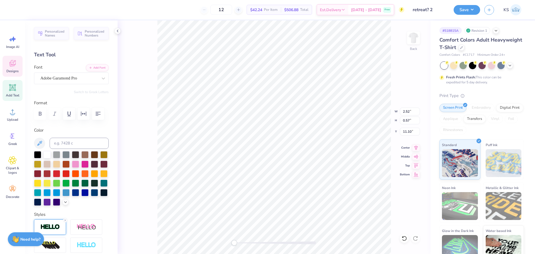
type input "2.57"
click at [270, 247] on li "Send to Back" at bounding box center [262, 247] width 44 height 11
type input "2.13"
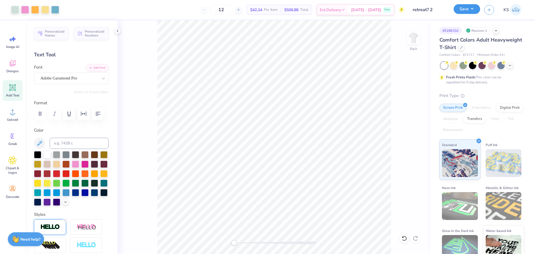
click at [467, 11] on button "Save" at bounding box center [467, 9] width 26 height 10
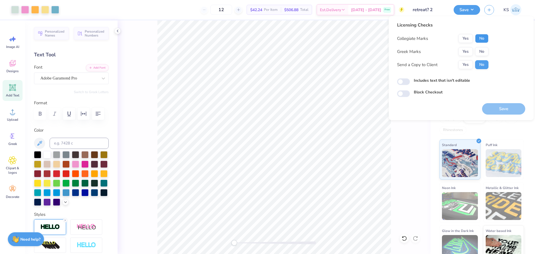
click at [480, 38] on button "No" at bounding box center [481, 38] width 13 height 9
click at [471, 49] on button "Yes" at bounding box center [466, 51] width 15 height 9
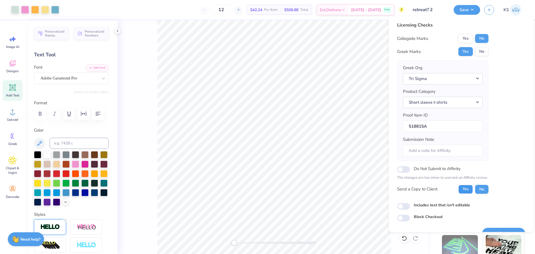
click at [469, 187] on button "Yes" at bounding box center [466, 189] width 15 height 9
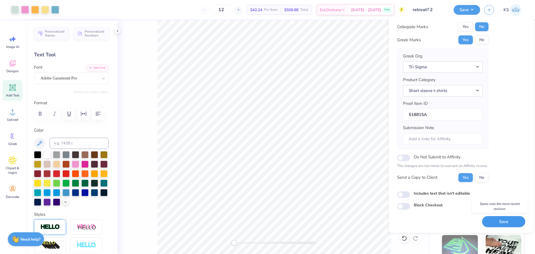
click at [503, 219] on button "Save" at bounding box center [503, 221] width 43 height 11
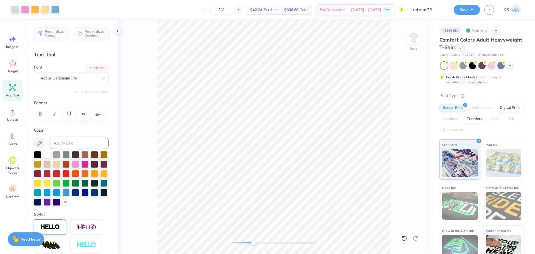
drag, startPoint x: 250, startPoint y: 242, endPoint x: 254, endPoint y: 244, distance: 4.6
click at [254, 244] on div at bounding box center [275, 242] width 84 height 3
drag, startPoint x: 254, startPoint y: 244, endPoint x: 236, endPoint y: 245, distance: 18.2
click at [236, 245] on div "Accessibility label" at bounding box center [236, 243] width 6 height 6
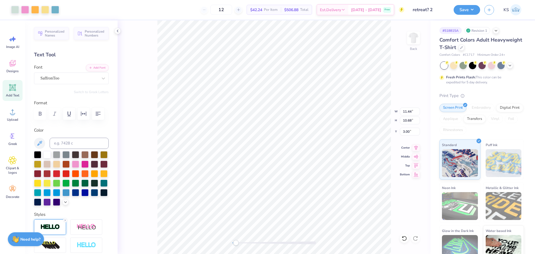
drag, startPoint x: 195, startPoint y: 6, endPoint x: 179, endPoint y: 20, distance: 21.4
click at [193, 8] on div "12 $42.24 Per Item $506.88 Total Est. Delivery Sep 25 - 28 Free" at bounding box center [233, 10] width 341 height 20
drag, startPoint x: 238, startPoint y: 241, endPoint x: 246, endPoint y: 242, distance: 7.3
click at [246, 242] on div at bounding box center [275, 243] width 84 height 6
type input "2.81"
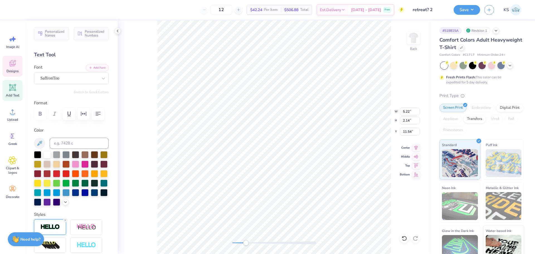
type input "10.87"
click at [212, 243] on div "Back" at bounding box center [274, 137] width 313 height 234
click at [240, 245] on div "Accessibility label" at bounding box center [240, 243] width 6 height 6
click at [311, 191] on li "Group" at bounding box center [311, 191] width 44 height 11
type input "11.00"
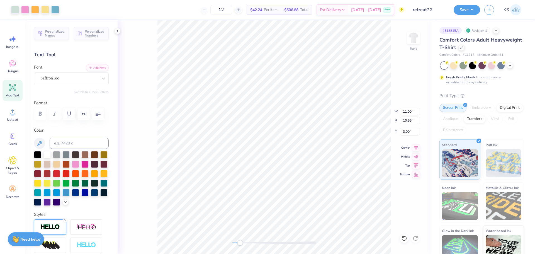
type input "10.55"
click at [280, 245] on li "Send to Back" at bounding box center [278, 247] width 44 height 11
click at [218, 245] on div "Back" at bounding box center [274, 137] width 313 height 234
click at [468, 9] on button "Save" at bounding box center [467, 9] width 26 height 10
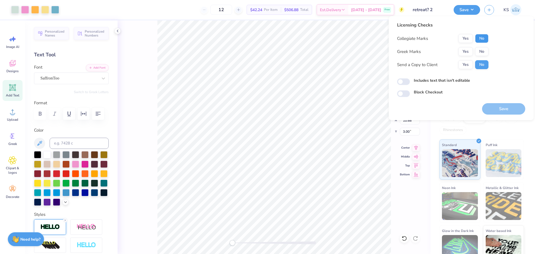
click at [482, 41] on button "No" at bounding box center [481, 38] width 13 height 9
click at [471, 52] on button "Yes" at bounding box center [466, 51] width 15 height 9
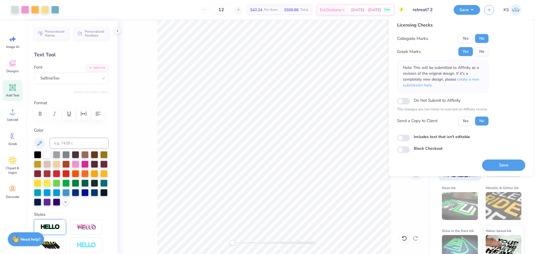
click at [490, 166] on button "Save" at bounding box center [503, 165] width 43 height 11
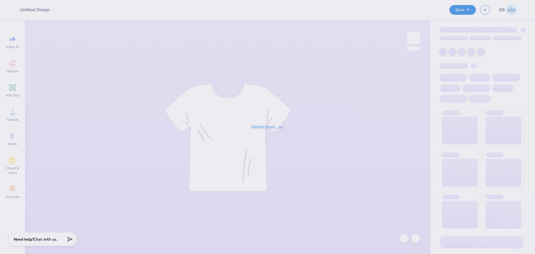
type input "2025 fall recruitment"
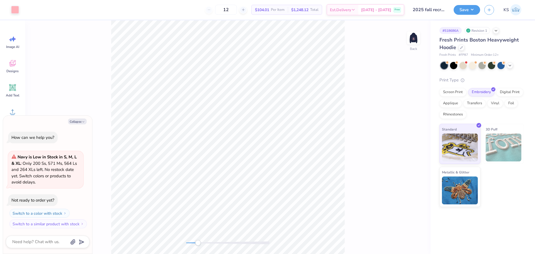
click at [198, 243] on div at bounding box center [228, 242] width 84 height 3
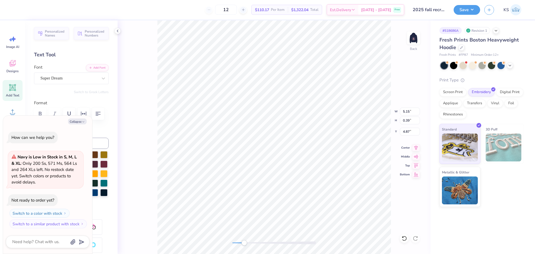
type textarea "x"
type textarea "."
type textarea "x"
drag, startPoint x: 408, startPoint y: 122, endPoint x: 414, endPoint y: 120, distance: 6.3
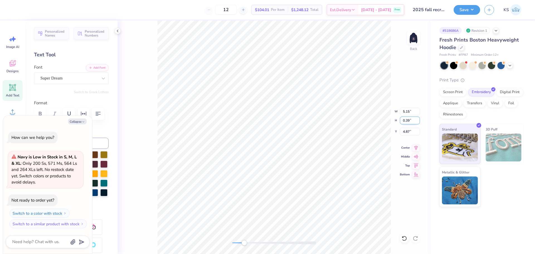
click at [414, 120] on input "0.39" at bounding box center [410, 121] width 20 height 8
type input "0.09"
type textarea "x"
type input "0.02"
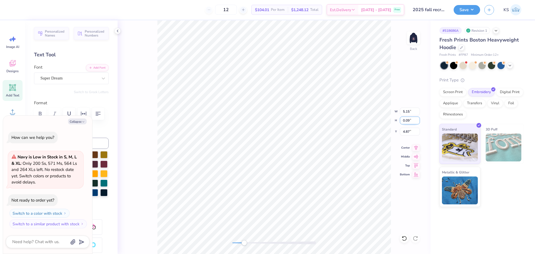
type input "6.54"
type input "0.09"
type textarea "x"
type input "0.11"
type input "6.51"
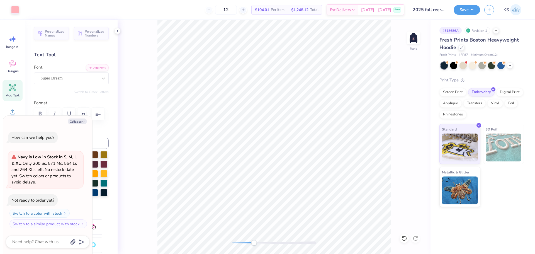
click at [254, 242] on div at bounding box center [275, 242] width 84 height 3
drag, startPoint x: 258, startPoint y: 241, endPoint x: 263, endPoint y: 241, distance: 4.5
click at [259, 241] on div at bounding box center [275, 242] width 84 height 3
click at [265, 241] on div at bounding box center [275, 243] width 84 height 6
click at [267, 241] on div "Accessibility label" at bounding box center [266, 243] width 6 height 6
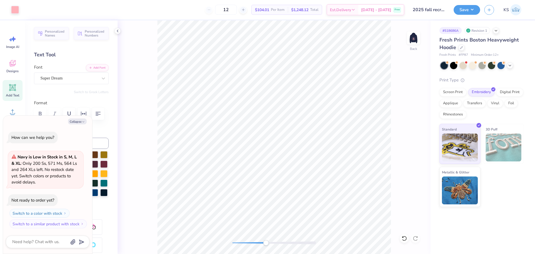
click at [268, 241] on div "Accessibility label" at bounding box center [266, 243] width 6 height 6
click at [271, 241] on div at bounding box center [275, 243] width 84 height 6
click at [276, 241] on div "Accessibility label" at bounding box center [275, 243] width 6 height 6
click at [279, 241] on div "Accessibility label" at bounding box center [277, 243] width 6 height 6
click at [285, 241] on div "Accessibility label" at bounding box center [285, 243] width 6 height 6
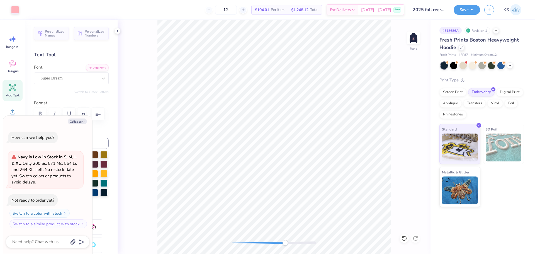
click at [286, 241] on div "Accessibility label" at bounding box center [285, 243] width 6 height 6
drag, startPoint x: 279, startPoint y: 243, endPoint x: 233, endPoint y: 241, distance: 46.1
click at [233, 242] on div "Accessibility label" at bounding box center [234, 243] width 6 height 6
click at [15, 110] on icon at bounding box center [12, 112] width 8 height 8
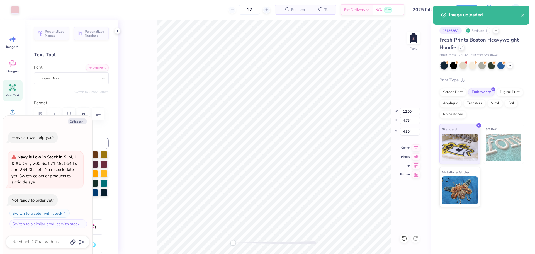
type textarea "x"
click at [410, 112] on input "12.00" at bounding box center [410, 112] width 20 height 8
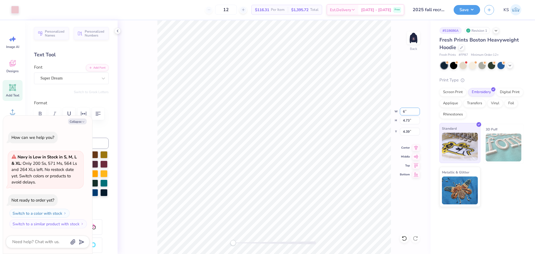
type input "6"
type textarea "x"
type input "6.00"
type input "2.36"
type input "5.57"
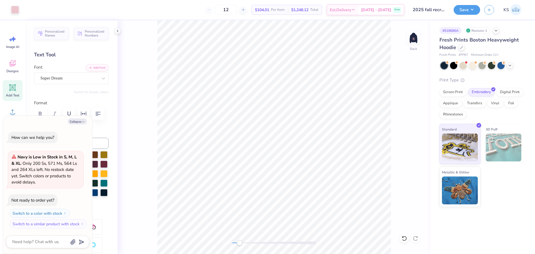
drag, startPoint x: 240, startPoint y: 243, endPoint x: 248, endPoint y: 241, distance: 9.2
click at [248, 241] on div at bounding box center [275, 242] width 84 height 3
click at [412, 38] on img at bounding box center [414, 38] width 22 height 22
click at [199, 235] on div "Front" at bounding box center [274, 137] width 313 height 234
click at [12, 115] on circle at bounding box center [13, 114] width 4 height 4
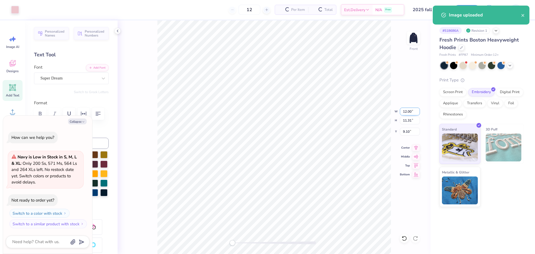
type textarea "x"
click at [409, 111] on input "12.00" at bounding box center [410, 112] width 20 height 8
click at [408, 130] on input "9.10" at bounding box center [410, 132] width 20 height 8
type input "6"
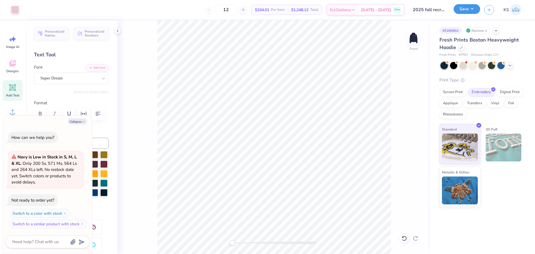
click at [472, 6] on button "Save" at bounding box center [467, 9] width 26 height 10
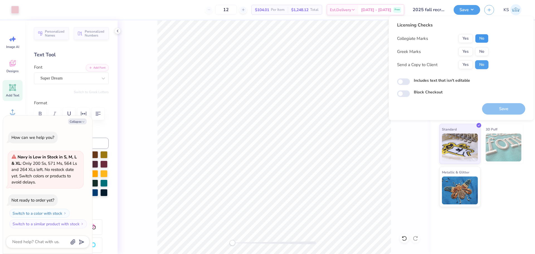
click at [480, 37] on button "No" at bounding box center [481, 38] width 13 height 9
click at [472, 49] on button "Yes" at bounding box center [466, 51] width 15 height 9
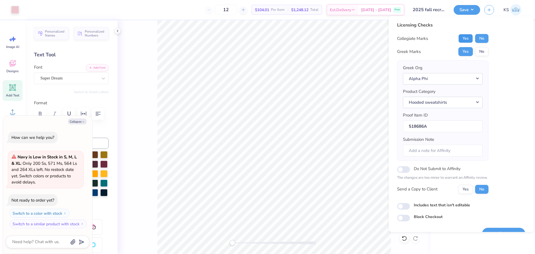
click at [468, 39] on button "Yes" at bounding box center [466, 38] width 15 height 9
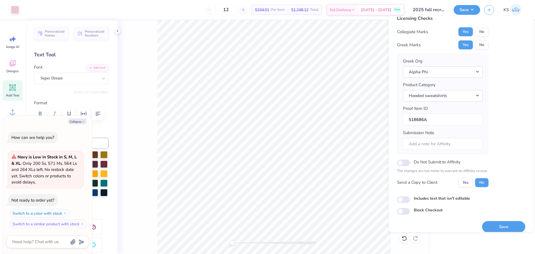
scroll to position [13, 0]
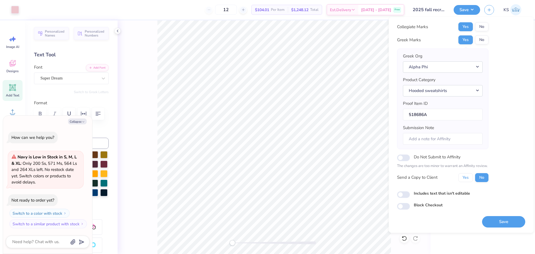
drag, startPoint x: 465, startPoint y: 179, endPoint x: 467, endPoint y: 185, distance: 6.7
click at [465, 180] on button "Yes" at bounding box center [466, 177] width 15 height 9
click at [487, 225] on button "Save" at bounding box center [503, 221] width 43 height 11
type textarea "x"
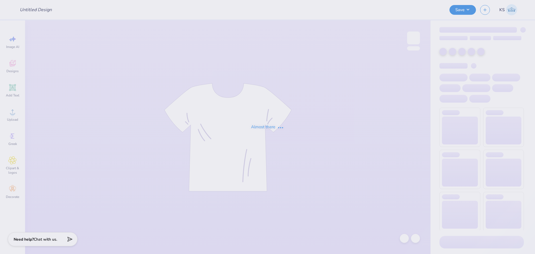
type input "APS Hoodie #4"
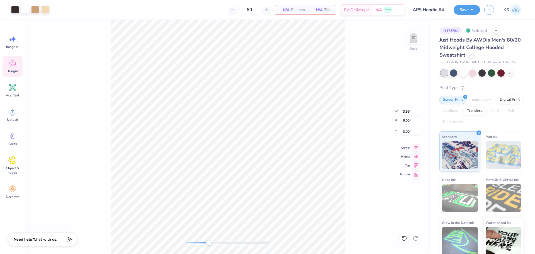
drag, startPoint x: 199, startPoint y: 245, endPoint x: 211, endPoint y: 241, distance: 12.3
click at [211, 243] on div at bounding box center [228, 243] width 84 height 6
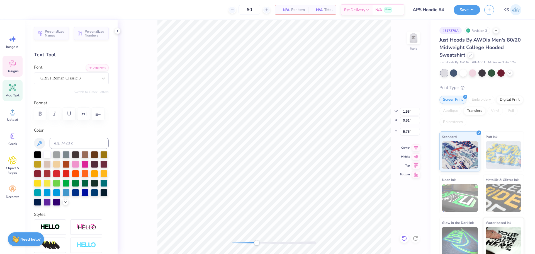
click at [405, 238] on icon at bounding box center [405, 239] width 6 height 6
click at [299, 183] on li "Group" at bounding box center [297, 183] width 44 height 11
click at [302, 248] on li "Send to Back" at bounding box center [303, 247] width 44 height 11
click at [412, 121] on input "6.00" at bounding box center [410, 121] width 20 height 8
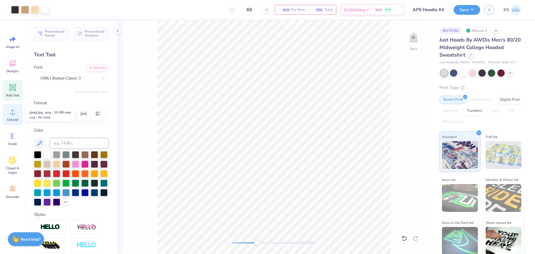
click at [9, 113] on icon at bounding box center [12, 112] width 8 height 8
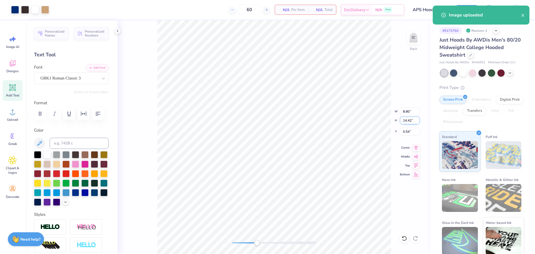
click at [407, 123] on input "14.42" at bounding box center [410, 121] width 20 height 8
paste input "6.00"
type input "6.00"
type input "3.66"
click at [412, 131] on input "4.75" at bounding box center [410, 132] width 20 height 8
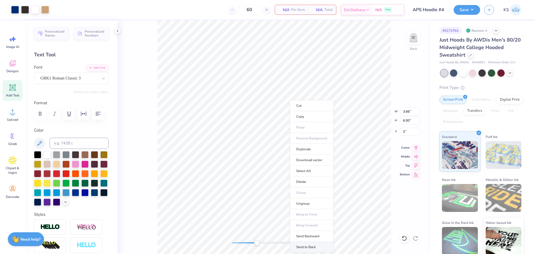
click at [315, 249] on li "Send to Back" at bounding box center [312, 247] width 44 height 11
type input "3.00"
type input "3.59"
drag, startPoint x: 257, startPoint y: 242, endPoint x: 273, endPoint y: 241, distance: 15.6
click at [272, 245] on div "Accessibility label" at bounding box center [271, 243] width 6 height 6
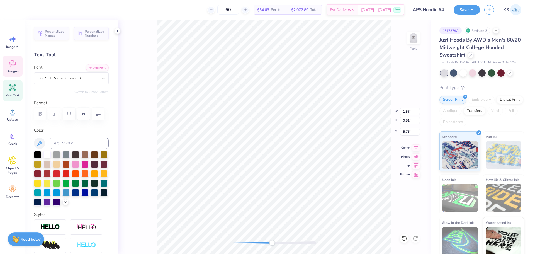
type input "1.32"
type input "0.43"
type input "5.50"
click at [313, 234] on div "Back W 1.32 1.32 " H 0.43 0.43 " Y 5.50 5.50 " Center Middle Top Bottom" at bounding box center [274, 137] width 313 height 234
drag, startPoint x: 267, startPoint y: 243, endPoint x: 255, endPoint y: 242, distance: 11.7
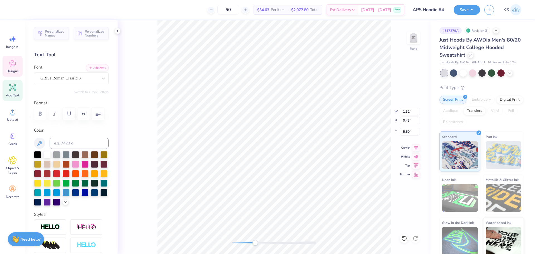
click at [255, 243] on div at bounding box center [275, 242] width 84 height 3
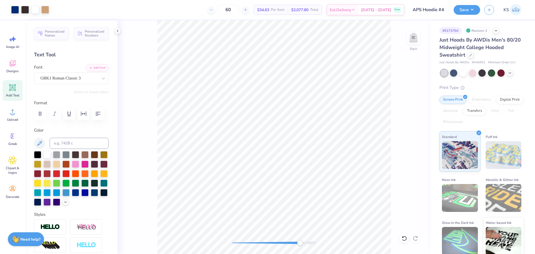
click at [305, 239] on div "Back" at bounding box center [274, 137] width 313 height 234
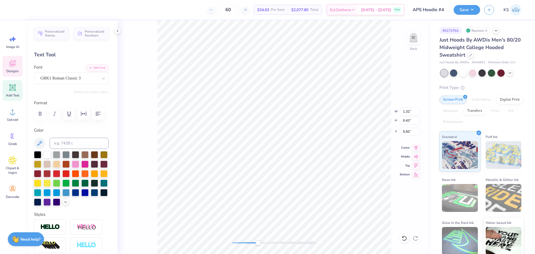
drag, startPoint x: 289, startPoint y: 241, endPoint x: 258, endPoint y: 242, distance: 31.0
click at [258, 243] on div at bounding box center [275, 243] width 84 height 6
click at [219, 241] on div "Back" at bounding box center [274, 137] width 313 height 234
click at [417, 147] on icon at bounding box center [417, 146] width 4 height 5
click at [405, 238] on icon at bounding box center [405, 239] width 6 height 6
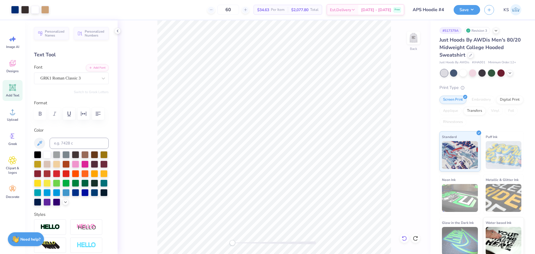
click at [406, 238] on icon at bounding box center [405, 239] width 6 height 6
click at [414, 37] on img at bounding box center [414, 38] width 22 height 22
drag, startPoint x: 250, startPoint y: 242, endPoint x: 267, endPoint y: 242, distance: 17.6
click at [267, 243] on div at bounding box center [275, 242] width 84 height 3
drag, startPoint x: 263, startPoint y: 243, endPoint x: 235, endPoint y: 244, distance: 28.8
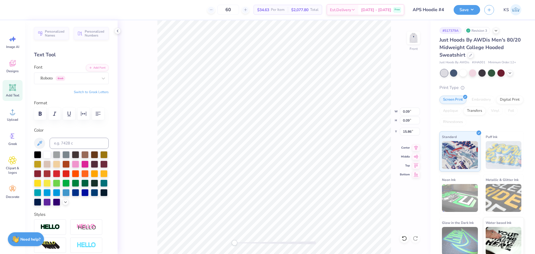
click at [235, 244] on div at bounding box center [275, 242] width 84 height 3
click at [409, 112] on input "12.42" at bounding box center [410, 112] width 20 height 8
drag, startPoint x: 409, startPoint y: 112, endPoint x: 412, endPoint y: 112, distance: 3.6
click at [412, 112] on input "12.42" at bounding box center [410, 112] width 20 height 8
type input "12.50"
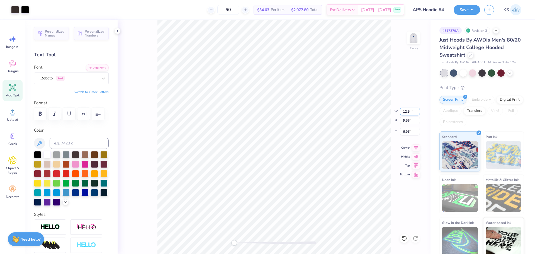
type input "9.64"
click at [409, 131] on input "6.93" at bounding box center [410, 132] width 20 height 8
type input "6.00"
click at [419, 146] on icon at bounding box center [416, 147] width 8 height 7
click at [415, 35] on img at bounding box center [414, 38] width 22 height 22
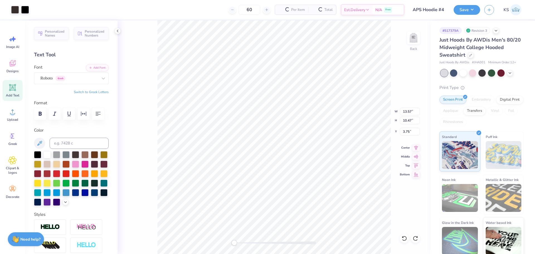
type input "13.57"
type input "10.47"
type input "3.75"
drag, startPoint x: 245, startPoint y: 243, endPoint x: 261, endPoint y: 241, distance: 16.0
click at [261, 244] on div at bounding box center [275, 242] width 84 height 3
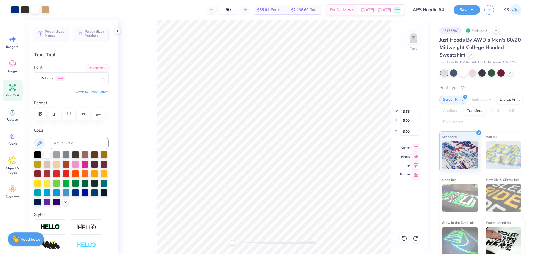
click at [214, 243] on div "Back W 3.66 3.66 " H 6.00 6.00 " Y 3.00 3.00 " Center Middle Top Bottom" at bounding box center [274, 137] width 313 height 234
drag, startPoint x: 242, startPoint y: 243, endPoint x: 259, endPoint y: 242, distance: 16.5
click at [259, 242] on div at bounding box center [275, 242] width 84 height 3
click at [461, 9] on button "Save" at bounding box center [467, 9] width 26 height 10
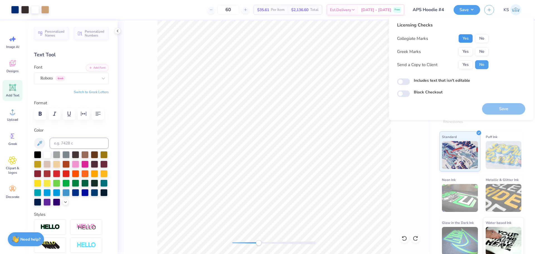
click at [471, 42] on button "Yes" at bounding box center [466, 38] width 15 height 9
click at [470, 52] on button "Yes" at bounding box center [466, 51] width 15 height 9
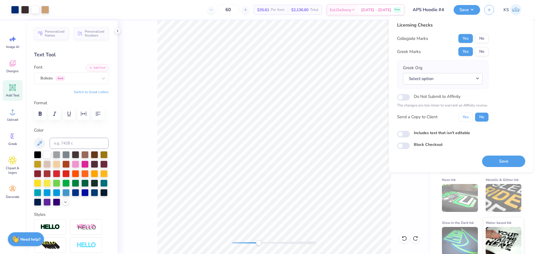
drag, startPoint x: 468, startPoint y: 115, endPoint x: 469, endPoint y: 106, distance: 9.5
click at [468, 115] on button "Yes" at bounding box center [466, 117] width 15 height 9
click at [425, 81] on button "Select option" at bounding box center [443, 78] width 80 height 11
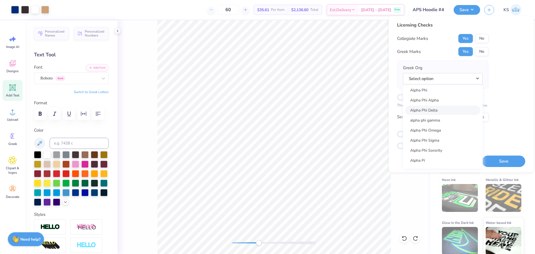
scroll to position [354, 0]
click at [442, 138] on link "Alpha Phi Sigma" at bounding box center [442, 139] width 75 height 9
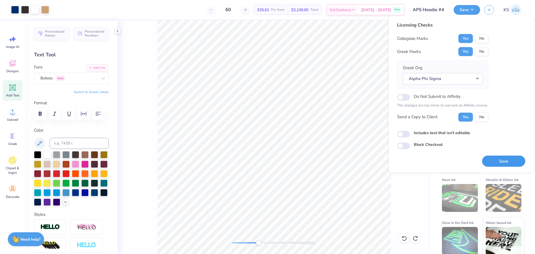
click at [495, 161] on button "Save" at bounding box center [503, 161] width 43 height 11
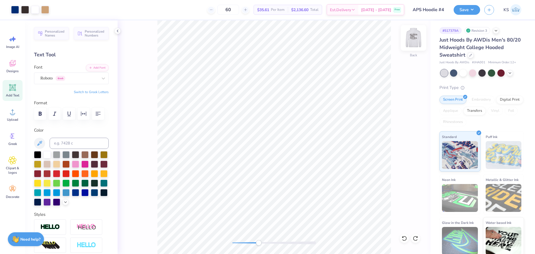
click at [413, 40] on img at bounding box center [414, 38] width 22 height 22
drag, startPoint x: 257, startPoint y: 243, endPoint x: 241, endPoint y: 243, distance: 16.5
click at [241, 243] on div "Accessibility label" at bounding box center [241, 243] width 6 height 6
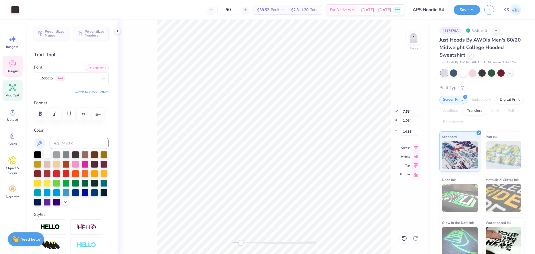
type input "4.93"
type input "0.23"
type input "14.95"
type input "0.09"
type input "0.10"
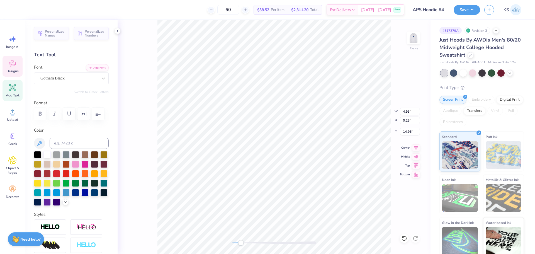
type input "14.96"
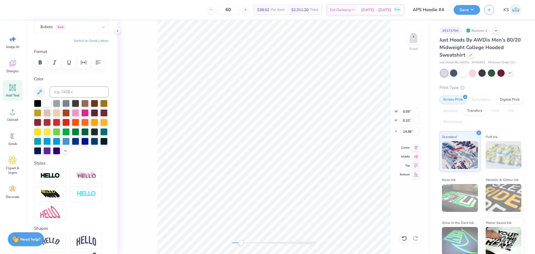
scroll to position [56, 0]
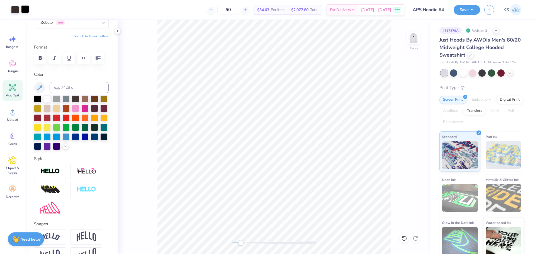
click at [27, 10] on div at bounding box center [25, 9] width 8 height 8
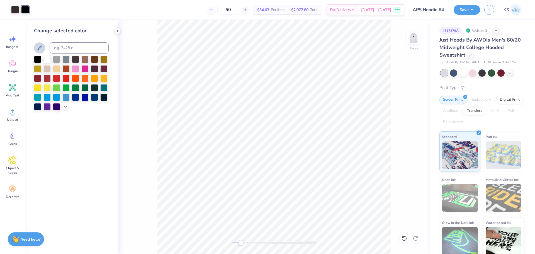
drag, startPoint x: 40, startPoint y: 46, endPoint x: 79, endPoint y: 59, distance: 41.9
click at [40, 46] on icon at bounding box center [39, 48] width 7 height 7
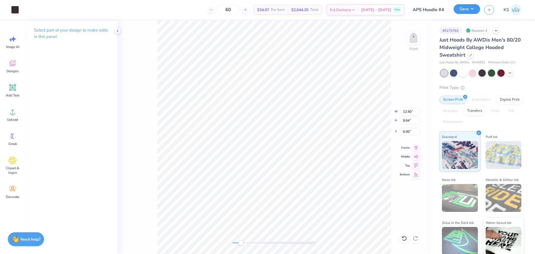
click at [468, 11] on button "Save" at bounding box center [467, 9] width 26 height 10
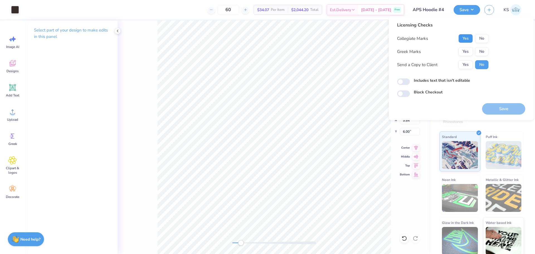
drag, startPoint x: 469, startPoint y: 38, endPoint x: 469, endPoint y: 44, distance: 5.9
click at [469, 38] on button "Yes" at bounding box center [466, 38] width 15 height 9
click at [468, 49] on button "Yes" at bounding box center [466, 51] width 15 height 9
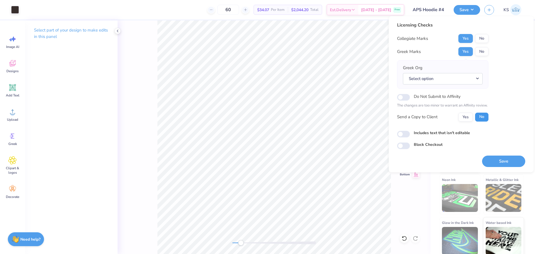
click at [482, 119] on button "No" at bounding box center [481, 117] width 13 height 9
click at [476, 79] on button "Select option" at bounding box center [443, 78] width 80 height 11
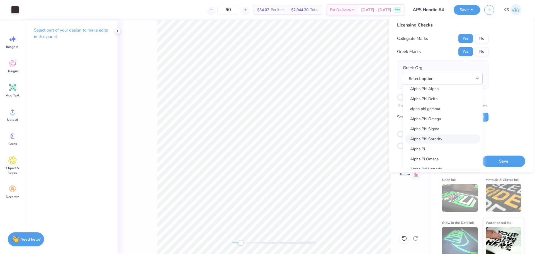
scroll to position [363, 0]
click at [456, 131] on link "Alpha Phi Sigma" at bounding box center [442, 130] width 75 height 9
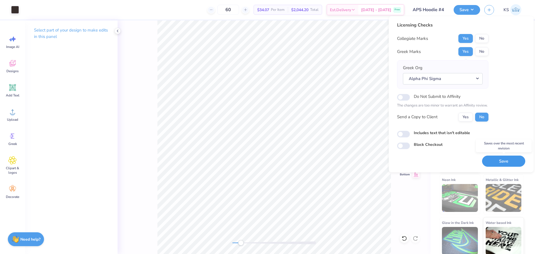
click at [493, 159] on button "Save" at bounding box center [503, 161] width 43 height 11
